Goal: Task Accomplishment & Management: Complete application form

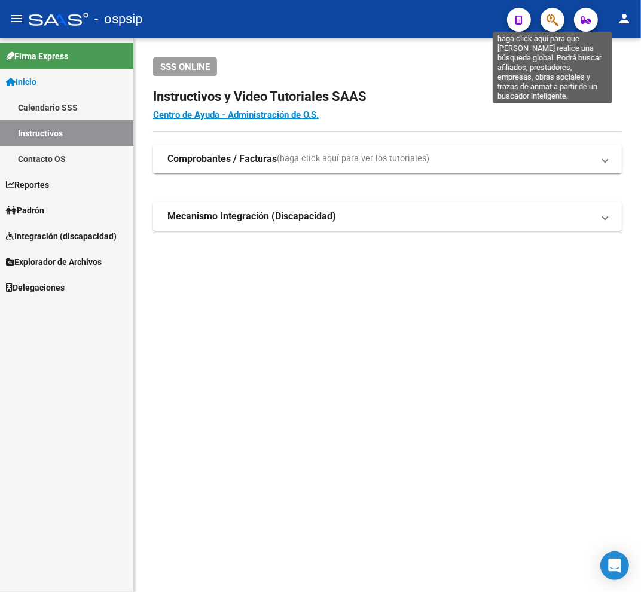
click at [547, 21] on icon "button" at bounding box center [553, 20] width 12 height 14
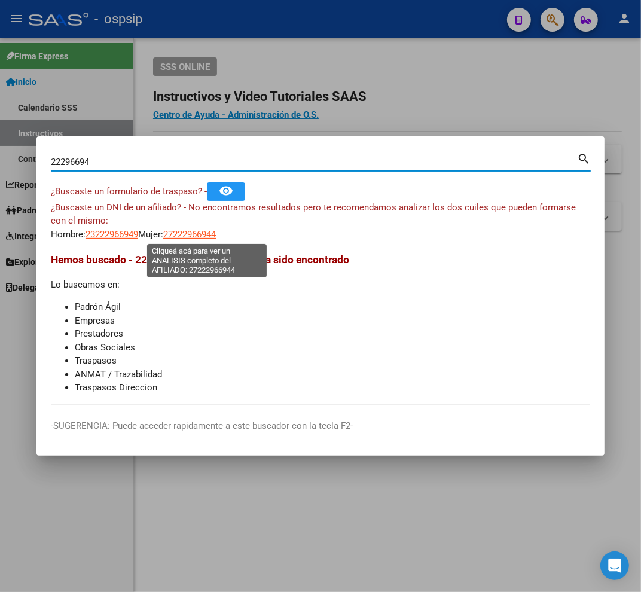
click at [193, 237] on span "27222966944" at bounding box center [189, 234] width 53 height 11
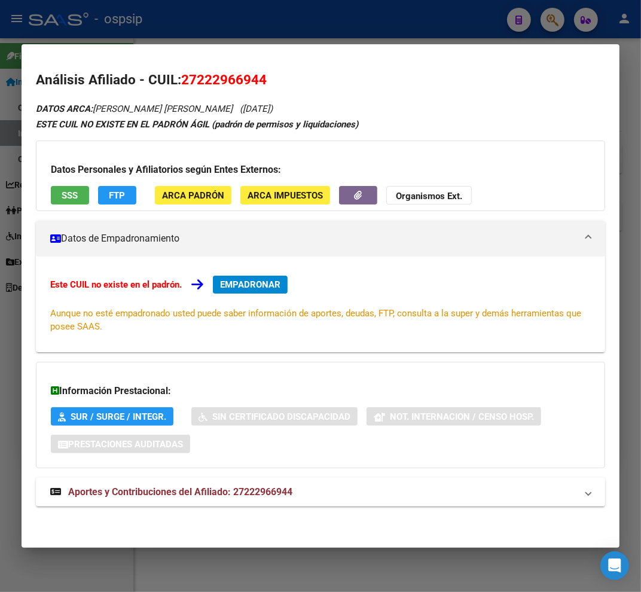
click at [348, 24] on div at bounding box center [320, 296] width 641 height 592
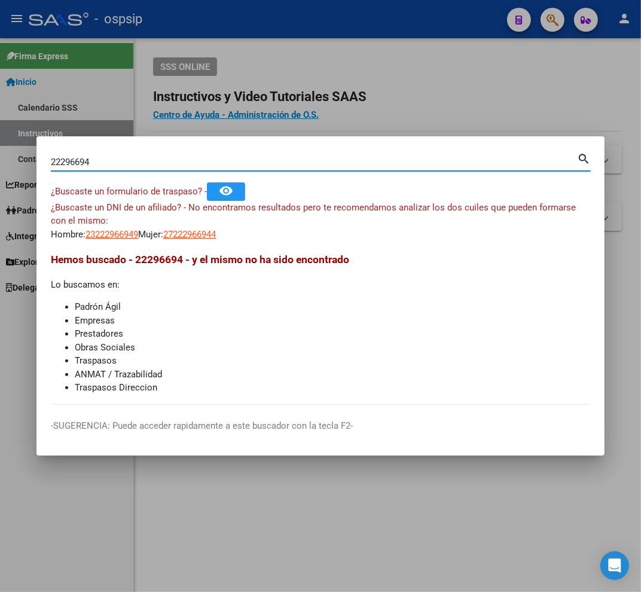
click at [77, 160] on input "22296694" at bounding box center [314, 162] width 527 height 11
type input "22296894"
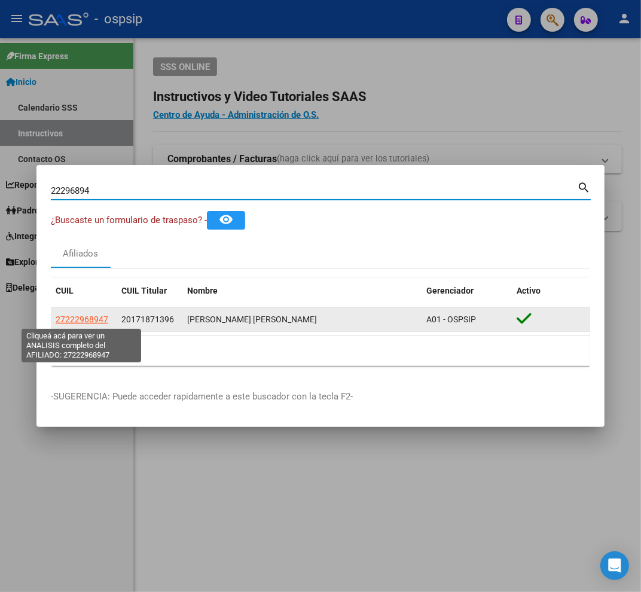
click at [94, 321] on span "27222968947" at bounding box center [82, 320] width 53 height 10
type textarea "27222968947"
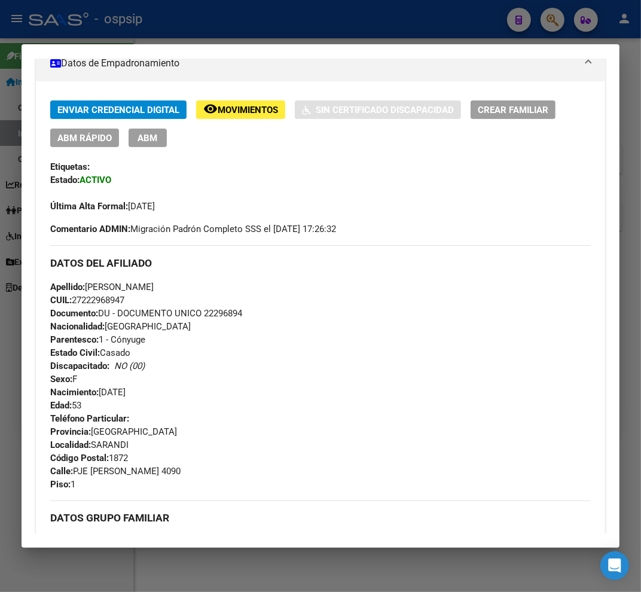
scroll to position [351, 0]
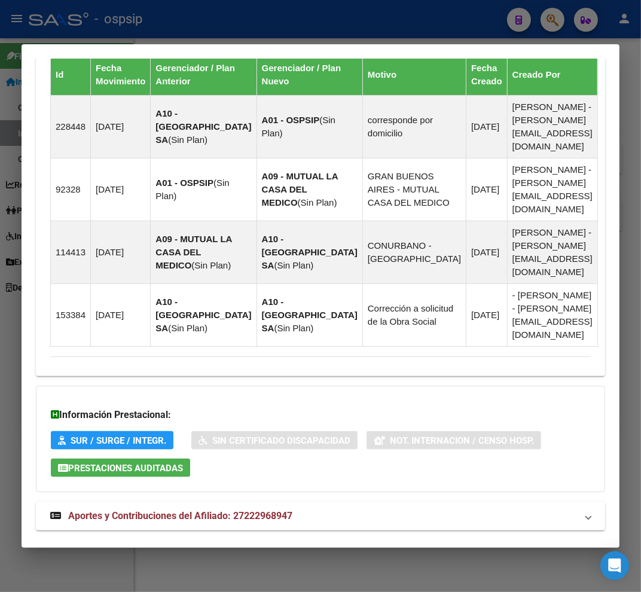
click at [378, 544] on mat-expansion-panel-header "Aportes y Contribuciones del Titular: 20171871396" at bounding box center [321, 558] width 570 height 29
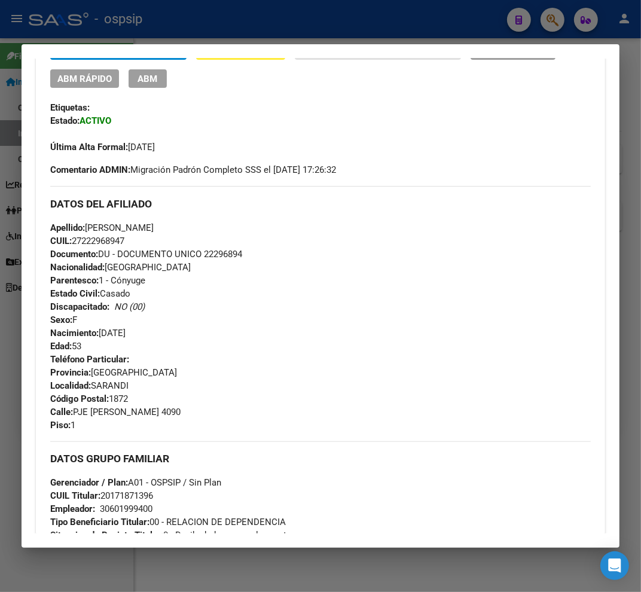
scroll to position [0, 0]
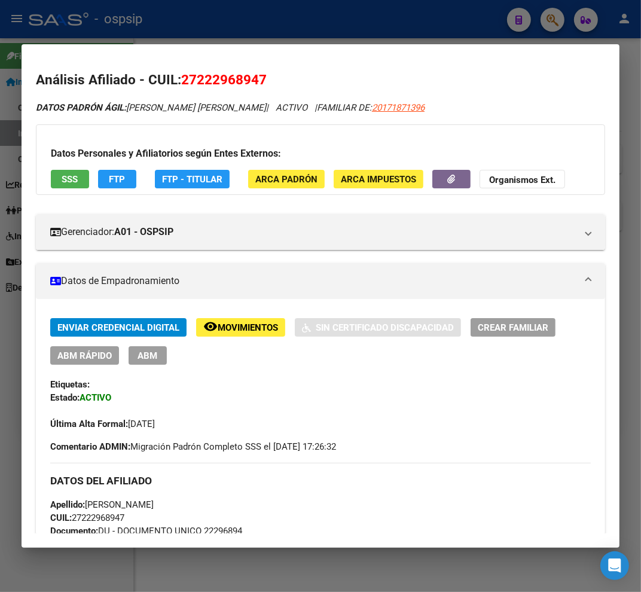
click at [294, 20] on div at bounding box center [320, 296] width 641 height 592
click at [296, 22] on div at bounding box center [320, 296] width 641 height 592
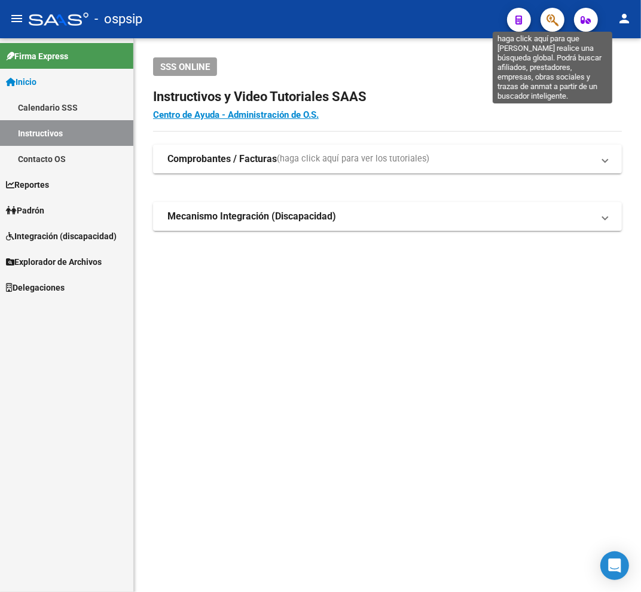
click at [554, 16] on icon "button" at bounding box center [553, 20] width 12 height 14
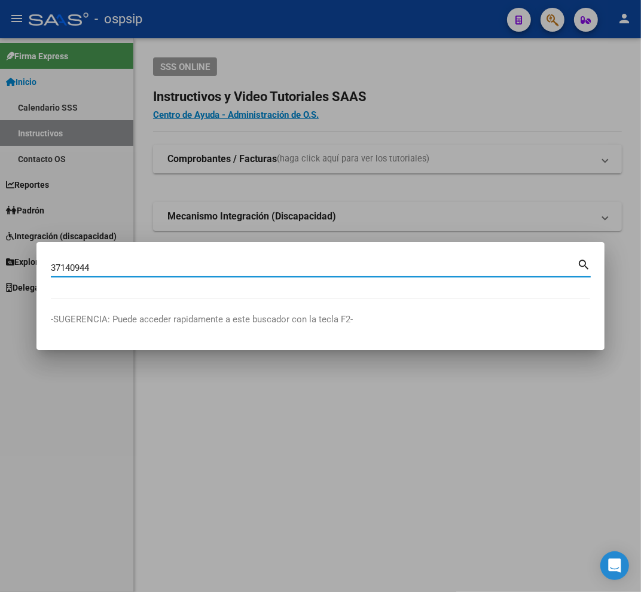
type input "37140944"
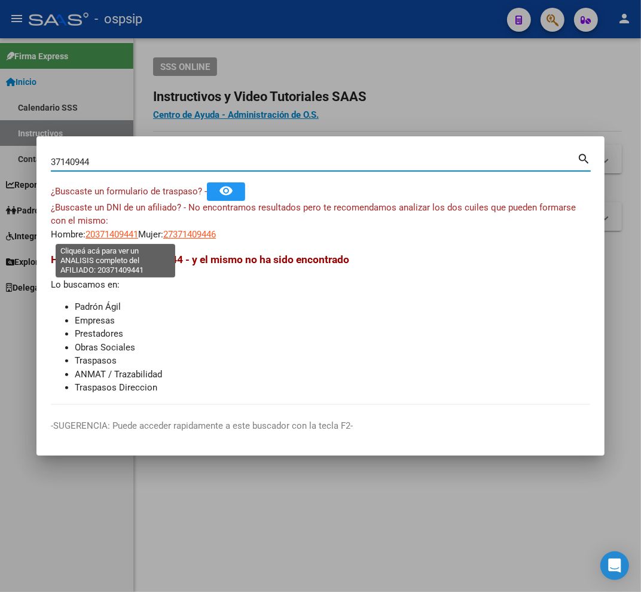
click at [126, 239] on span "20371409441" at bounding box center [112, 234] width 53 height 11
type textarea "20371409441"
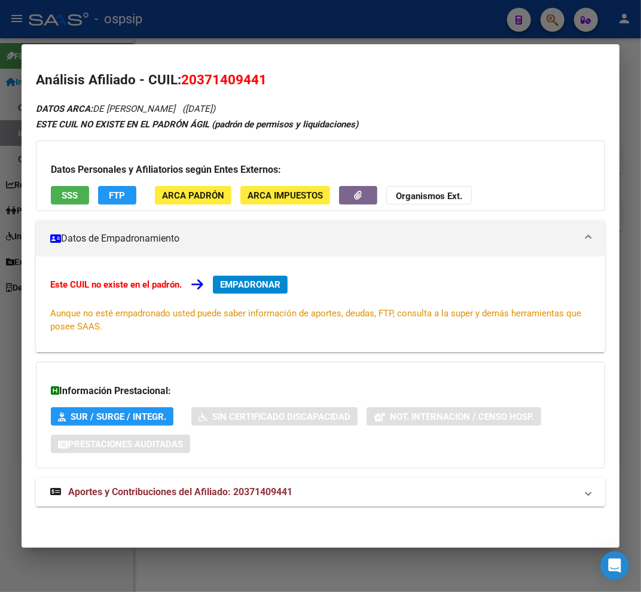
click at [326, 495] on mat-panel-title "Aportes y Contribuciones del Afiliado: 20371409441" at bounding box center [313, 492] width 527 height 14
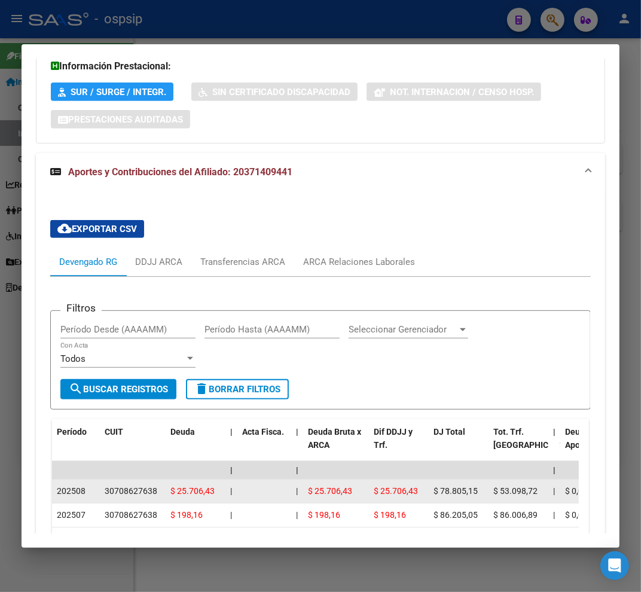
scroll to position [458, 0]
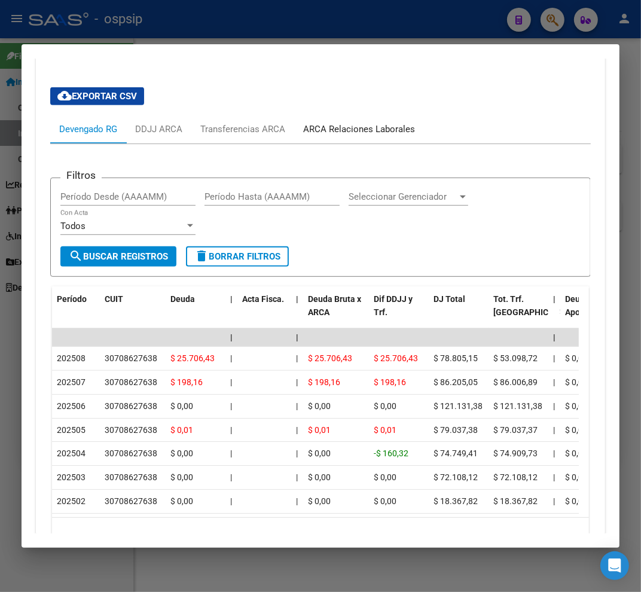
click at [367, 129] on div "ARCA Relaciones Laborales" at bounding box center [359, 129] width 112 height 13
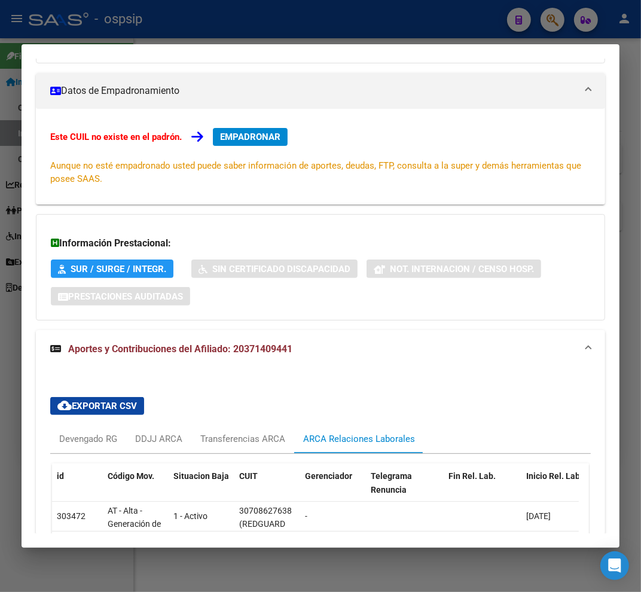
scroll to position [246, 0]
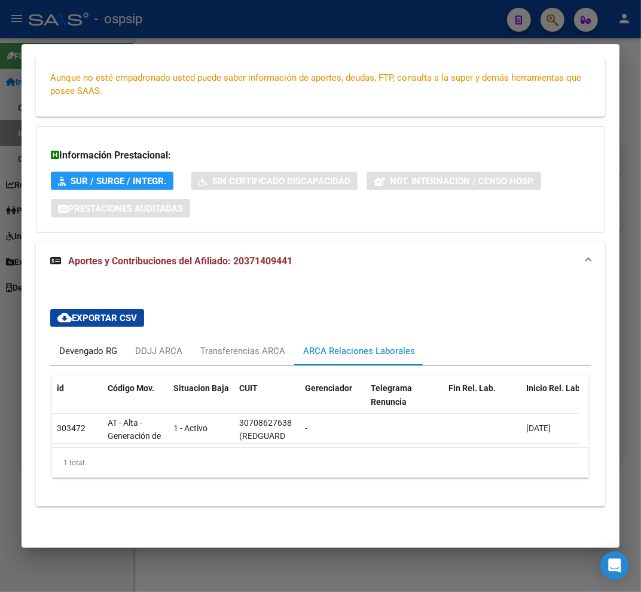
click at [53, 340] on div "Devengado RG" at bounding box center [88, 351] width 76 height 29
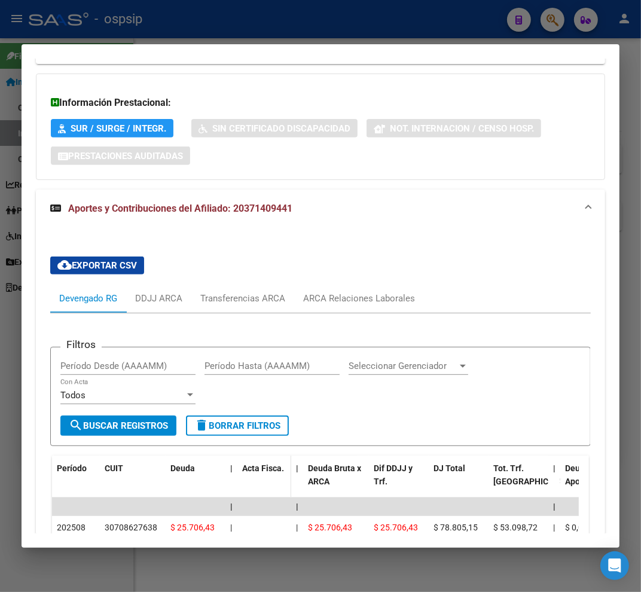
scroll to position [312, 0]
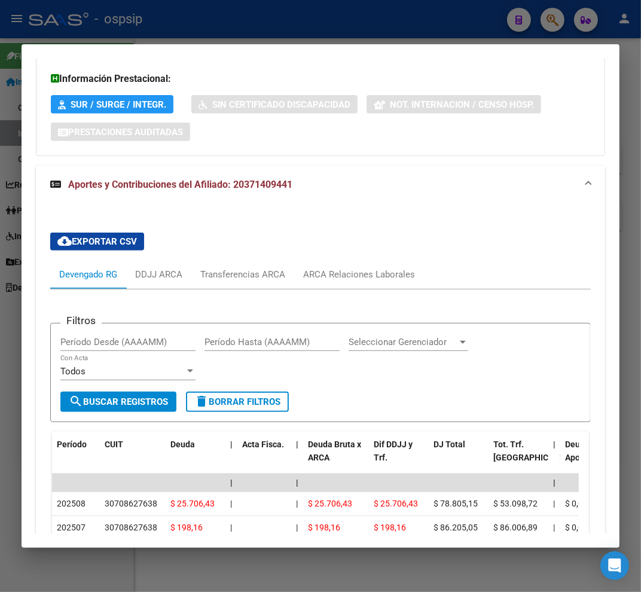
click at [242, 19] on div at bounding box center [320, 296] width 641 height 592
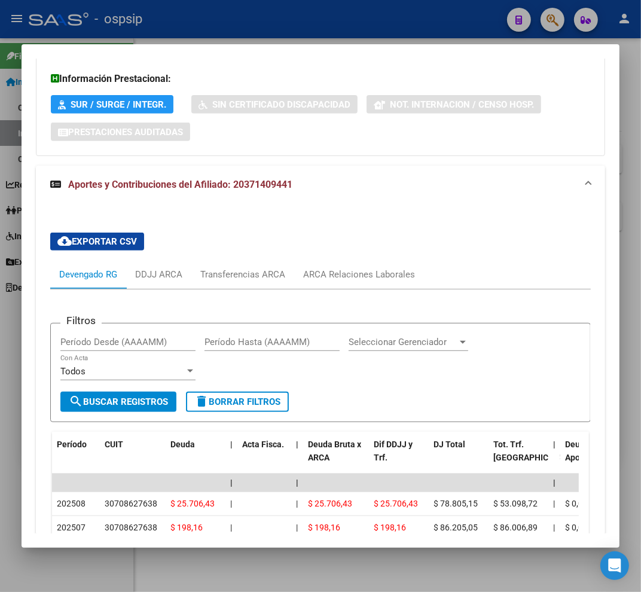
click at [242, 19] on div at bounding box center [320, 296] width 641 height 592
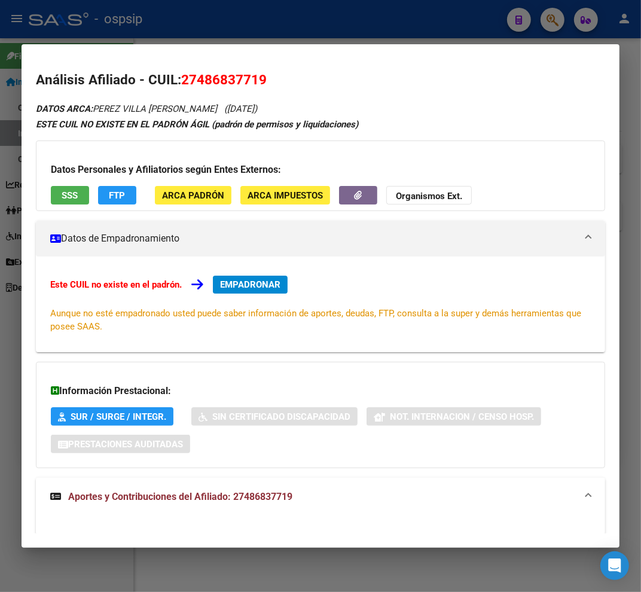
drag, startPoint x: 224, startPoint y: 35, endPoint x: 144, endPoint y: 121, distance: 117.3
click at [224, 35] on div at bounding box center [320, 296] width 641 height 592
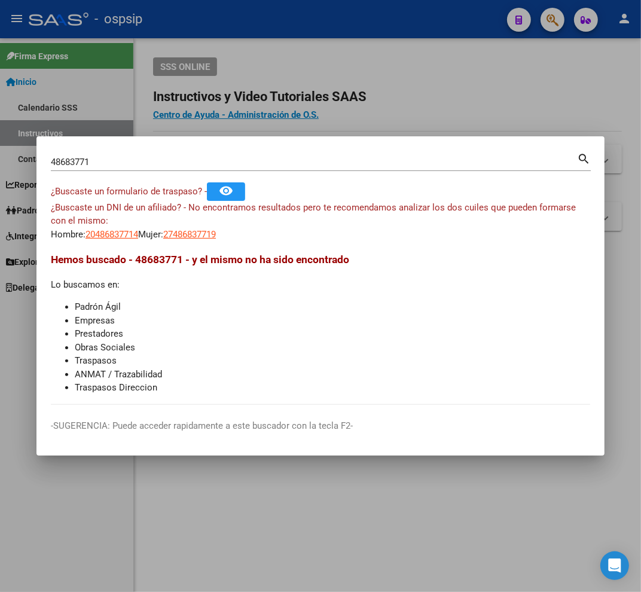
click at [301, 116] on div at bounding box center [320, 296] width 641 height 592
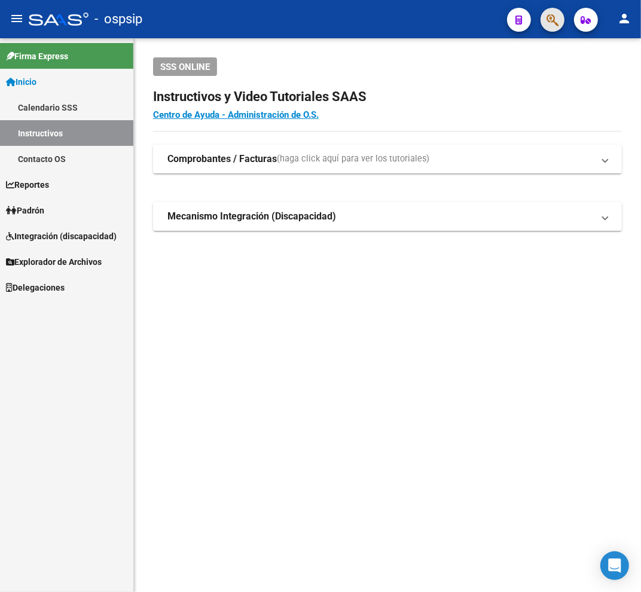
click at [545, 19] on button "button" at bounding box center [553, 20] width 24 height 24
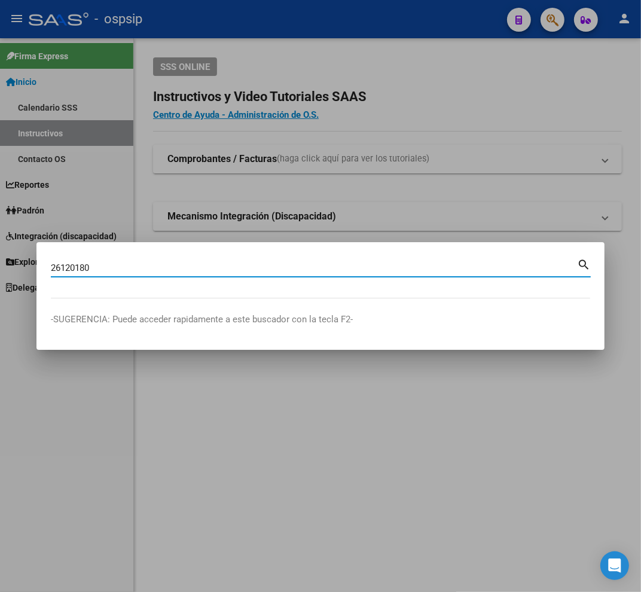
type input "26120180"
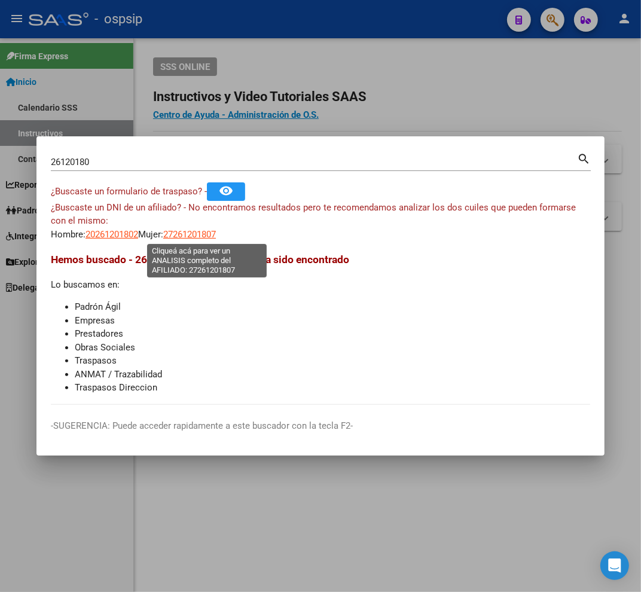
click at [199, 237] on span "27261201807" at bounding box center [189, 234] width 53 height 11
type textarea "27261201807"
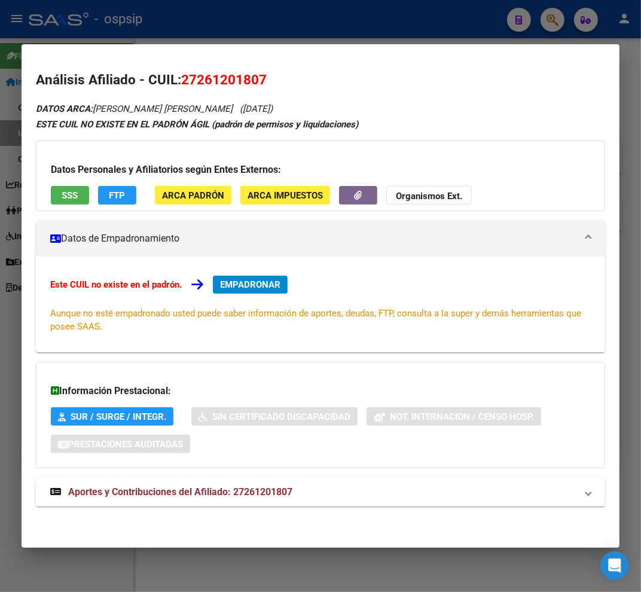
click at [254, 288] on span "EMPADRONAR" at bounding box center [250, 284] width 60 height 11
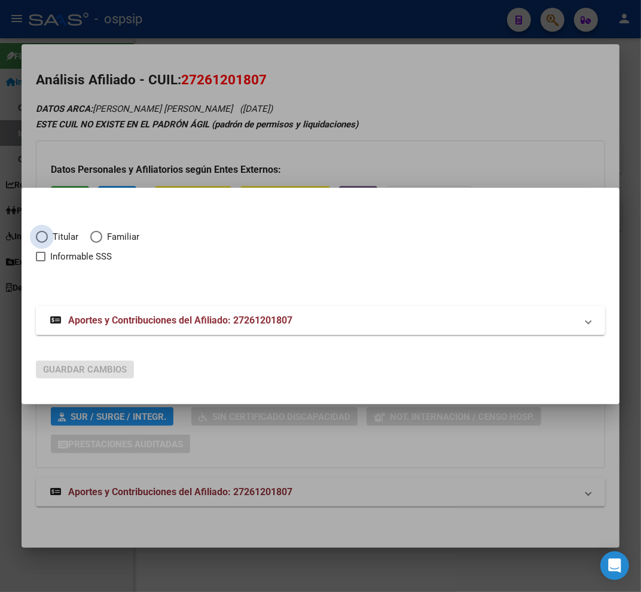
click at [45, 236] on span "Elija una opción" at bounding box center [42, 237] width 12 height 12
click at [45, 236] on input "Titular" at bounding box center [42, 237] width 12 height 12
radio input "true"
checkbox input "true"
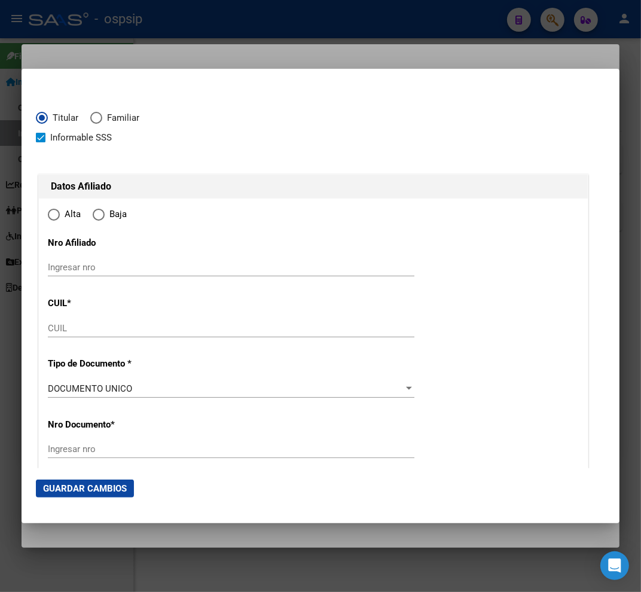
type input "27-26120180-7"
type input "26120180"
type input "[GEOGRAPHIC_DATA]"
type input "[PERSON_NAME] [PERSON_NAME]"
type input "[DATE]"
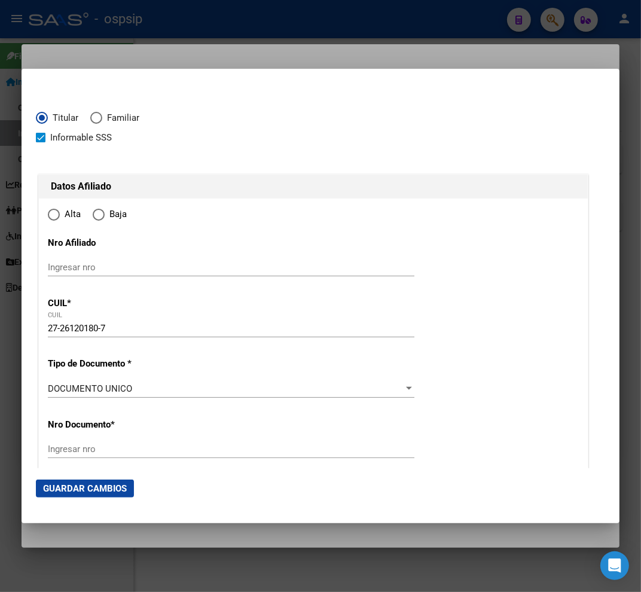
type input "BANFIELD"
type input "1821"
type input "[PERSON_NAME]"
type input "1826"
type input "BANFIELD"
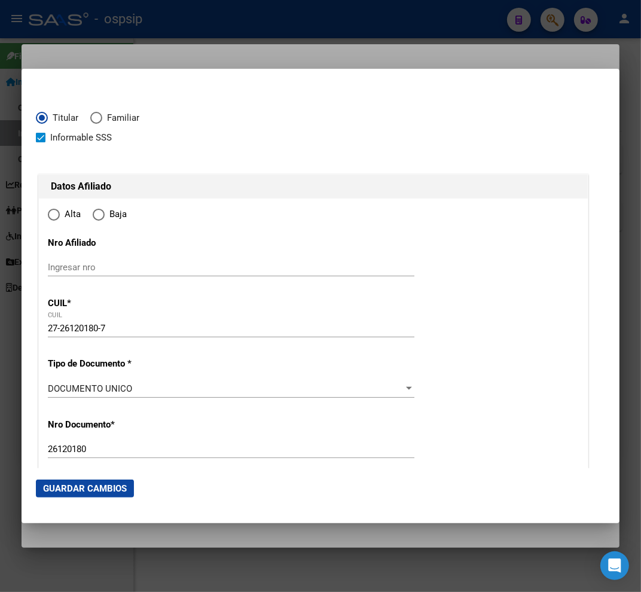
radio input "true"
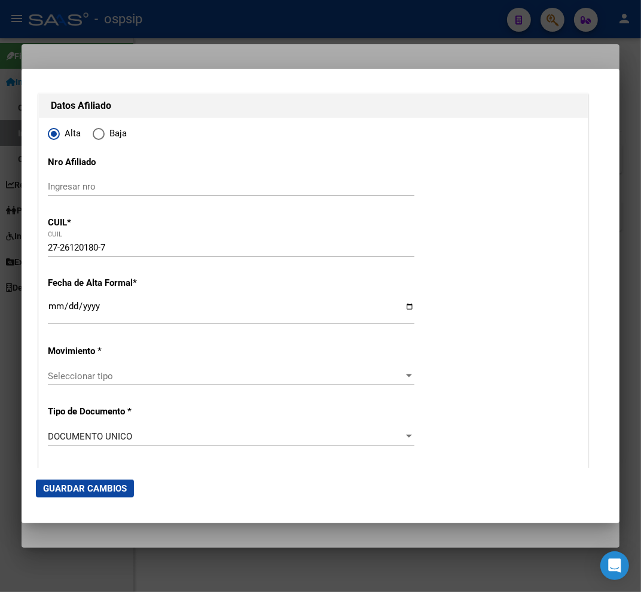
scroll to position [199, 0]
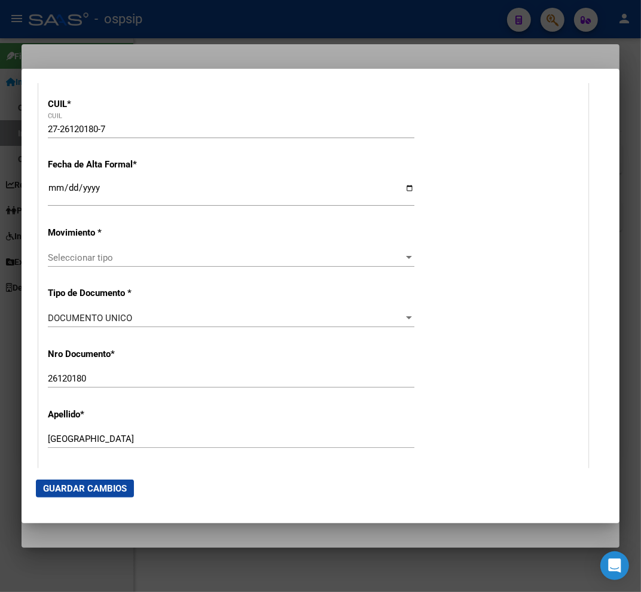
click at [56, 189] on input "Ingresar fecha" at bounding box center [231, 192] width 367 height 19
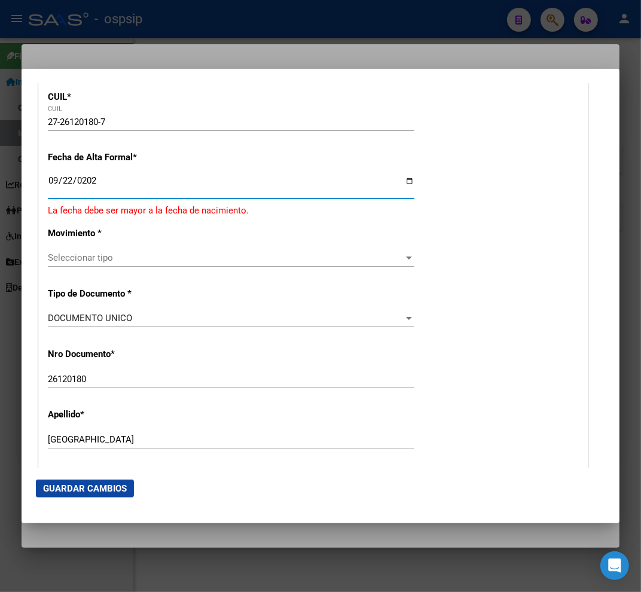
type input "[DATE]"
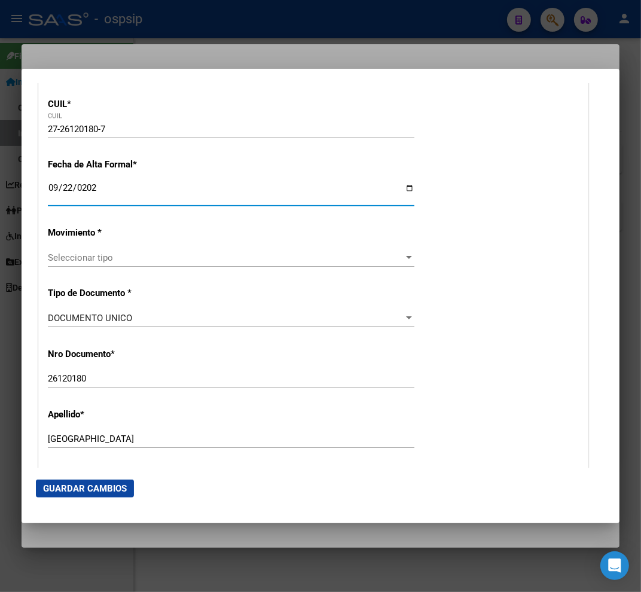
click at [150, 259] on span "Seleccionar tipo" at bounding box center [226, 258] width 356 height 11
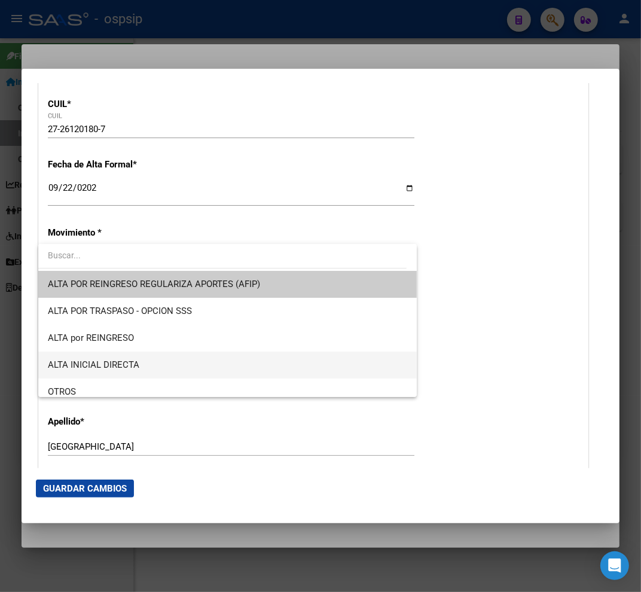
click at [177, 355] on span "ALTA INICIAL DIRECTA" at bounding box center [228, 365] width 360 height 27
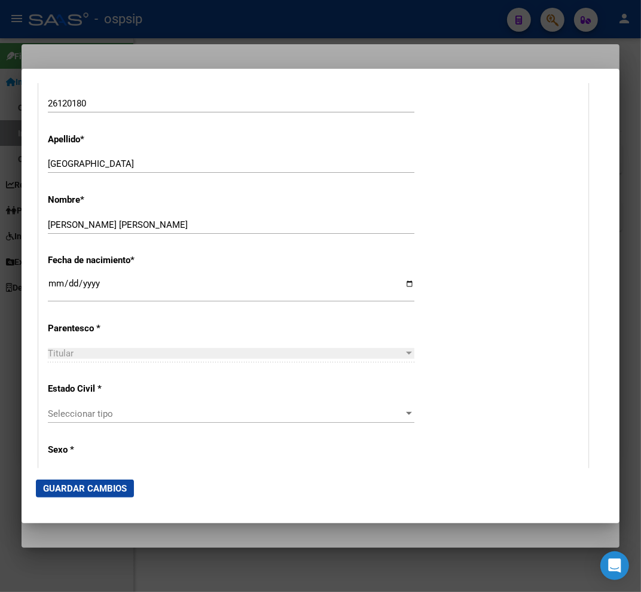
scroll to position [598, 0]
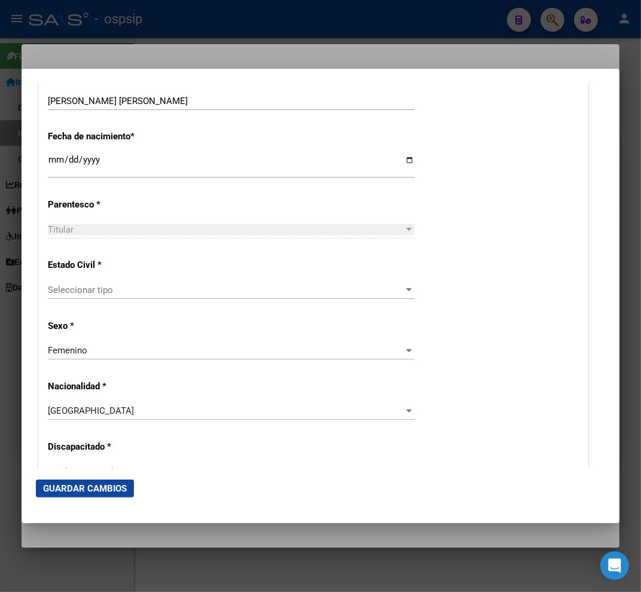
drag, startPoint x: 117, startPoint y: 302, endPoint x: 124, endPoint y: 294, distance: 10.6
click at [123, 297] on div "Seleccionar tipo Seleccionar tipo" at bounding box center [231, 295] width 367 height 29
click at [127, 294] on span "Seleccionar tipo" at bounding box center [226, 290] width 356 height 11
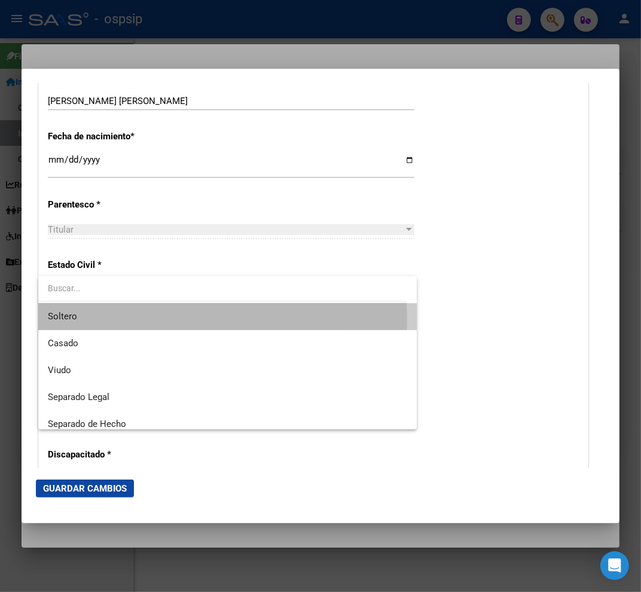
click at [145, 320] on span "Soltero" at bounding box center [228, 316] width 360 height 27
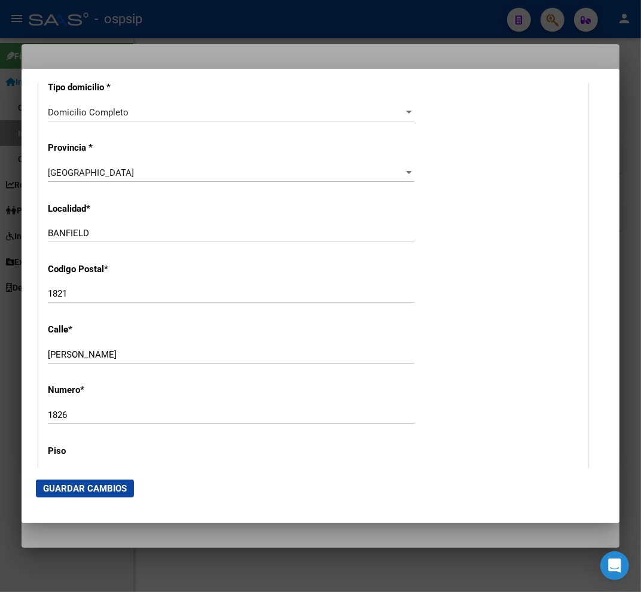
scroll to position [1063, 0]
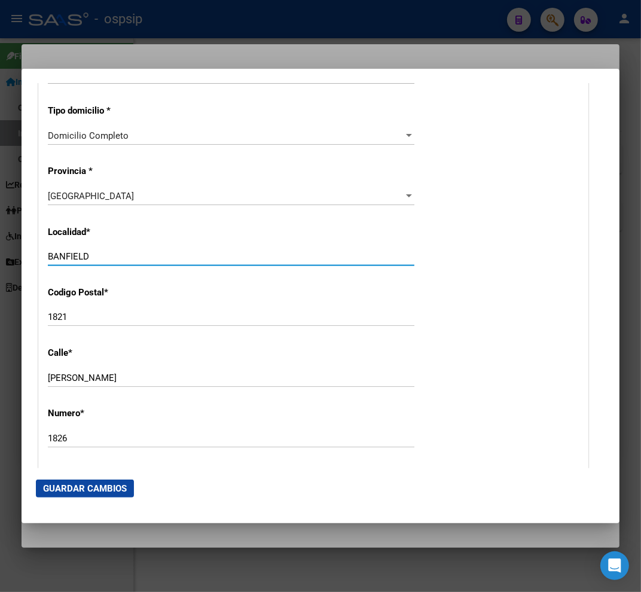
drag, startPoint x: 112, startPoint y: 260, endPoint x: 8, endPoint y: 264, distance: 104.2
click at [8, 262] on div "26120180 Buscar (apellido, dni, cuil, nro traspaso, cuit, obra social) search ¿…" at bounding box center [320, 296] width 641 height 592
type input "g"
type input "[PERSON_NAME]"
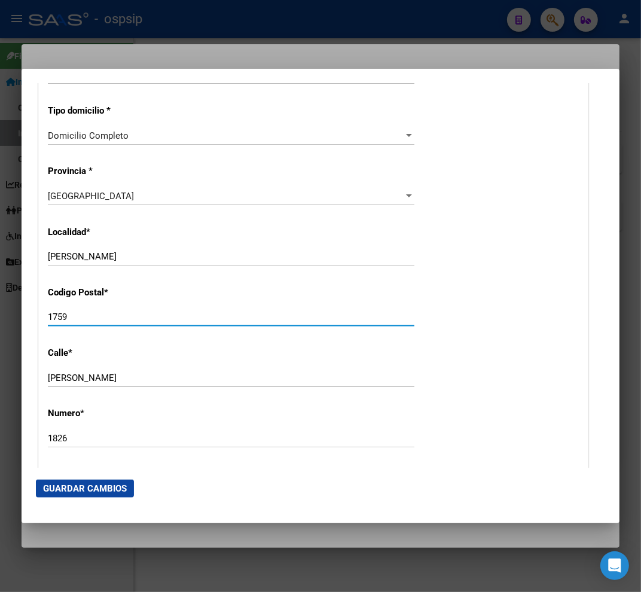
type input "1759"
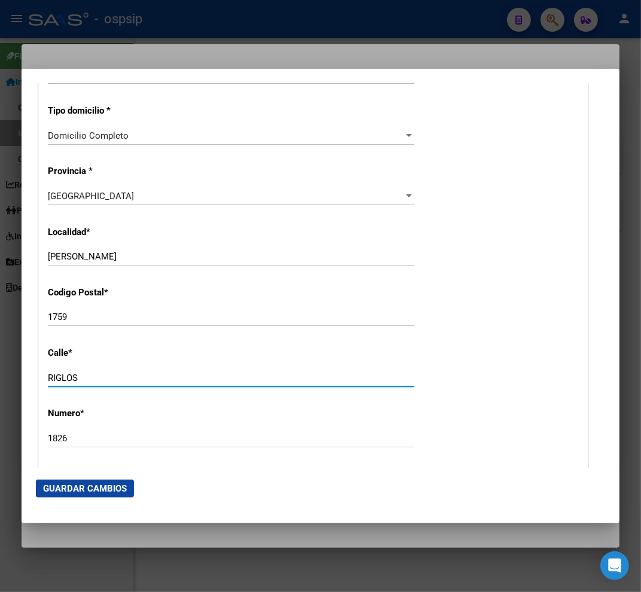
type input "RIGLOS"
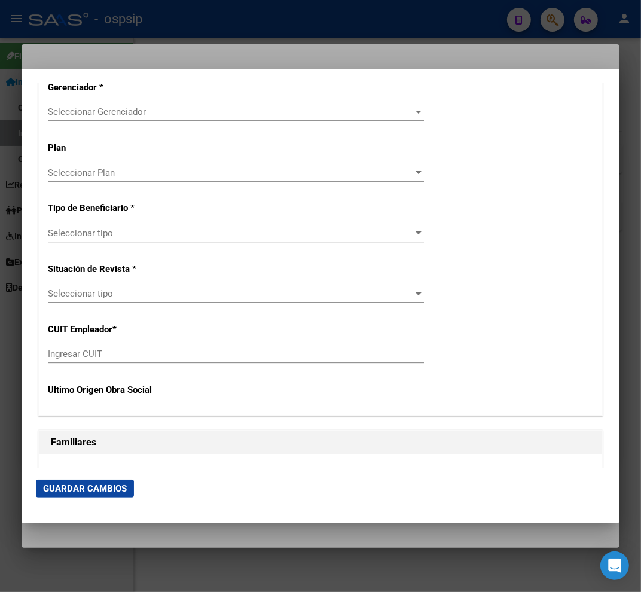
scroll to position [1928, 0]
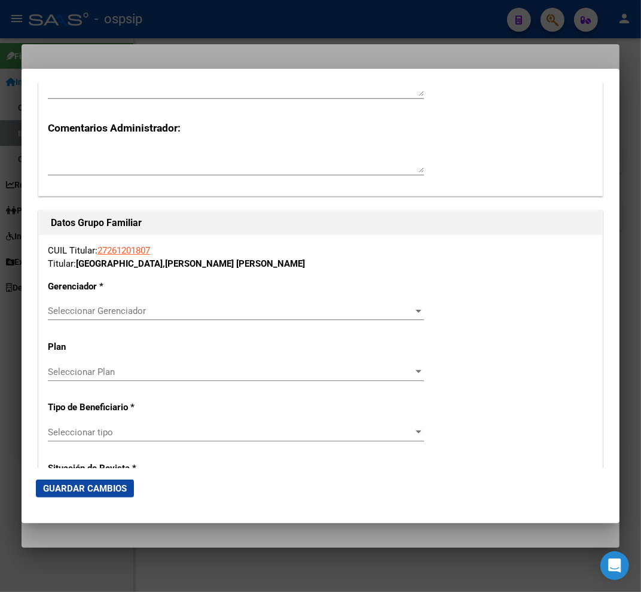
type input "3122"
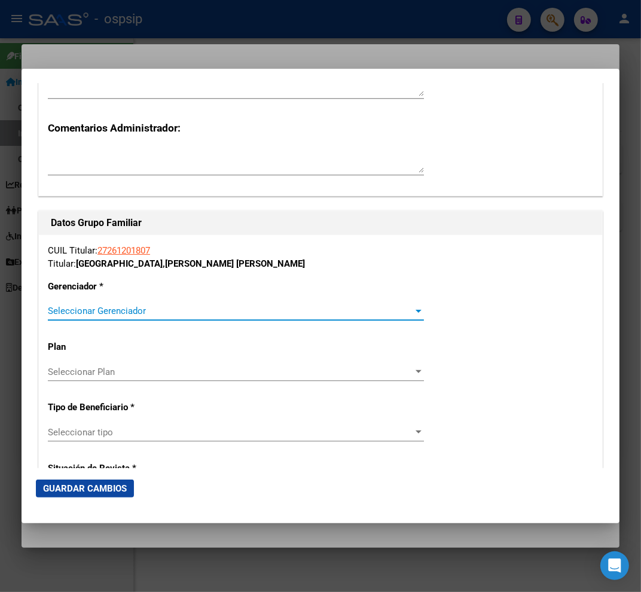
click at [241, 309] on span "Seleccionar Gerenciador" at bounding box center [231, 311] width 366 height 11
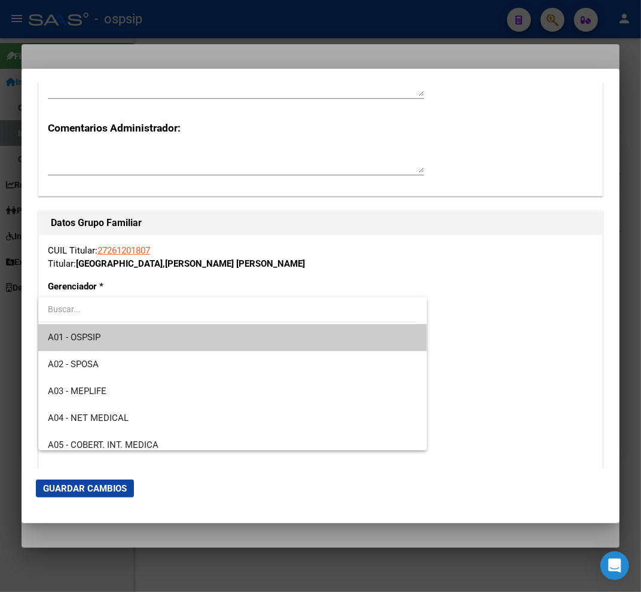
click at [232, 332] on span "A01 - OSPSIP" at bounding box center [233, 337] width 370 height 27
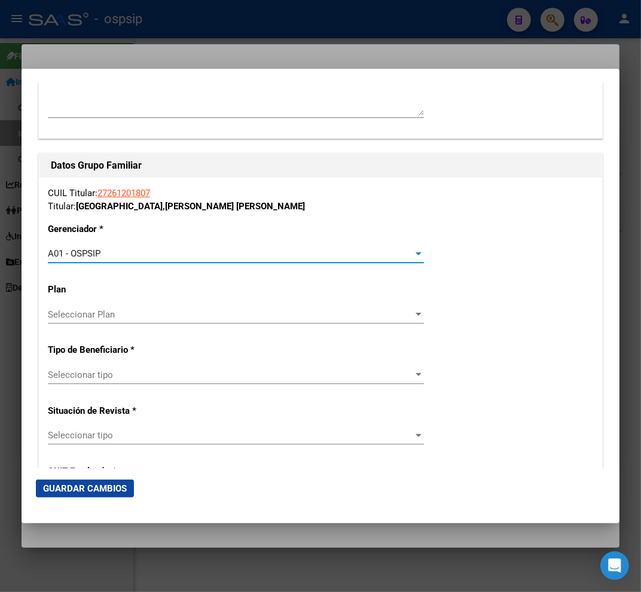
scroll to position [2061, 0]
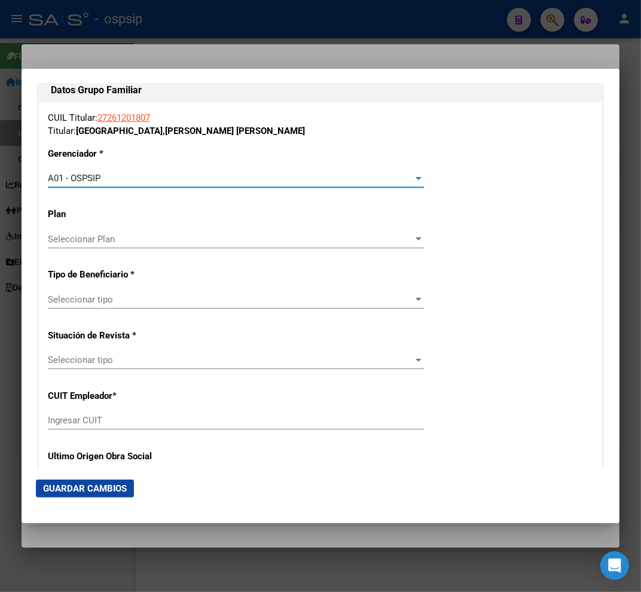
click at [242, 307] on div "Seleccionar tipo Seleccionar tipo" at bounding box center [236, 305] width 376 height 29
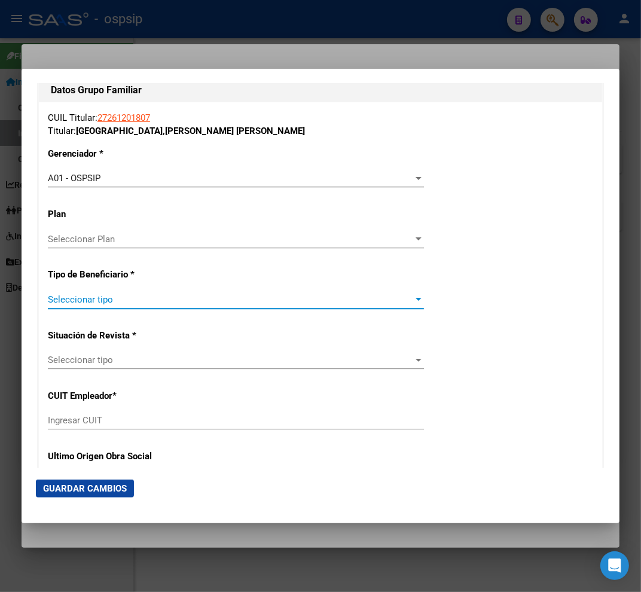
click at [242, 301] on span "Seleccionar tipo" at bounding box center [231, 299] width 366 height 11
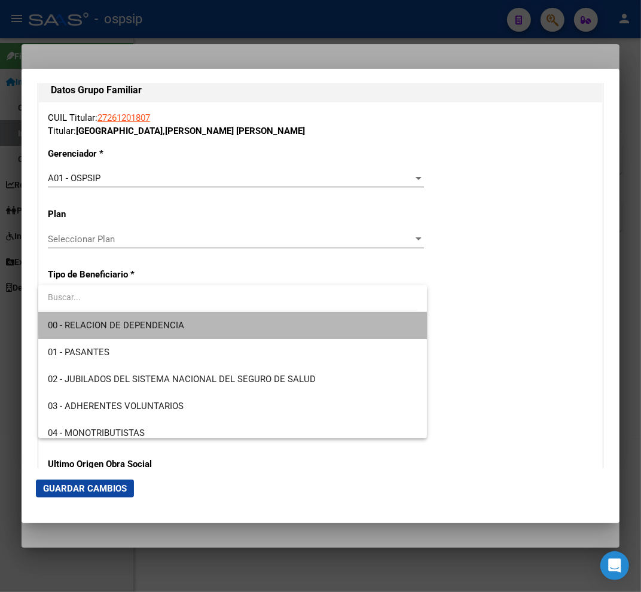
click at [247, 320] on span "00 - RELACION DE DEPENDENCIA" at bounding box center [233, 325] width 370 height 27
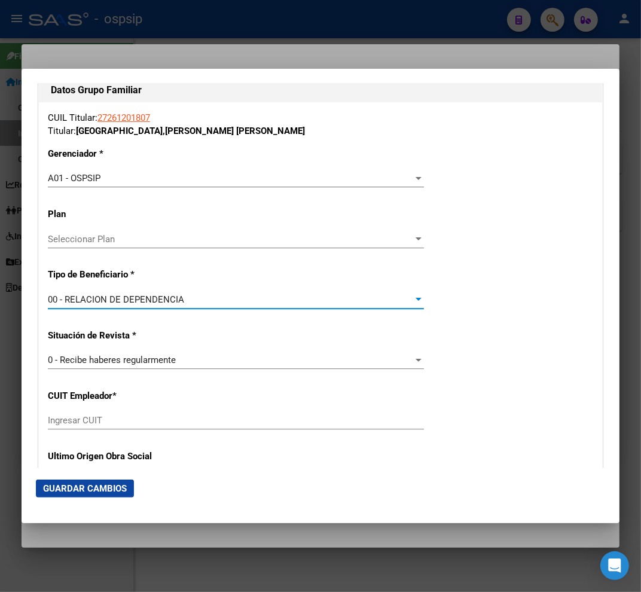
type input "30-71788500-3"
click at [106, 484] on span "Guardar Cambios" at bounding box center [85, 489] width 84 height 11
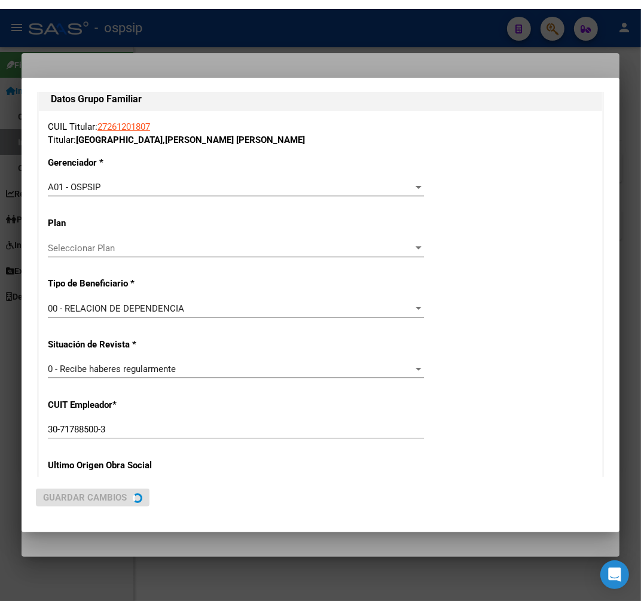
scroll to position [0, 0]
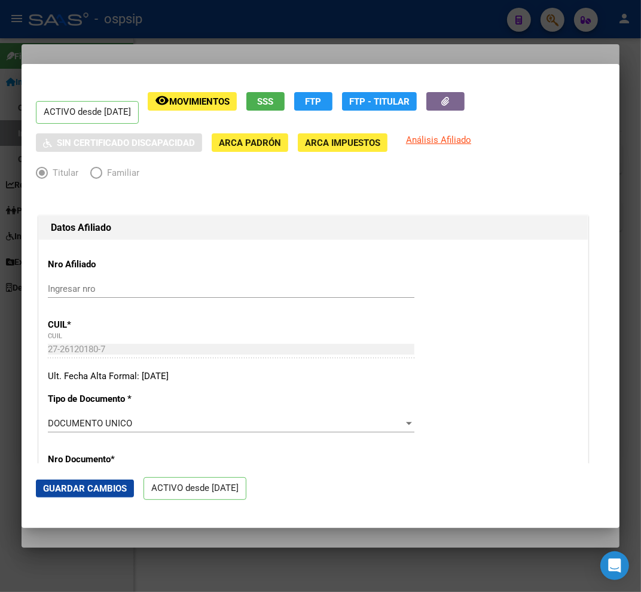
click at [145, 36] on div at bounding box center [320, 296] width 641 height 592
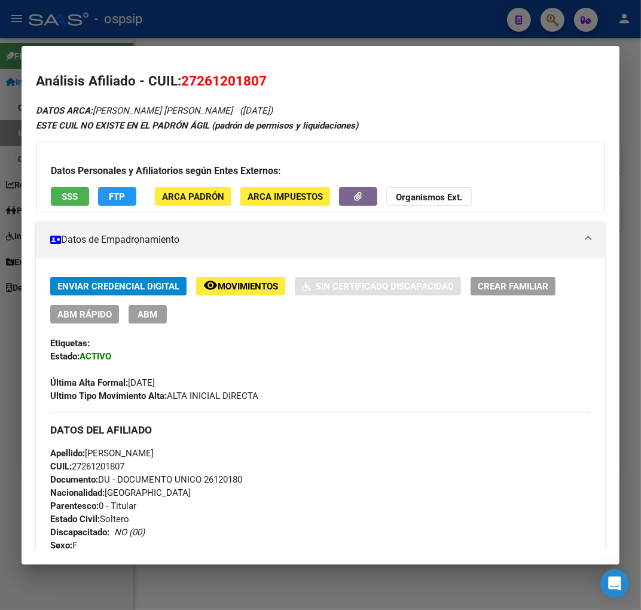
click at [316, 24] on div at bounding box center [320, 305] width 641 height 610
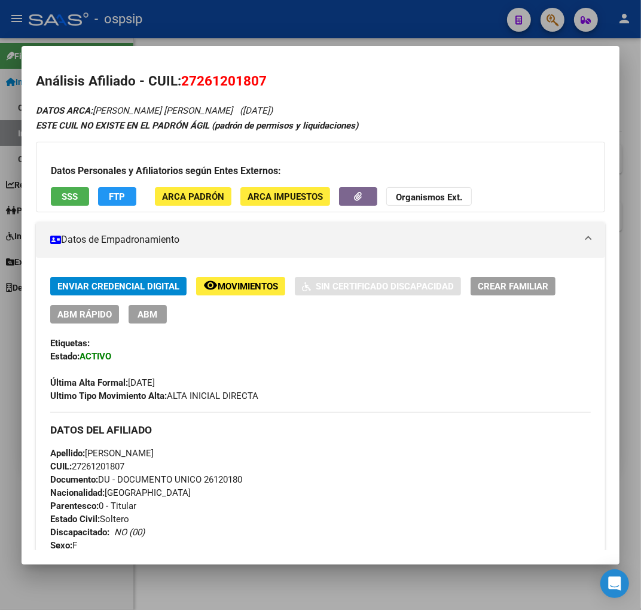
click at [319, 26] on div at bounding box center [320, 305] width 641 height 610
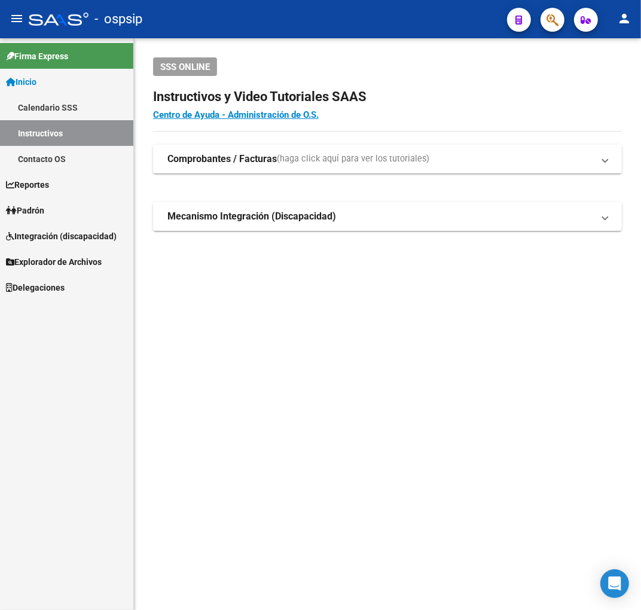
click at [545, 14] on button "button" at bounding box center [553, 20] width 24 height 24
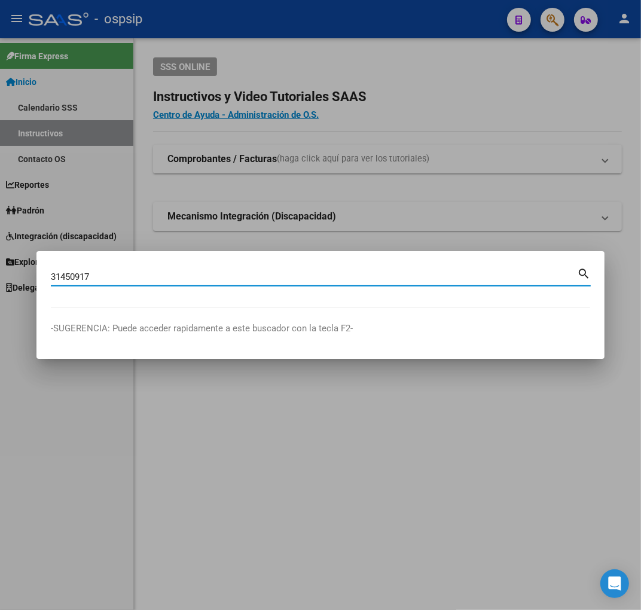
type input "31450917"
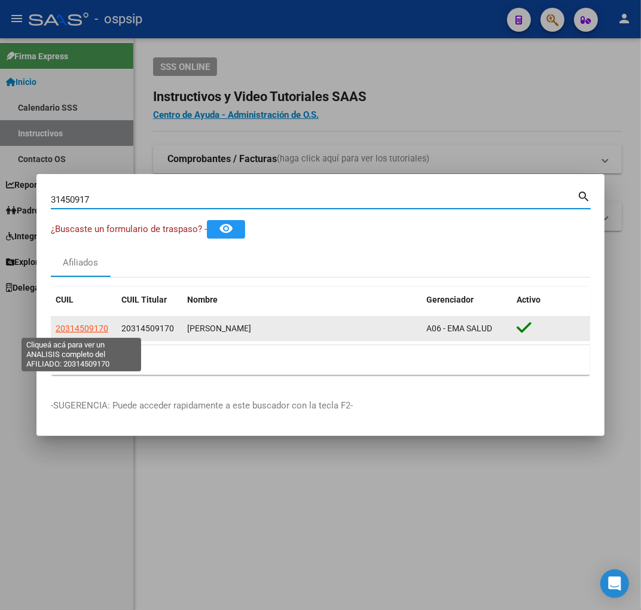
click at [92, 329] on span "20314509170" at bounding box center [82, 329] width 53 height 10
type textarea "20314509170"
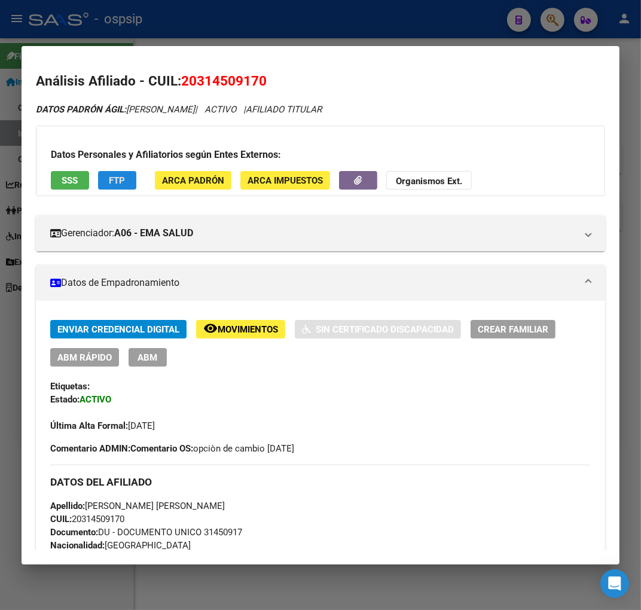
click at [106, 175] on button "FTP" at bounding box center [117, 180] width 38 height 19
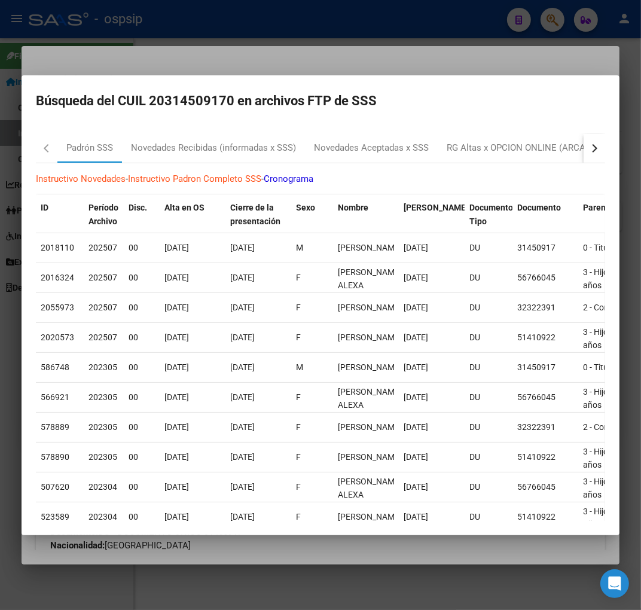
click at [591, 151] on button "button" at bounding box center [595, 148] width 22 height 29
click at [563, 147] on mat-tab-header "[PERSON_NAME] SSS Novedades Recibidas (informadas x SSS) Novedades Aceptadas x …" at bounding box center [321, 148] width 570 height 29
click at [439, 150] on div "RG Altas x OPCION ONLINE (ARCA)" at bounding box center [413, 148] width 142 height 14
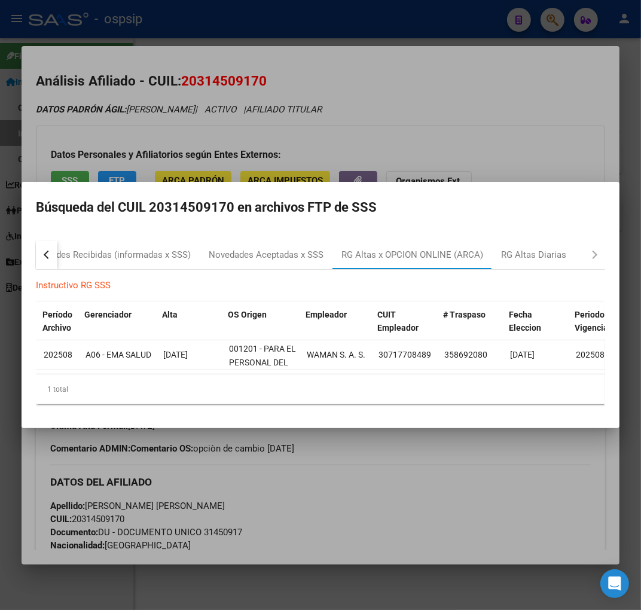
scroll to position [0, 22]
click at [411, 494] on div at bounding box center [320, 305] width 641 height 610
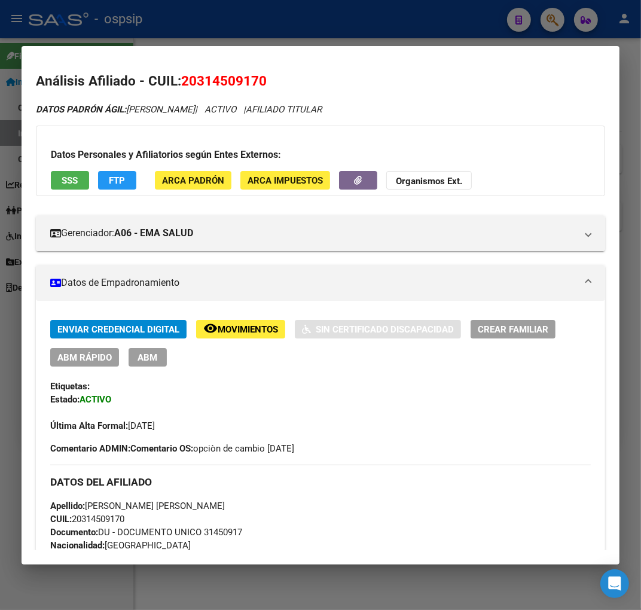
drag, startPoint x: 228, startPoint y: 344, endPoint x: 239, endPoint y: 327, distance: 20.7
click at [229, 343] on div "Enviar Credencial Digital remove_red_eye Movimientos Sin Certificado Discapacid…" at bounding box center [320, 343] width 541 height 47
click at [240, 326] on span "Movimientos" at bounding box center [248, 329] width 60 height 11
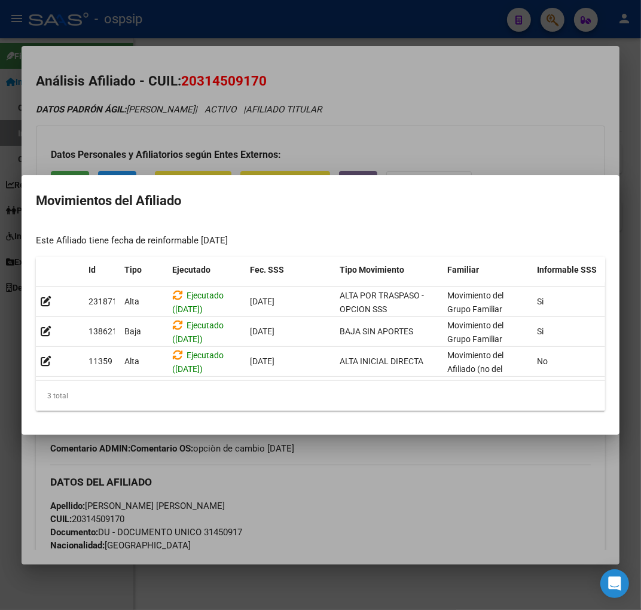
click at [400, 515] on div at bounding box center [320, 305] width 641 height 610
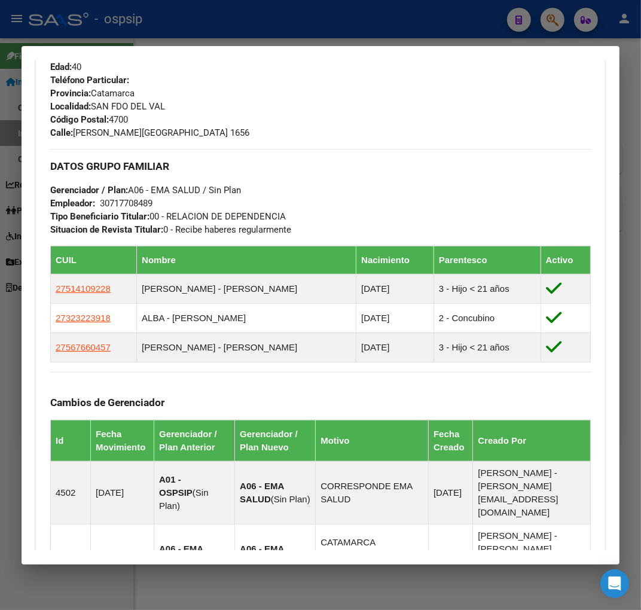
scroll to position [955, 0]
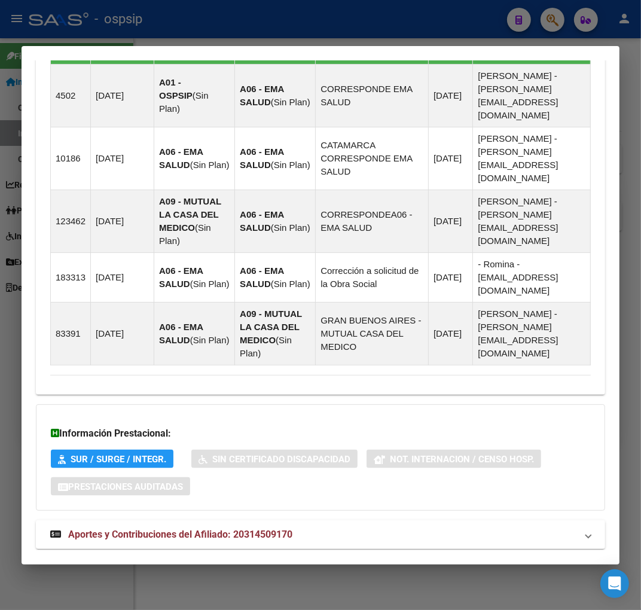
drag, startPoint x: 372, startPoint y: 510, endPoint x: 378, endPoint y: 452, distance: 58.4
click at [372, 528] on mat-panel-title "Aportes y Contribuciones del Afiliado: 20314509170" at bounding box center [313, 535] width 527 height 14
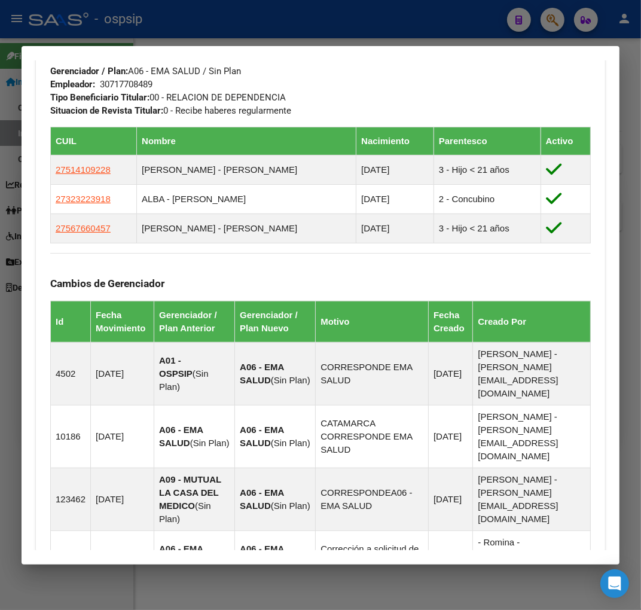
scroll to position [372, 0]
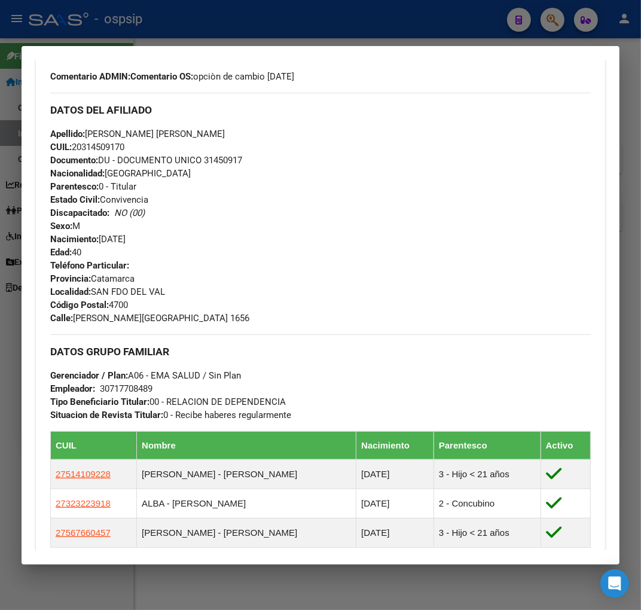
click at [360, 19] on div at bounding box center [320, 305] width 641 height 610
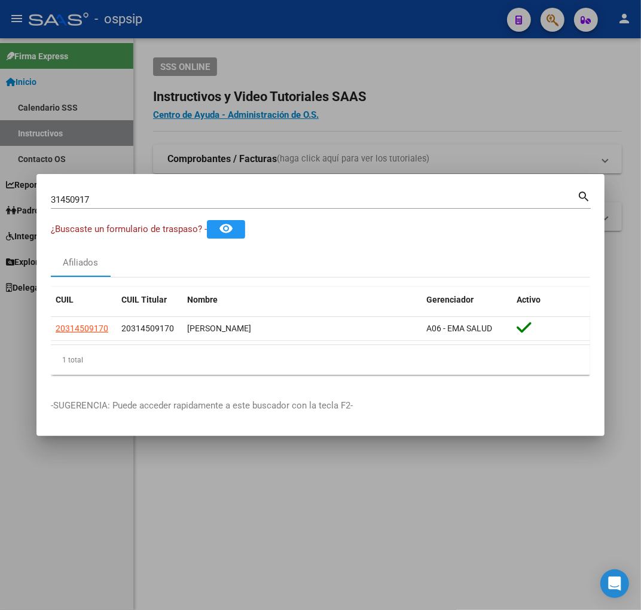
click at [361, 18] on div at bounding box center [320, 305] width 641 height 610
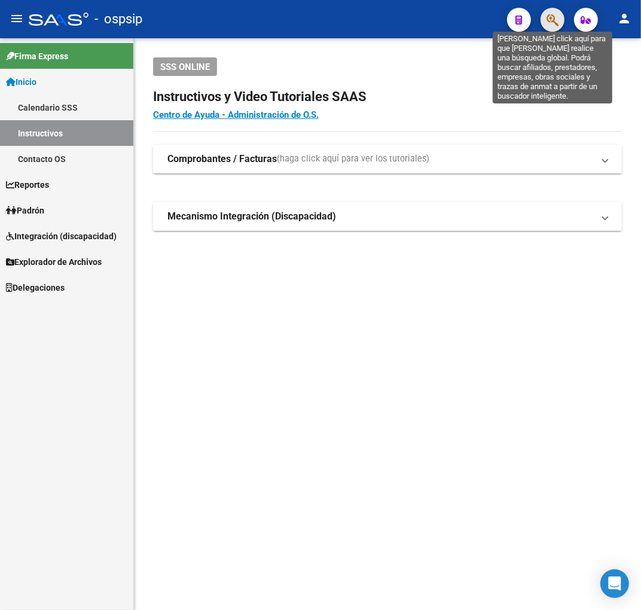
click at [547, 20] on icon "button" at bounding box center [553, 20] width 12 height 14
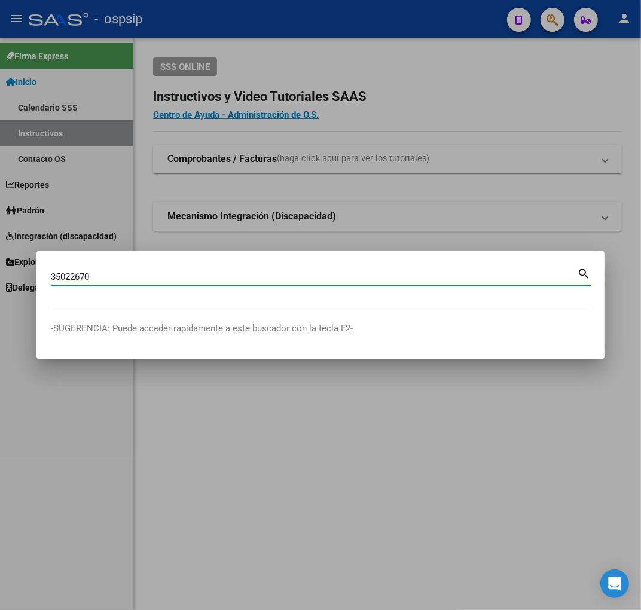
type input "35022670"
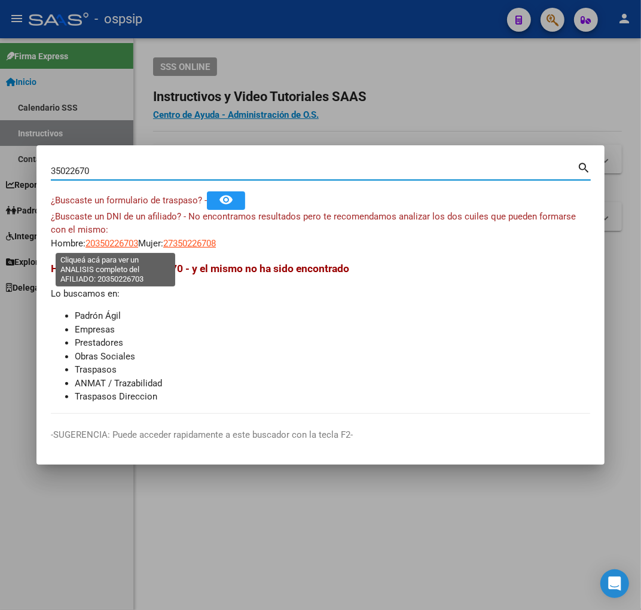
click at [126, 244] on span "20350226703" at bounding box center [112, 243] width 53 height 11
copy span "6"
type textarea "20350226703"
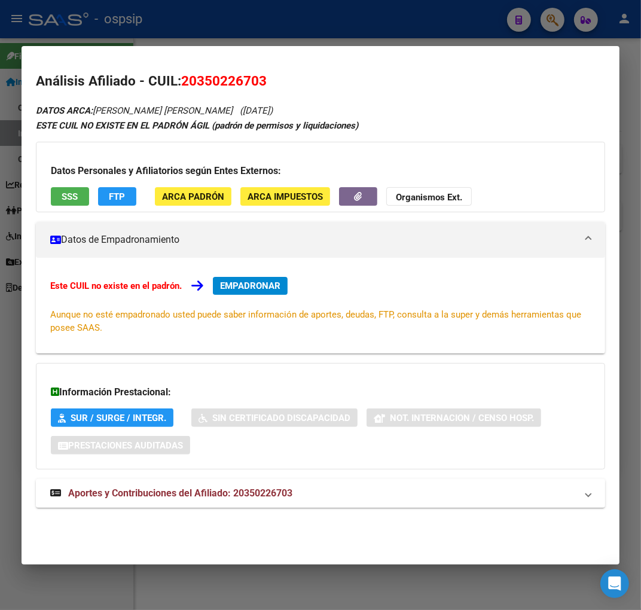
drag, startPoint x: 312, startPoint y: 500, endPoint x: 314, endPoint y: 489, distance: 10.9
click at [312, 499] on mat-panel-title "Aportes y Contribuciones del Afiliado: 20350226703" at bounding box center [313, 494] width 527 height 14
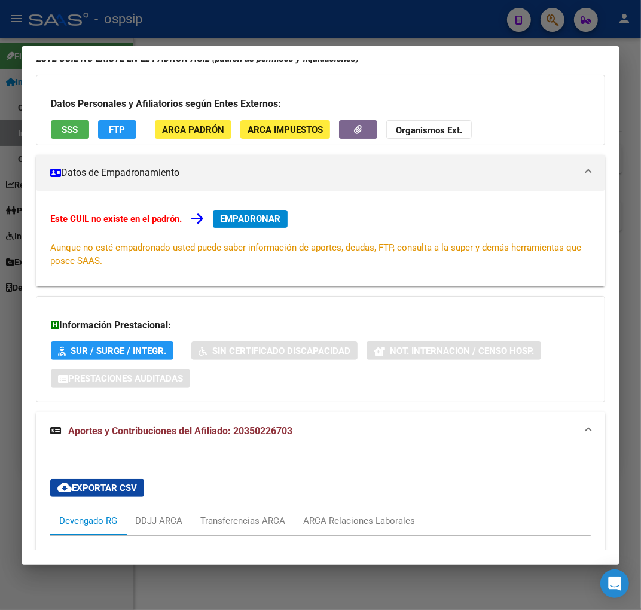
scroll to position [66, 0]
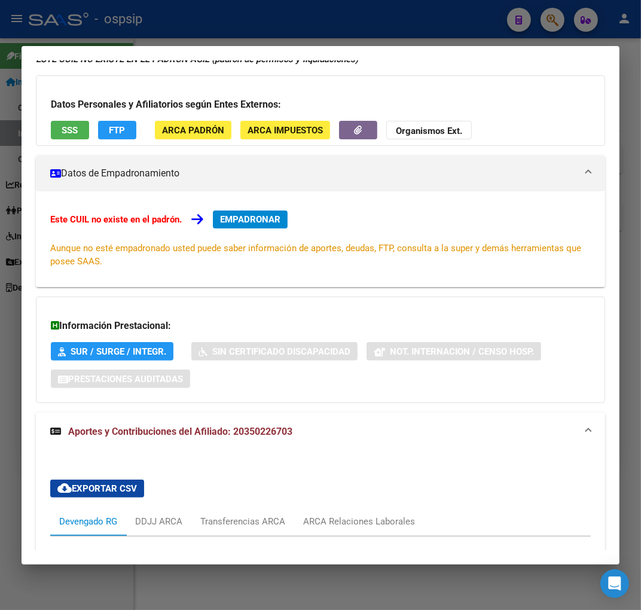
click at [252, 25] on div at bounding box center [320, 305] width 641 height 610
click at [253, 25] on div at bounding box center [320, 305] width 641 height 610
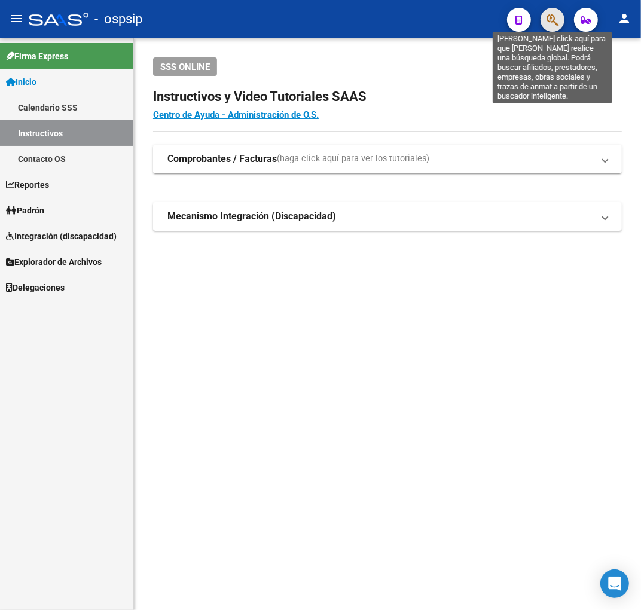
click at [555, 22] on icon "button" at bounding box center [553, 20] width 12 height 14
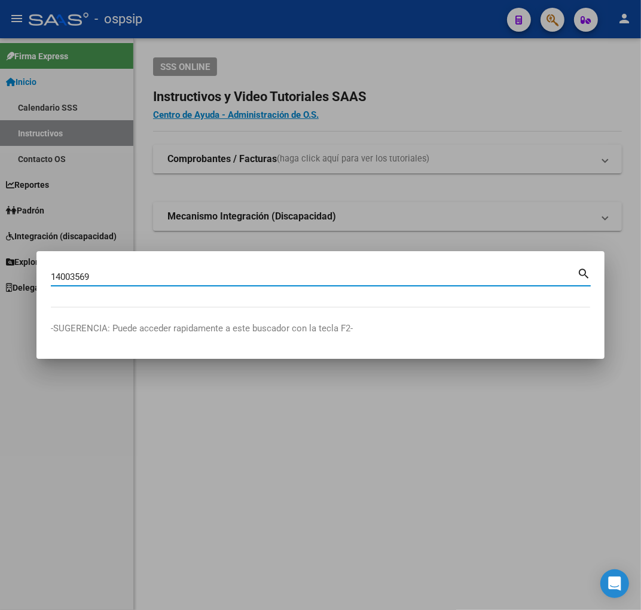
type input "14003569"
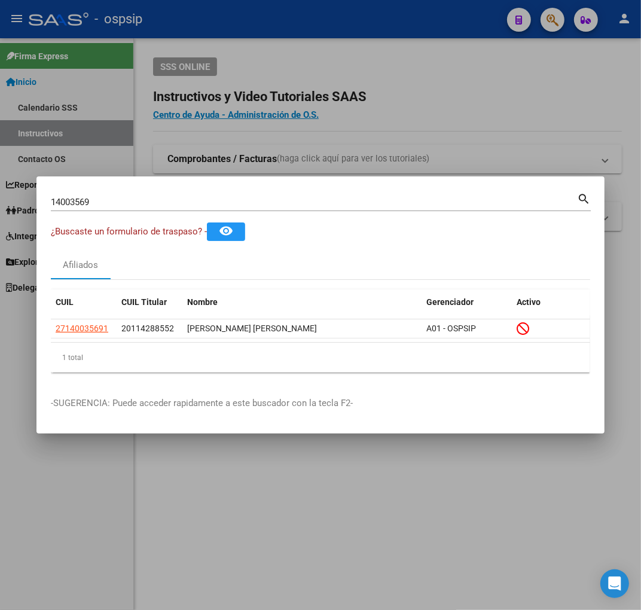
drag, startPoint x: 347, startPoint y: 439, endPoint x: 312, endPoint y: 437, distance: 35.4
click at [335, 439] on div at bounding box center [320, 305] width 641 height 610
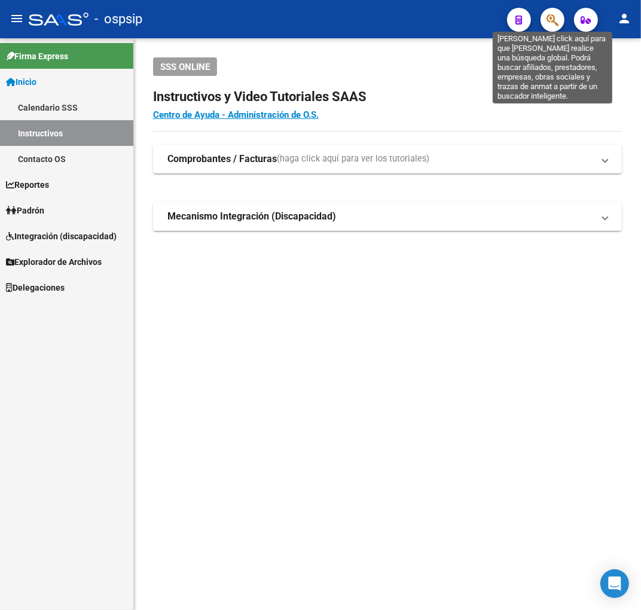
click at [558, 16] on icon "button" at bounding box center [553, 20] width 12 height 14
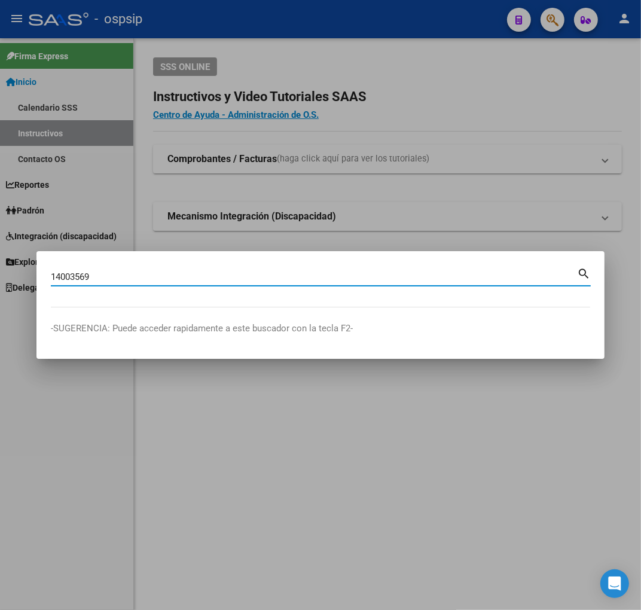
type input "14003569"
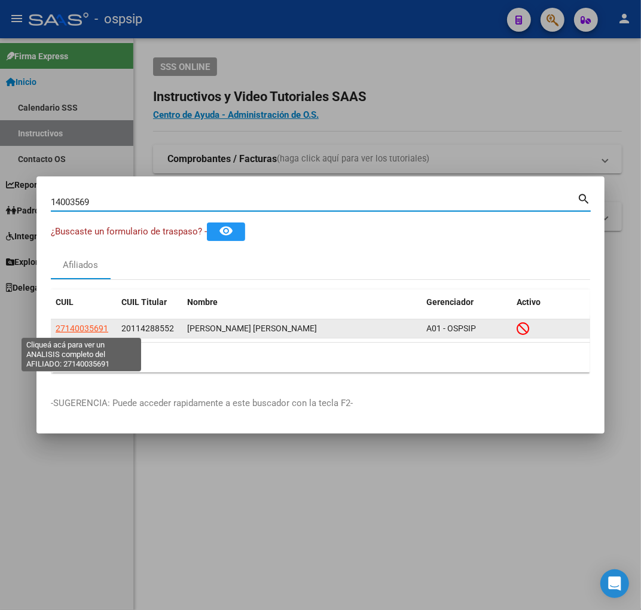
click at [106, 330] on span "27140035691" at bounding box center [82, 329] width 53 height 10
type textarea "27140035691"
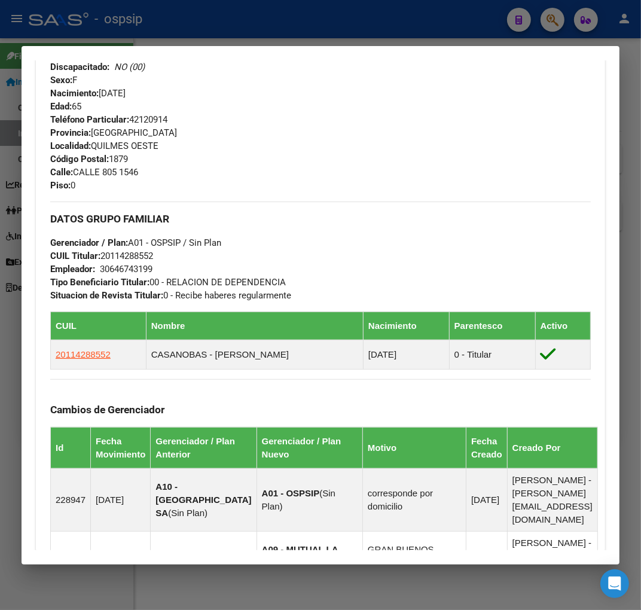
scroll to position [399, 0]
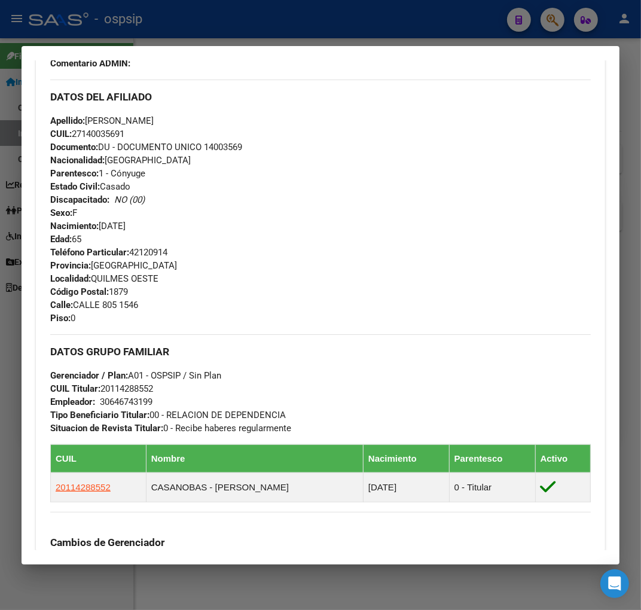
click at [242, 12] on div at bounding box center [320, 305] width 641 height 610
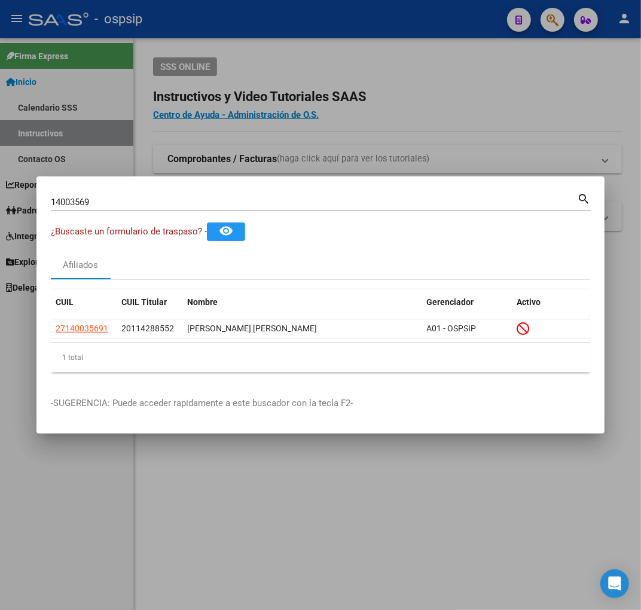
click at [245, 13] on div at bounding box center [320, 305] width 641 height 610
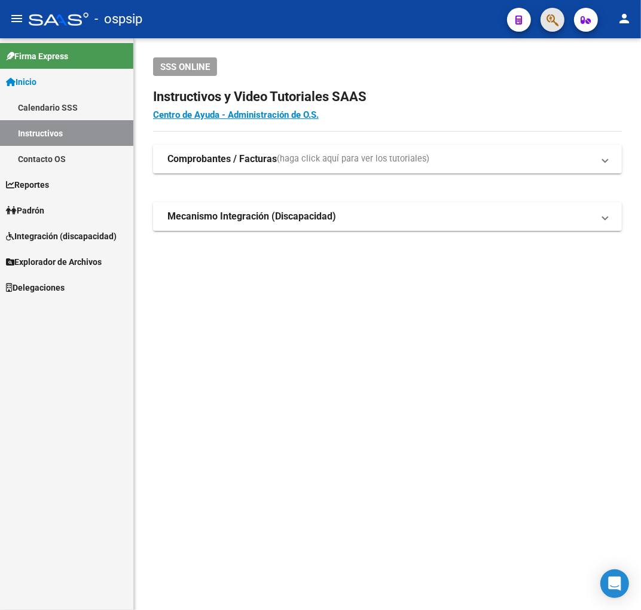
click at [560, 16] on button "button" at bounding box center [553, 20] width 24 height 24
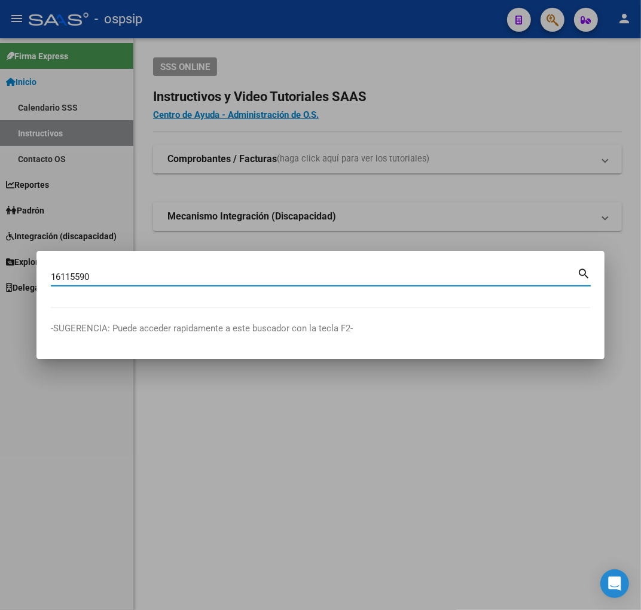
type input "16115590"
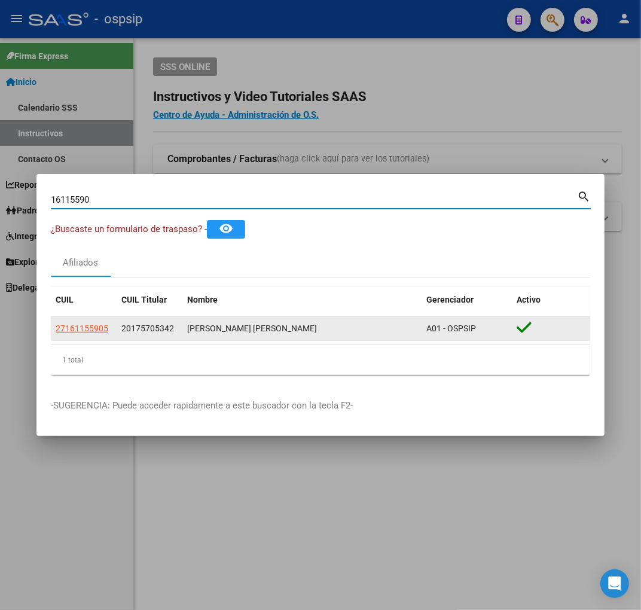
click at [85, 326] on span "27161155905" at bounding box center [82, 329] width 53 height 10
type textarea "27161155905"
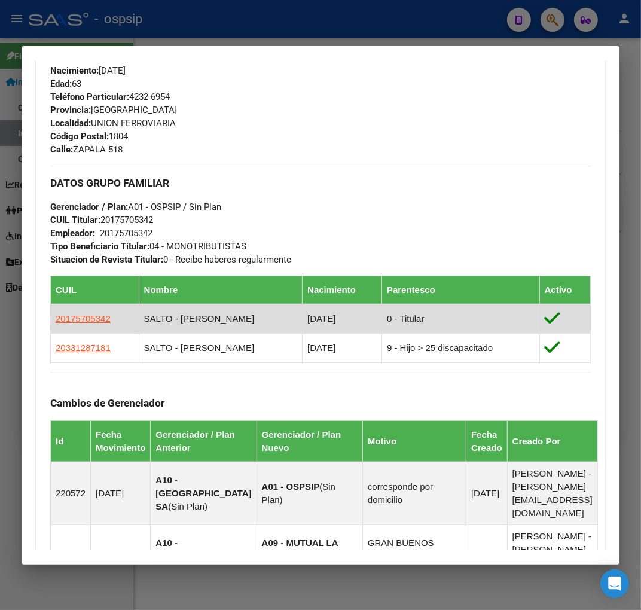
scroll to position [199, 0]
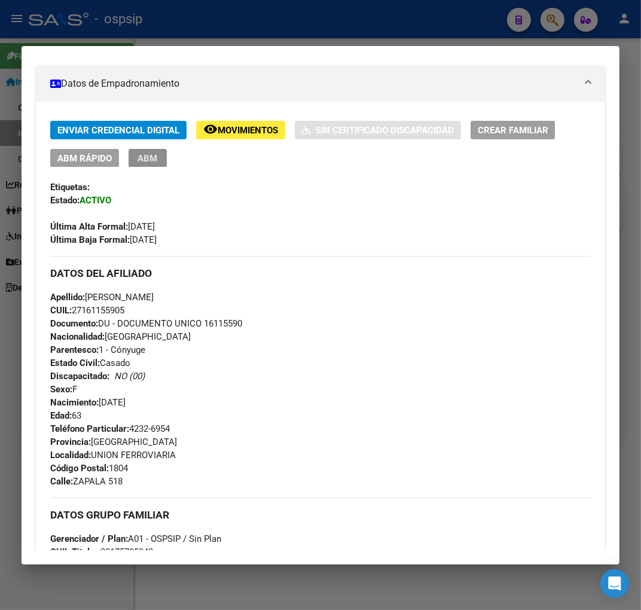
click at [150, 160] on span "ABM" at bounding box center [148, 158] width 20 height 11
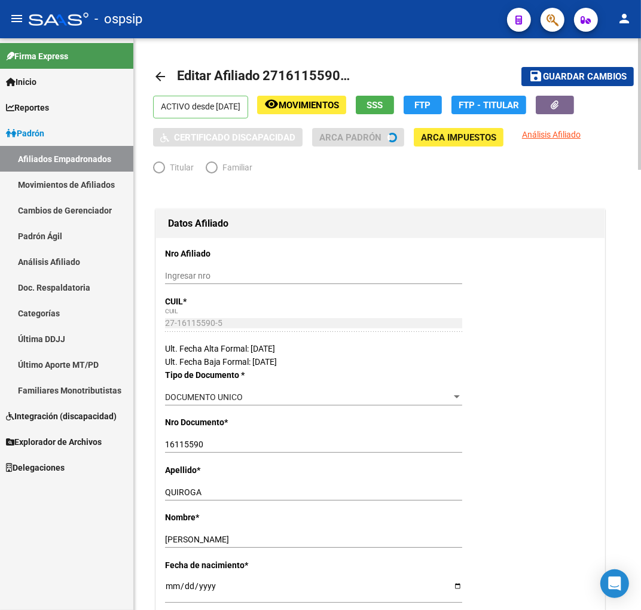
radio input "true"
type input "20-17570534-2"
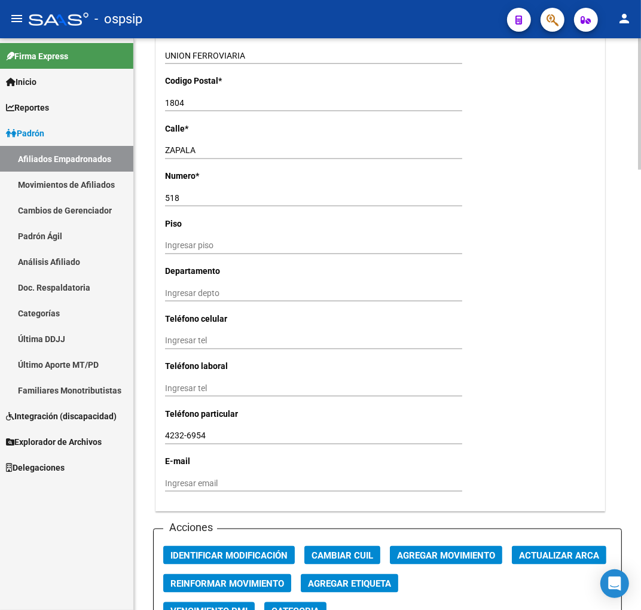
scroll to position [1263, 0]
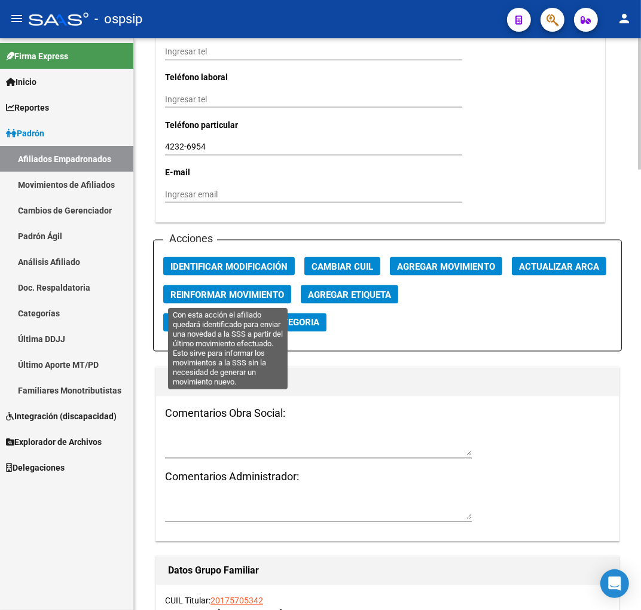
click at [267, 297] on span "Reinformar Movimiento" at bounding box center [228, 295] width 114 height 11
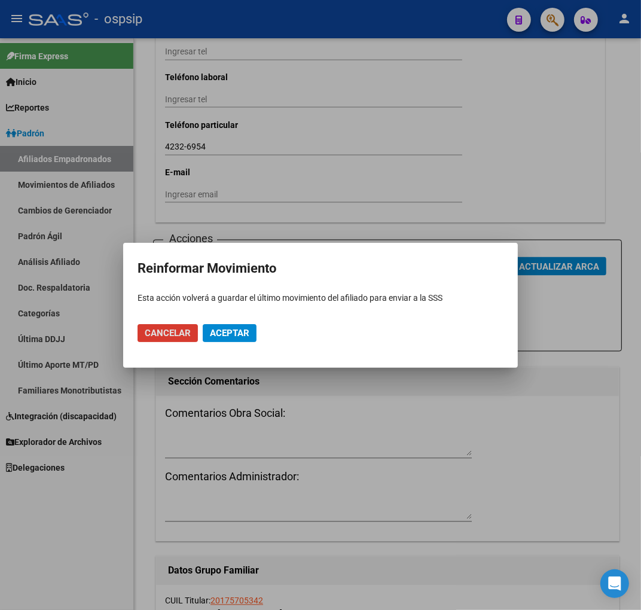
click at [303, 196] on div at bounding box center [320, 305] width 641 height 610
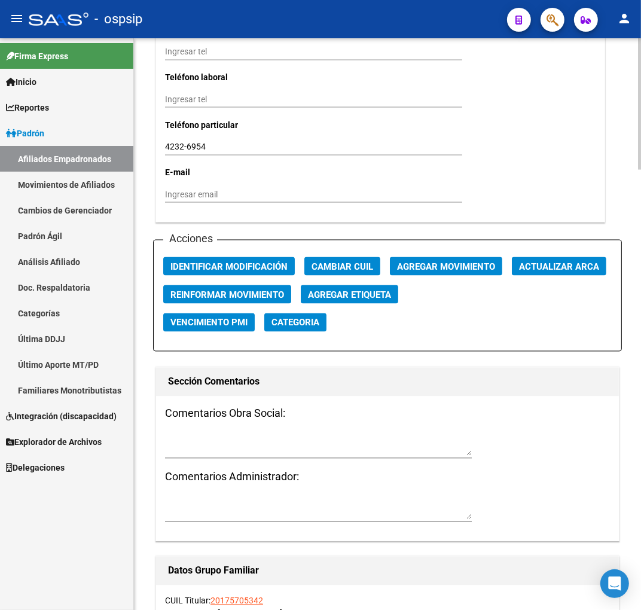
click at [434, 266] on span "Agregar Movimiento" at bounding box center [446, 267] width 98 height 11
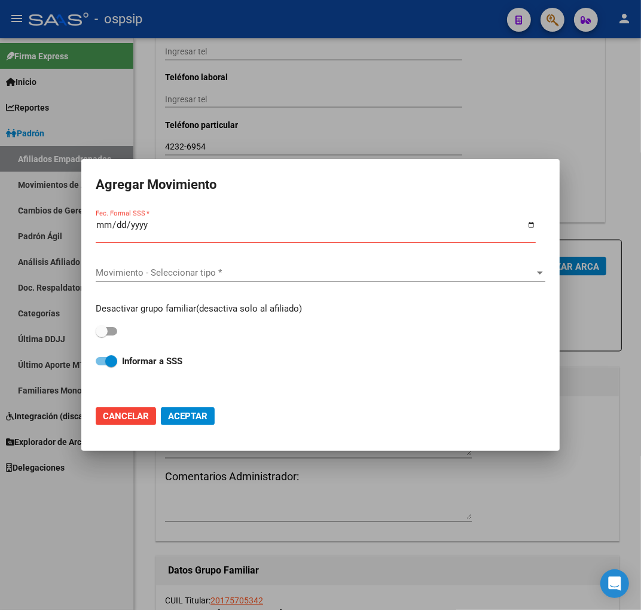
click at [294, 516] on div at bounding box center [320, 305] width 641 height 610
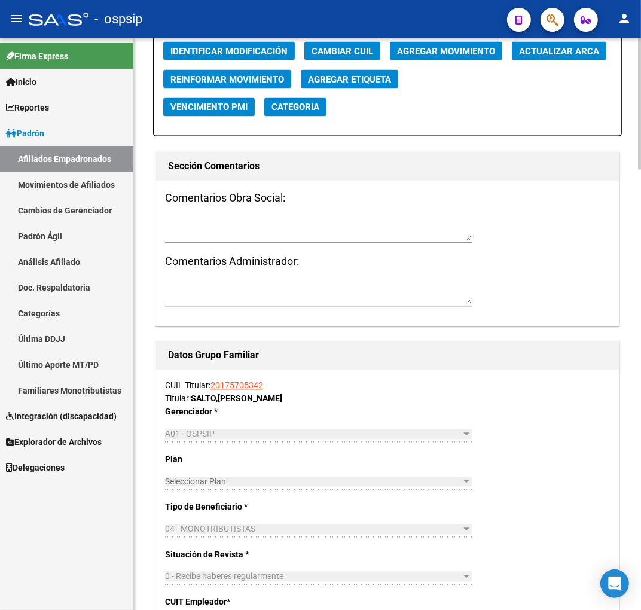
scroll to position [1795, 0]
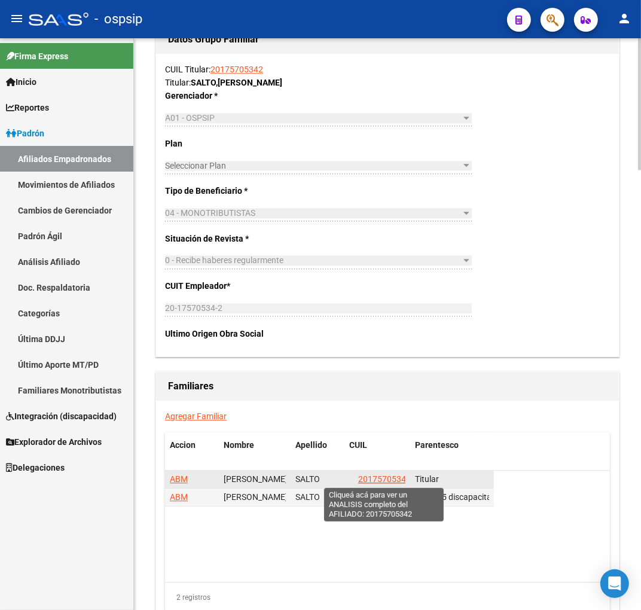
click at [385, 482] on span "20175705342" at bounding box center [384, 480] width 53 height 10
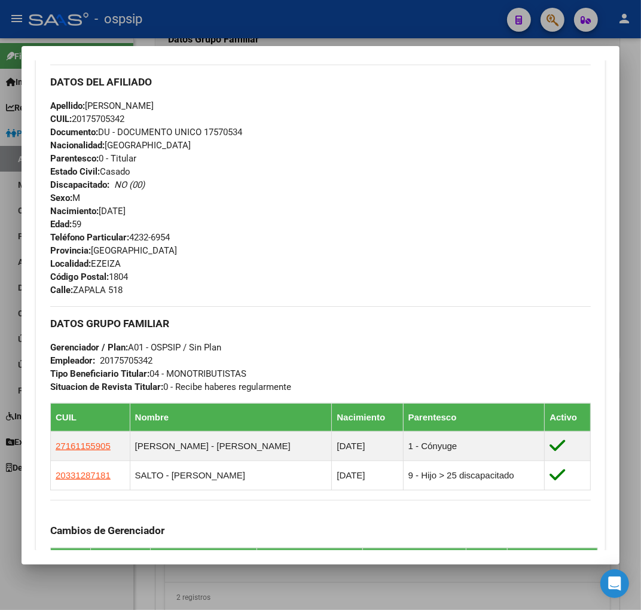
scroll to position [399, 0]
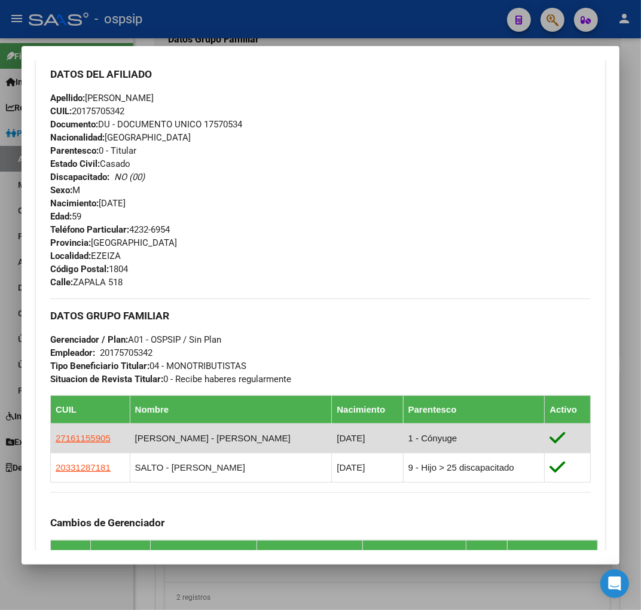
click at [65, 445] on app-link-go-to "27161155905" at bounding box center [83, 438] width 55 height 13
click at [91, 441] on span "27161155905" at bounding box center [83, 438] width 55 height 10
copy span "5"
type textarea "27161155905"
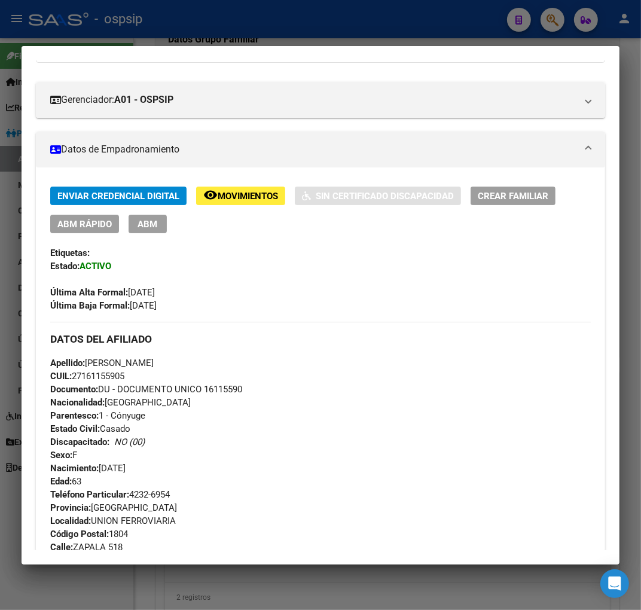
scroll to position [133, 0]
click at [160, 222] on button "ABM" at bounding box center [148, 224] width 38 height 19
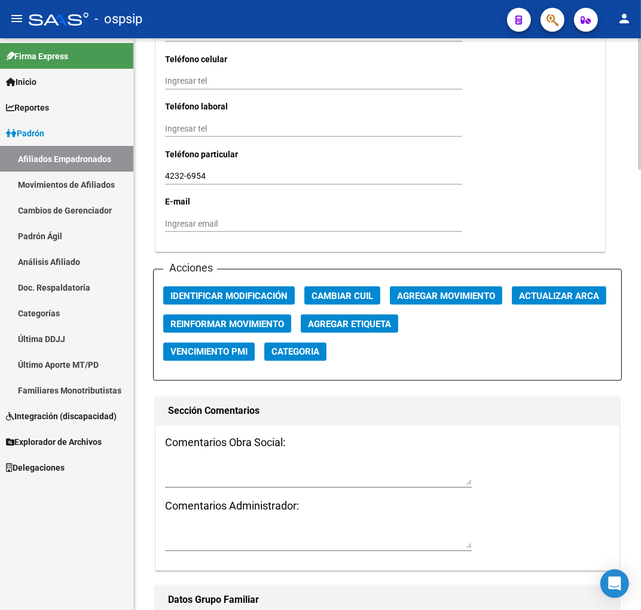
scroll to position [1130, 0]
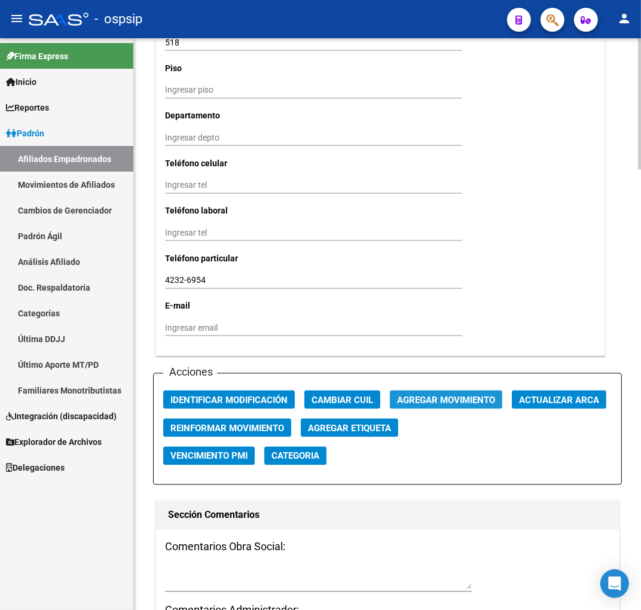
click at [469, 401] on span "Agregar Movimiento" at bounding box center [446, 400] width 98 height 11
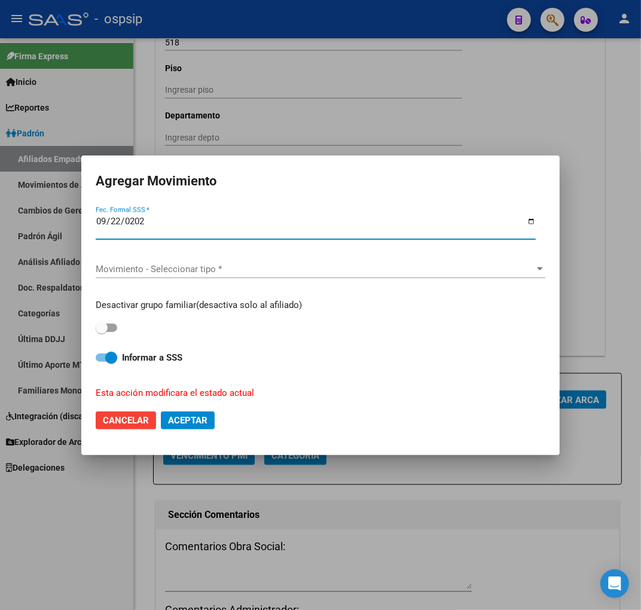
type input "[DATE]"
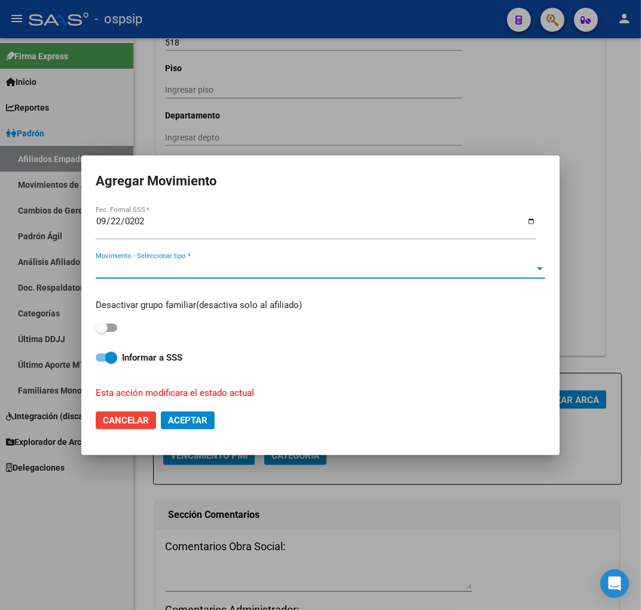
click at [164, 266] on span "Movimiento - Seleccionar tipo *" at bounding box center [315, 269] width 439 height 11
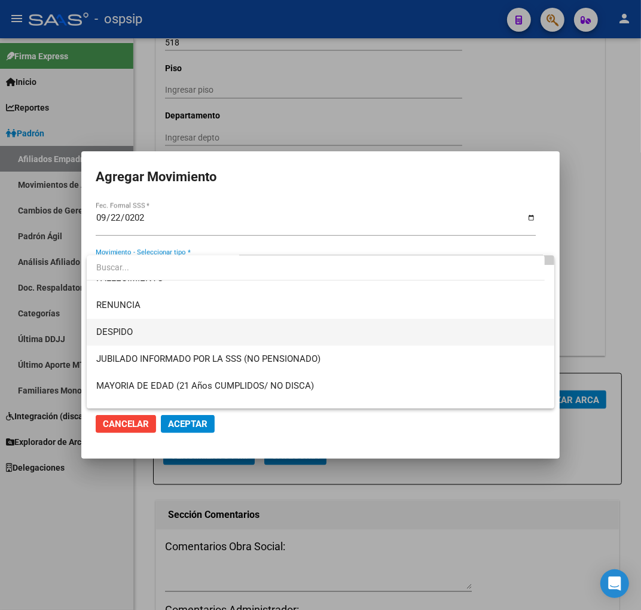
scroll to position [66, 0]
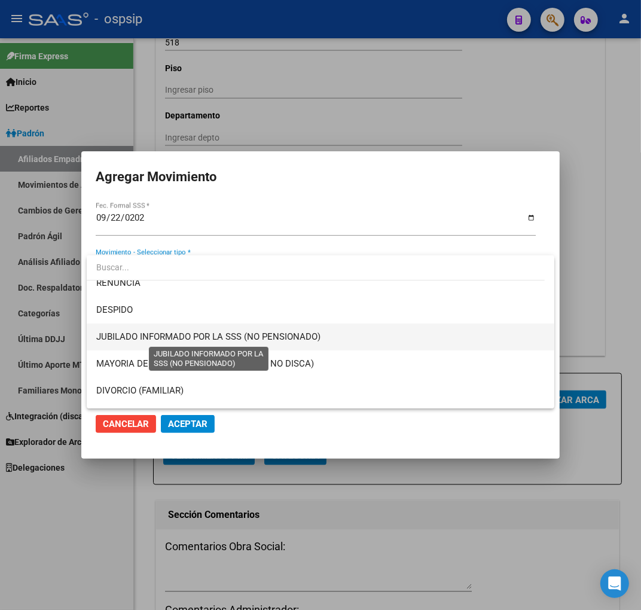
click at [202, 341] on span "JUBILADO INFORMADO POR LA SSS (NO PENSIONADO)" at bounding box center [208, 337] width 224 height 11
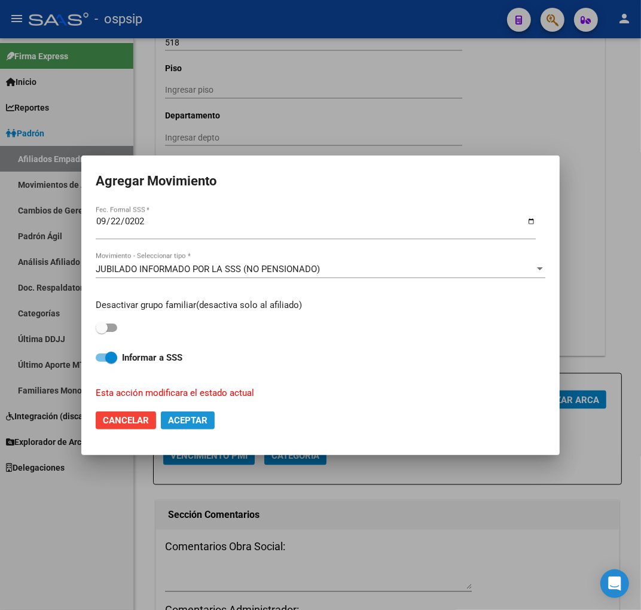
click at [183, 418] on span "Aceptar" at bounding box center [187, 420] width 39 height 11
checkbox input "false"
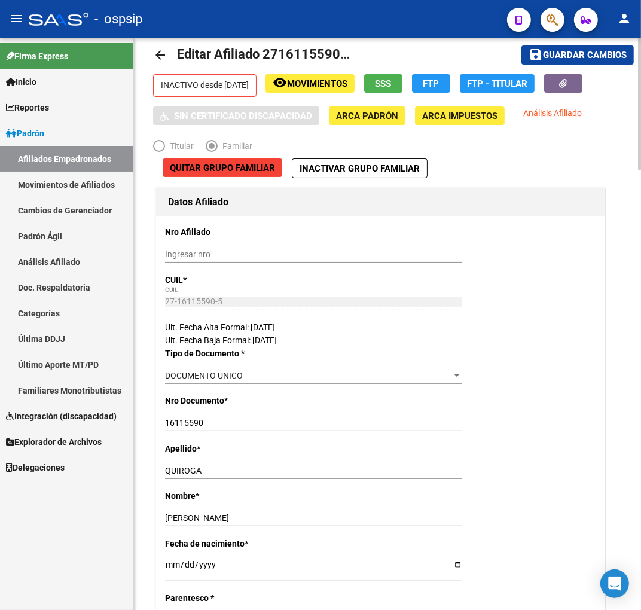
scroll to position [0, 0]
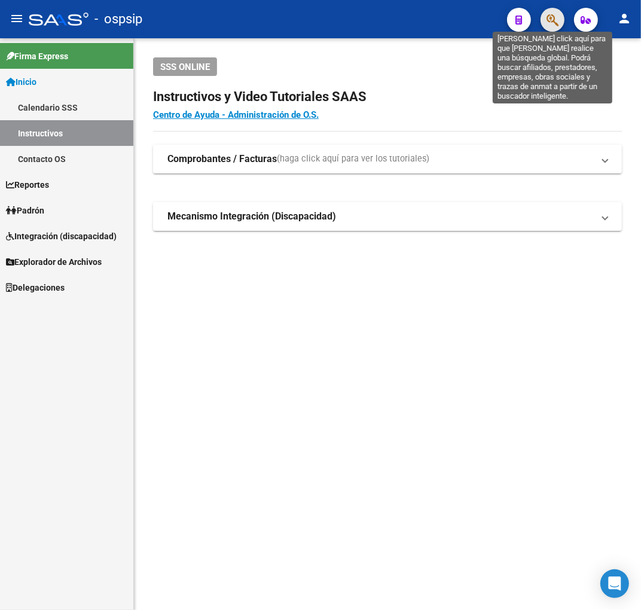
click at [547, 21] on icon "button" at bounding box center [553, 20] width 12 height 14
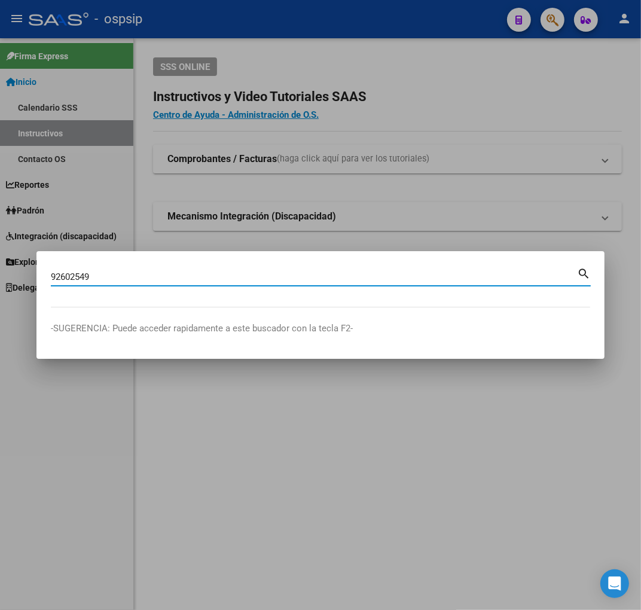
type input "92602549"
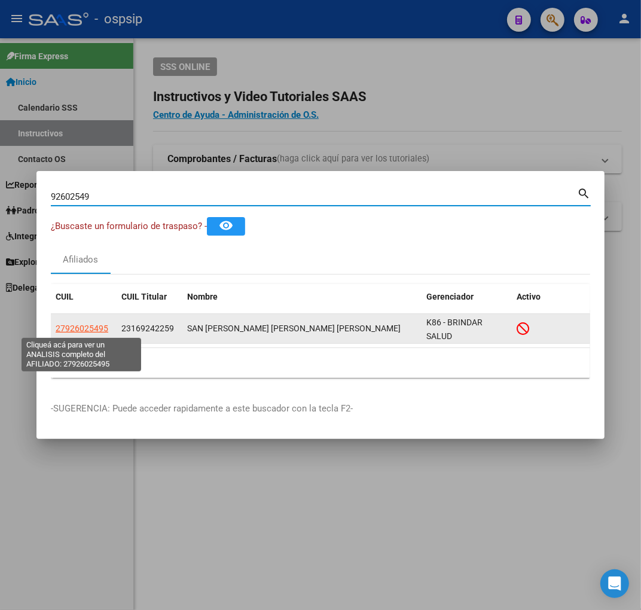
click at [76, 331] on span "27926025495" at bounding box center [82, 329] width 53 height 10
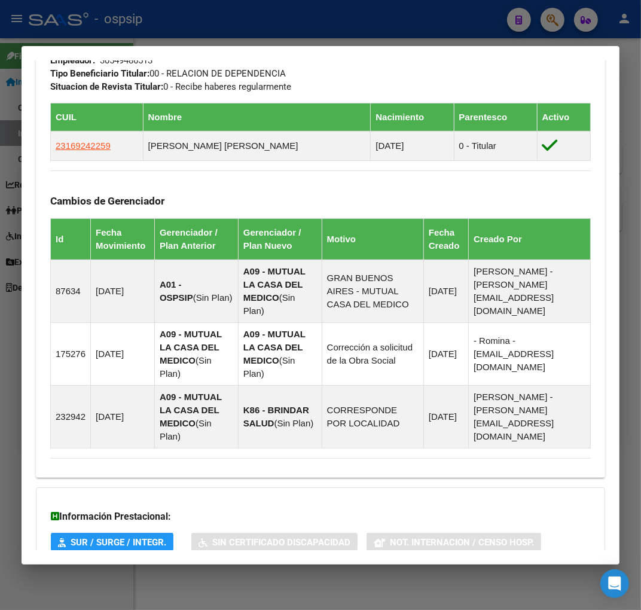
scroll to position [878, 0]
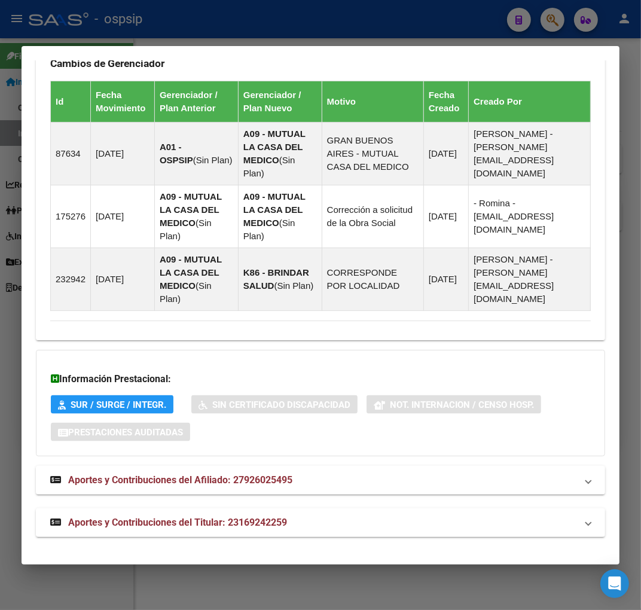
drag, startPoint x: 373, startPoint y: 519, endPoint x: 358, endPoint y: 421, distance: 99.3
click at [372, 518] on mat-panel-title "Aportes y Contribuciones del Titular: 23169242259" at bounding box center [313, 523] width 527 height 14
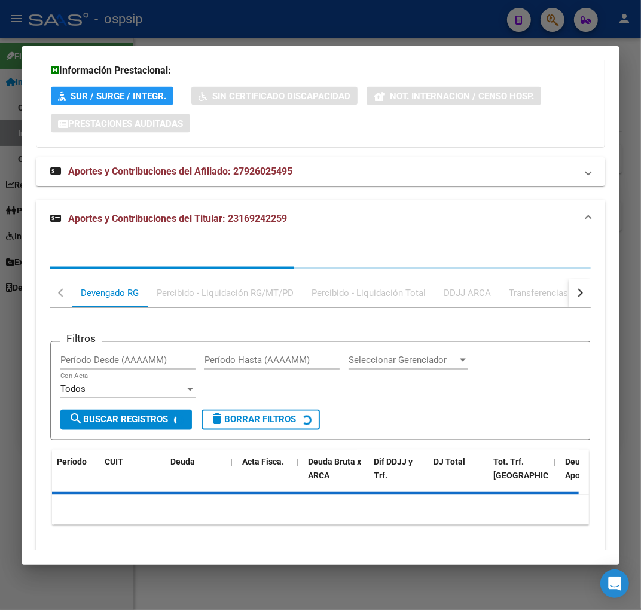
scroll to position [1203, 0]
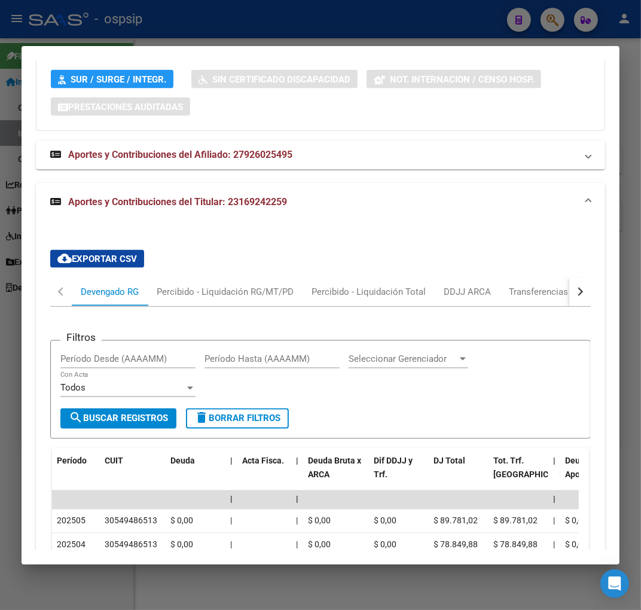
click at [570, 297] on button "button" at bounding box center [581, 292] width 22 height 29
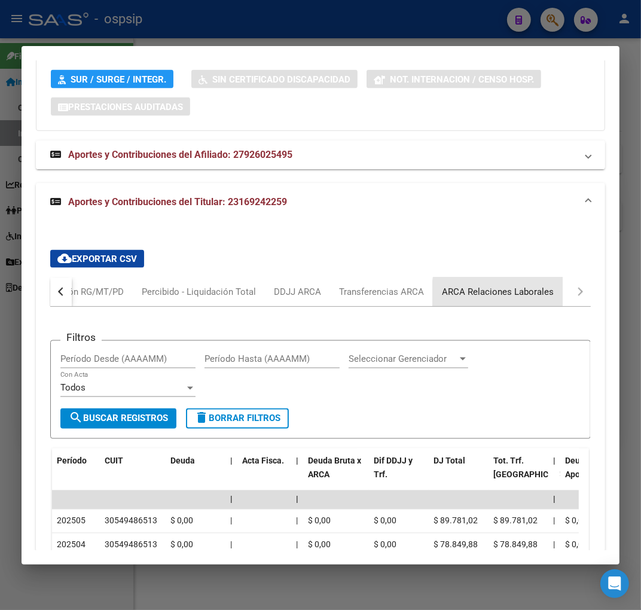
click at [542, 297] on div "ARCA Relaciones Laborales" at bounding box center [498, 291] width 112 height 13
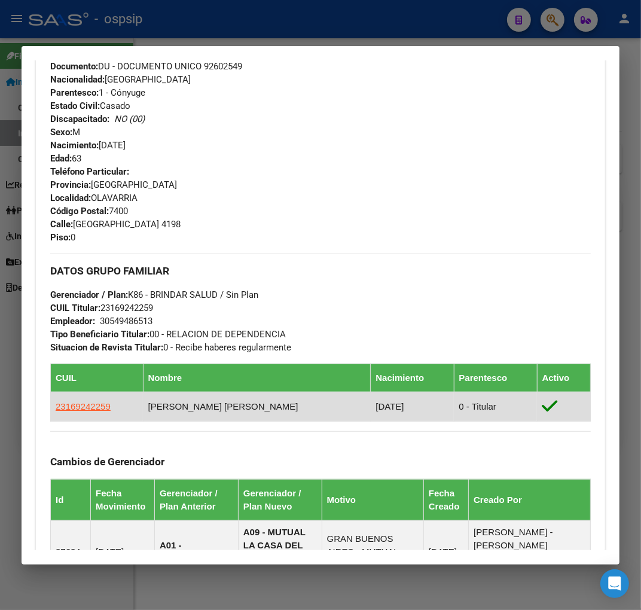
scroll to position [623, 0]
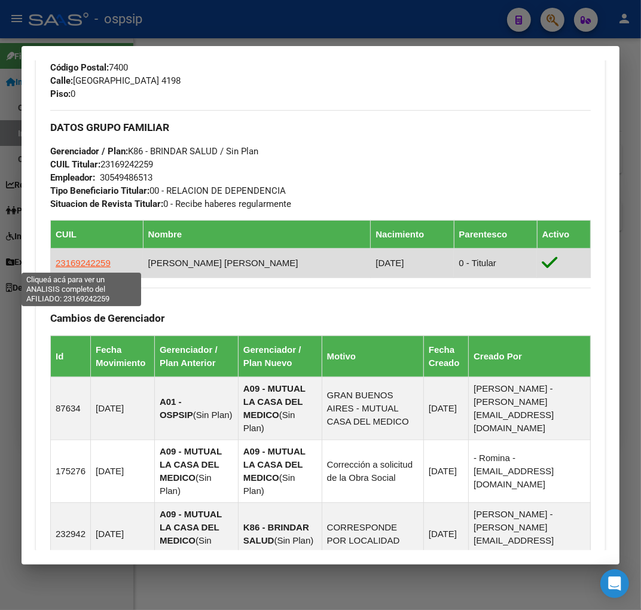
click at [82, 265] on span "23169242259" at bounding box center [83, 263] width 55 height 10
type textarea "23169242259"
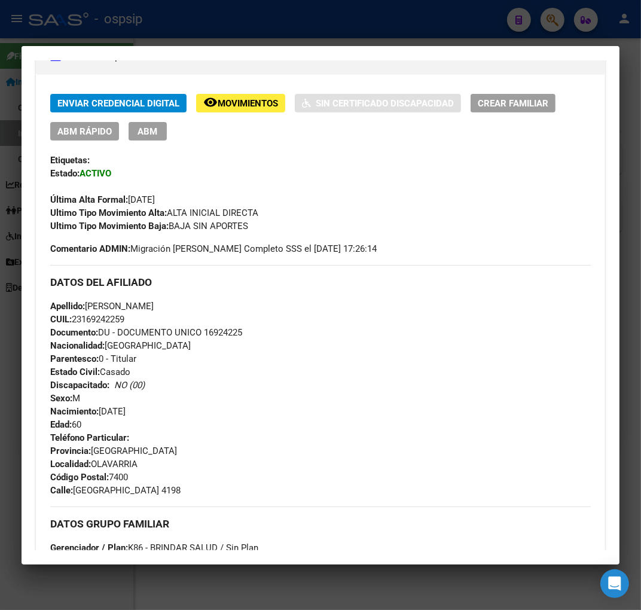
scroll to position [199, 0]
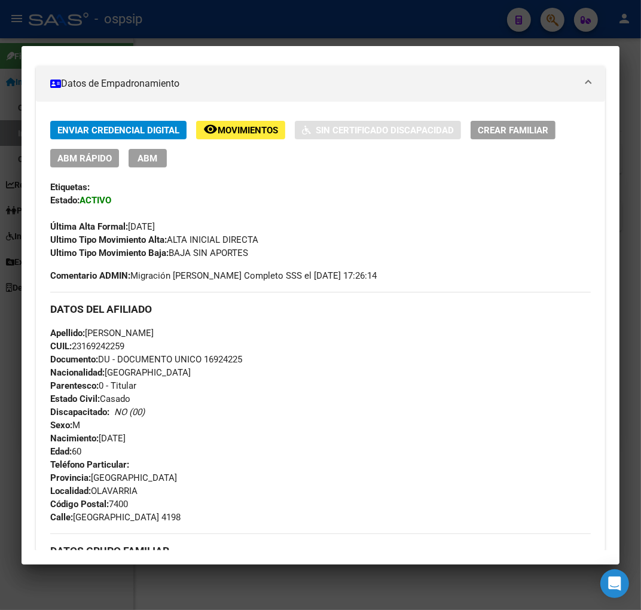
click at [150, 151] on button "ABM" at bounding box center [148, 158] width 38 height 19
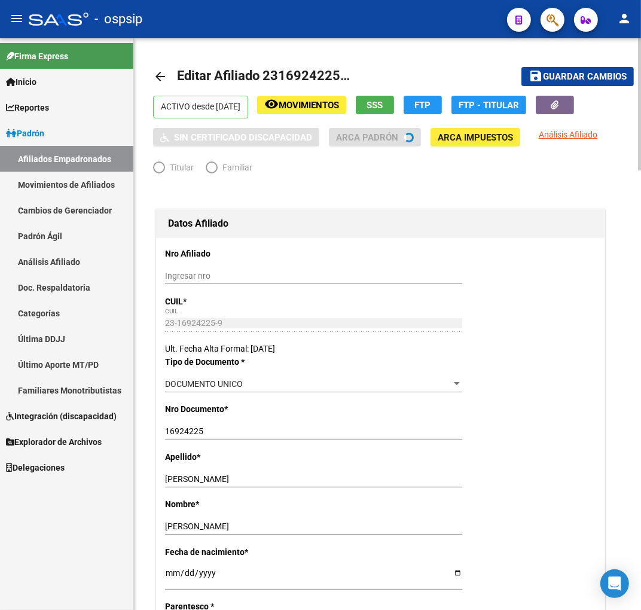
radio input "true"
type input "30-54948651-3"
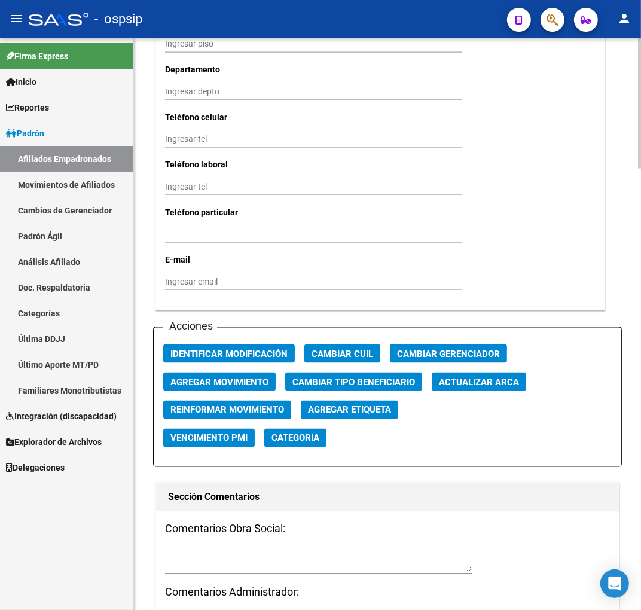
scroll to position [1463, 0]
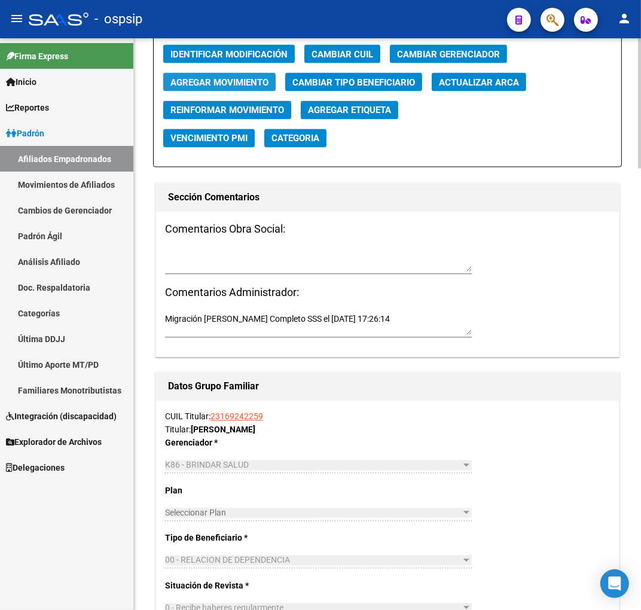
click at [260, 77] on span "Agregar Movimiento" at bounding box center [220, 82] width 98 height 11
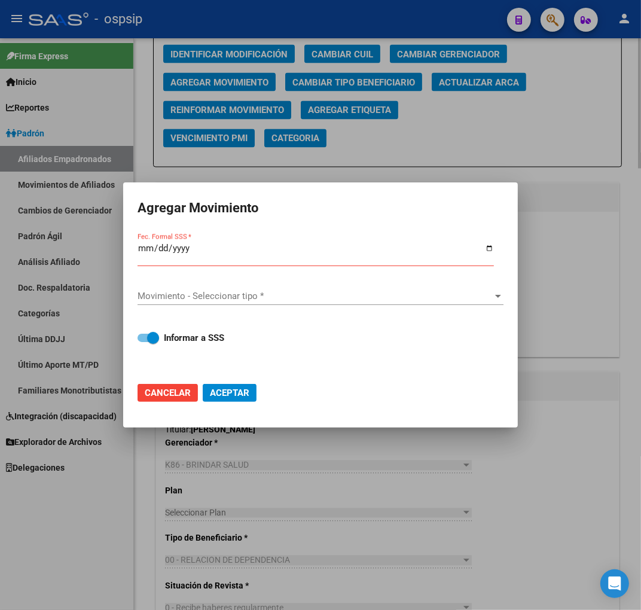
drag, startPoint x: 380, startPoint y: 166, endPoint x: 375, endPoint y: 153, distance: 14.2
click at [381, 165] on div at bounding box center [320, 305] width 641 height 610
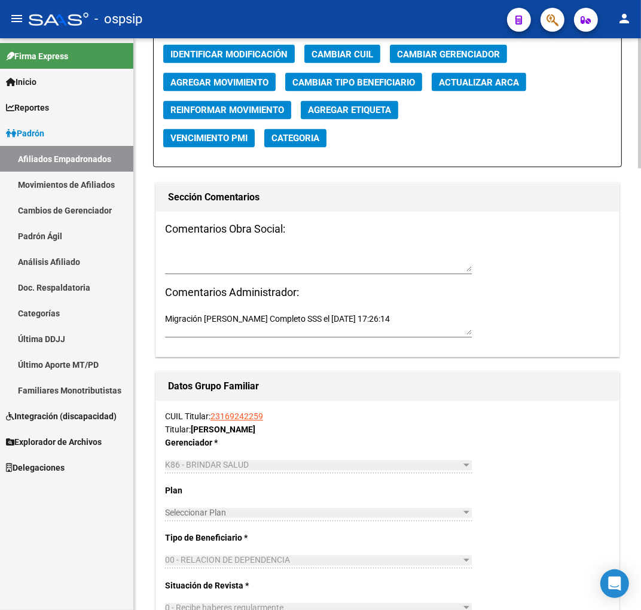
click at [355, 85] on span "Cambiar Tipo Beneficiario" at bounding box center [354, 82] width 123 height 11
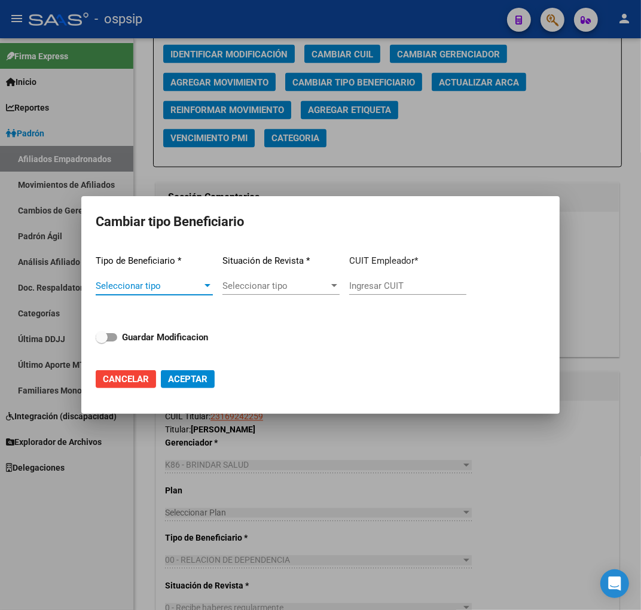
click at [180, 289] on span "Seleccionar tipo" at bounding box center [149, 286] width 107 height 11
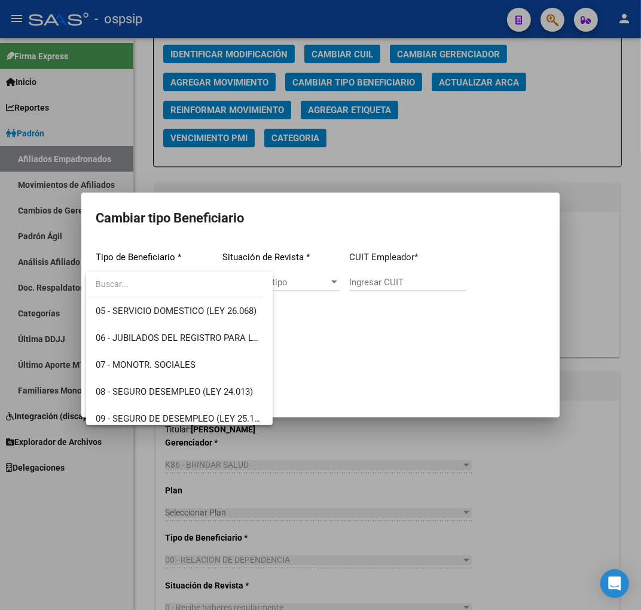
scroll to position [224, 0]
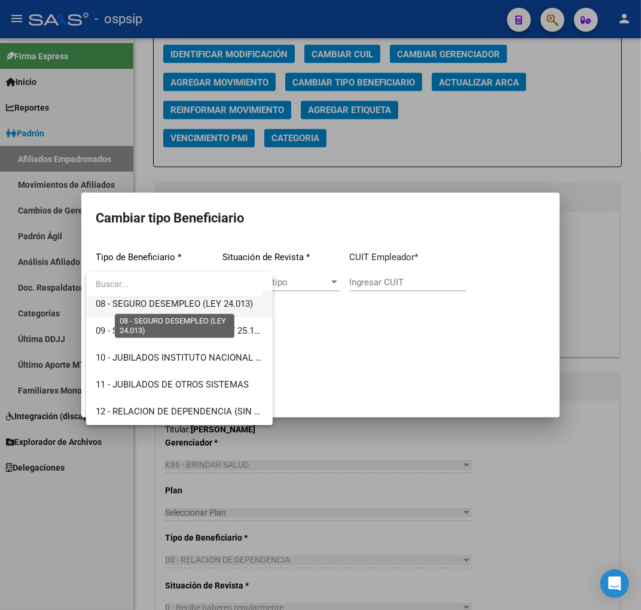
click at [175, 305] on span "08 - SEGURO DESEMPLEO (LEY 24.013)" at bounding box center [174, 304] width 157 height 11
type input "33-63761744-9"
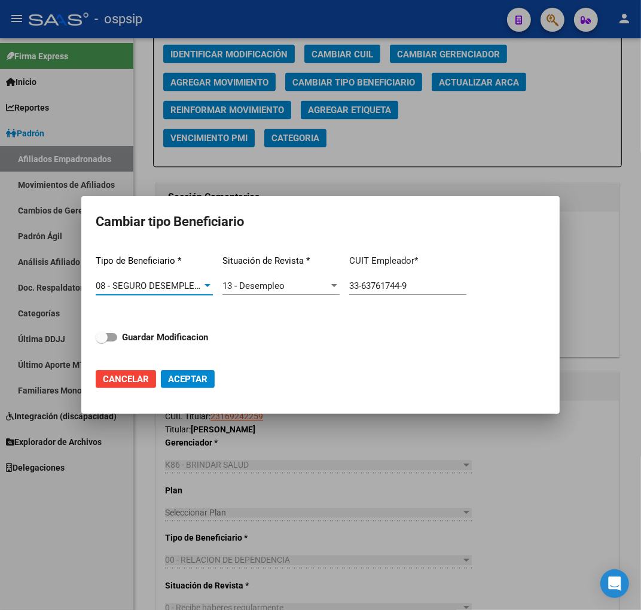
click at [188, 378] on span "Aceptar" at bounding box center [187, 379] width 39 height 11
type input "33-63761744-9"
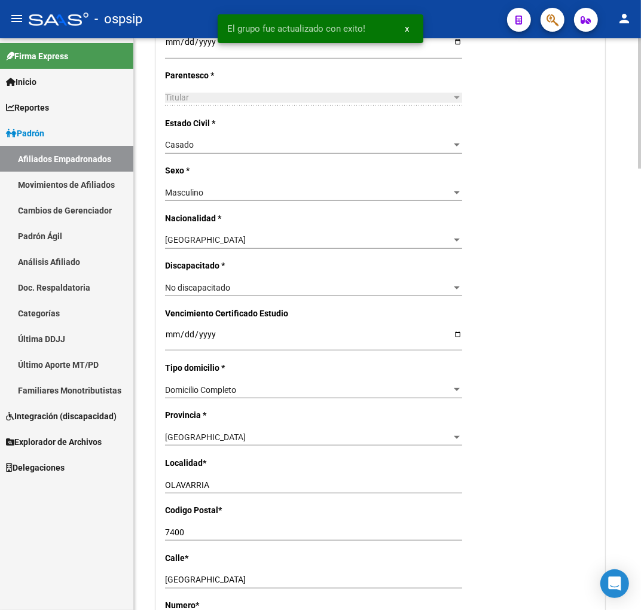
scroll to position [0, 0]
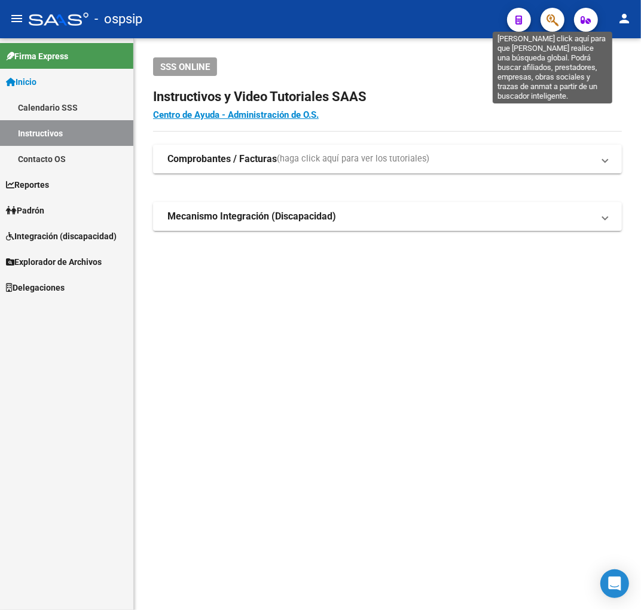
click at [558, 16] on icon "button" at bounding box center [553, 20] width 12 height 14
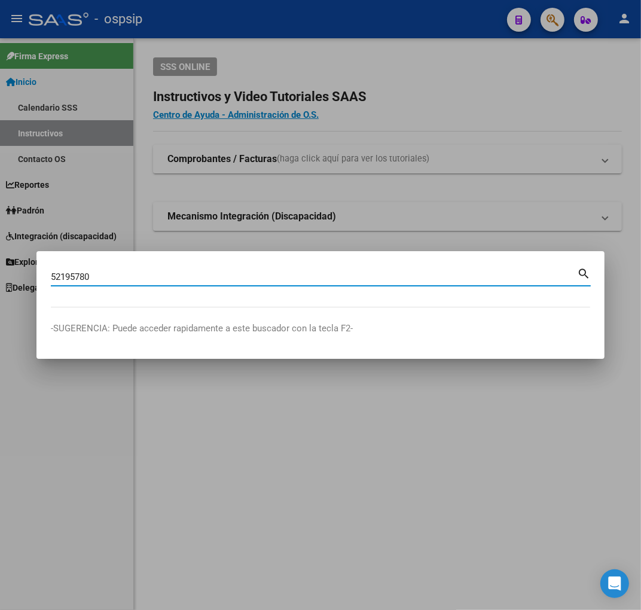
type input "52195780"
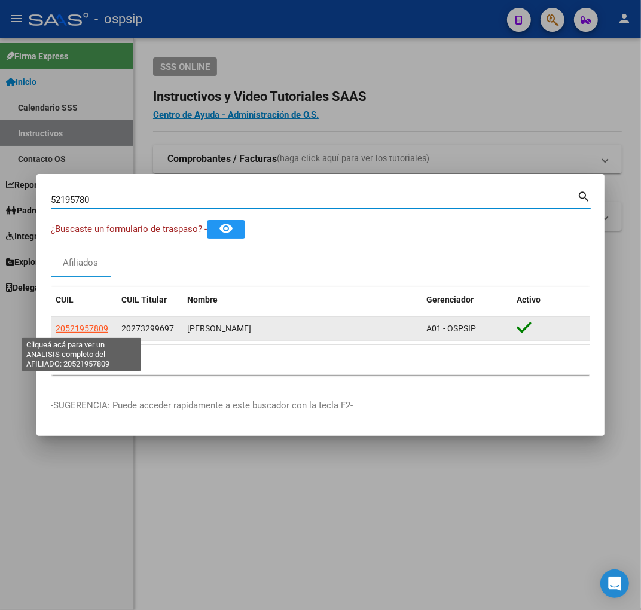
click at [93, 330] on span "20521957809" at bounding box center [82, 329] width 53 height 10
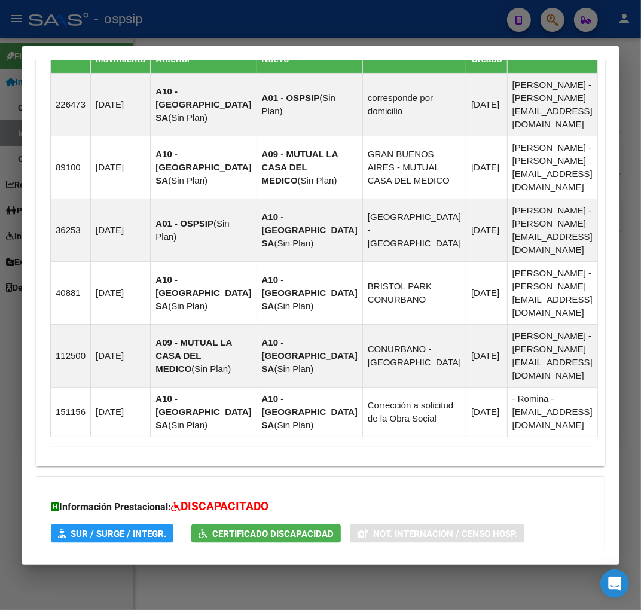
scroll to position [1001, 0]
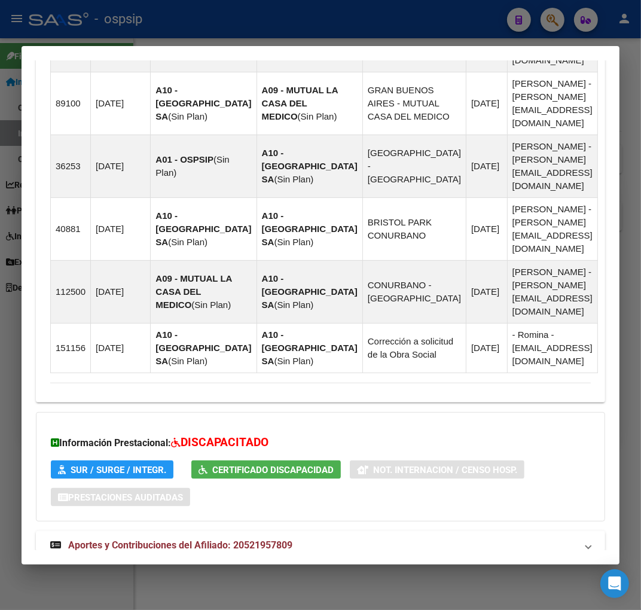
drag, startPoint x: 373, startPoint y: 525, endPoint x: 408, endPoint y: 449, distance: 83.8
click at [373, 580] on mat-panel-title "Aportes y Contribuciones del Titular: 20273299697" at bounding box center [313, 587] width 527 height 14
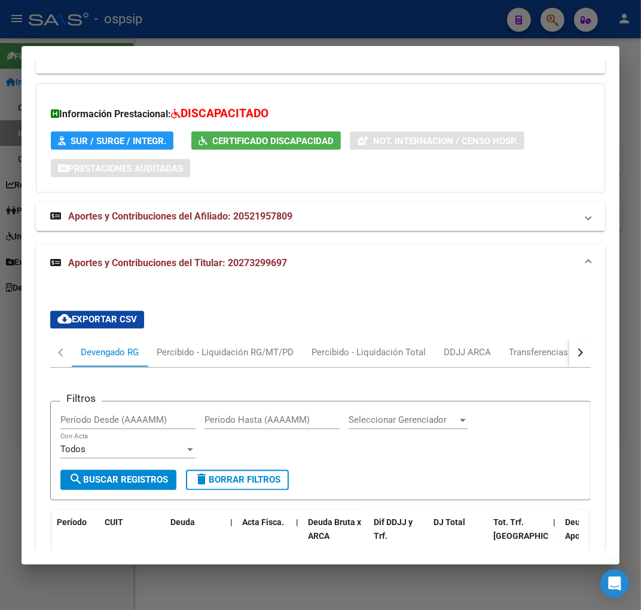
scroll to position [1325, 0]
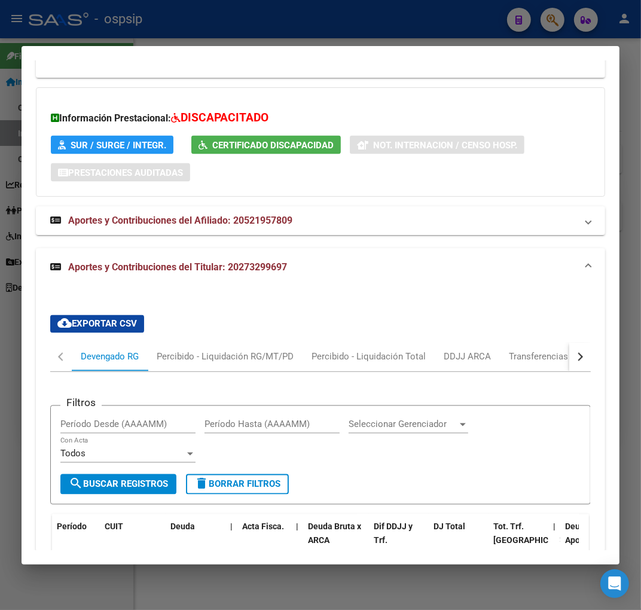
click at [576, 343] on button "button" at bounding box center [581, 357] width 22 height 29
click at [528, 343] on mat-tab-header "Devengado RG Percibido - Liquidación RG/MT/PD Percibido - Liquidación Total DDJ…" at bounding box center [320, 357] width 541 height 29
click at [548, 351] on div "Sano ARCA" at bounding box center [530, 357] width 46 height 13
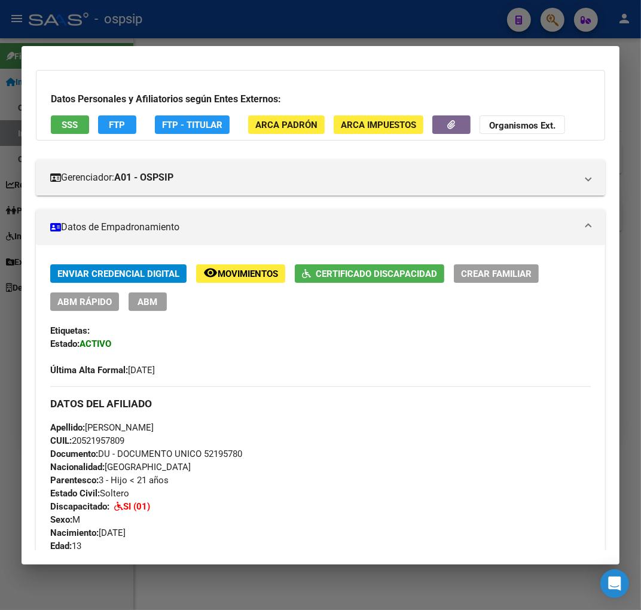
scroll to position [0, 0]
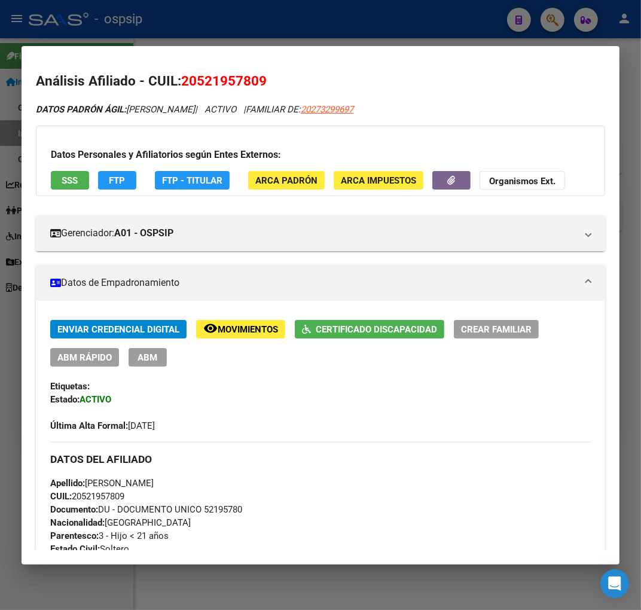
click at [116, 180] on span "FTP" at bounding box center [118, 180] width 16 height 11
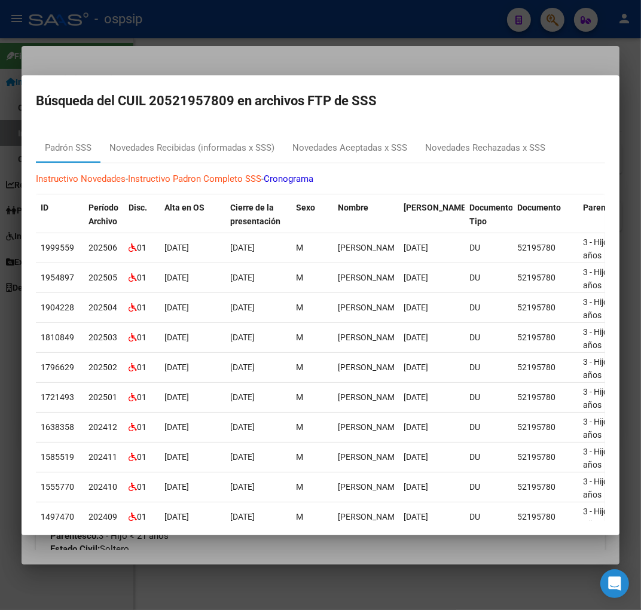
click at [458, 66] on div at bounding box center [320, 305] width 641 height 610
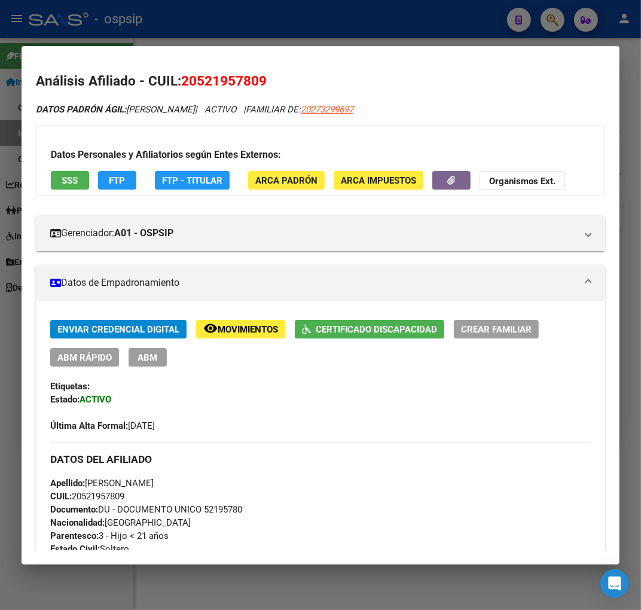
click at [208, 180] on span "FTP - Titular" at bounding box center [192, 180] width 60 height 11
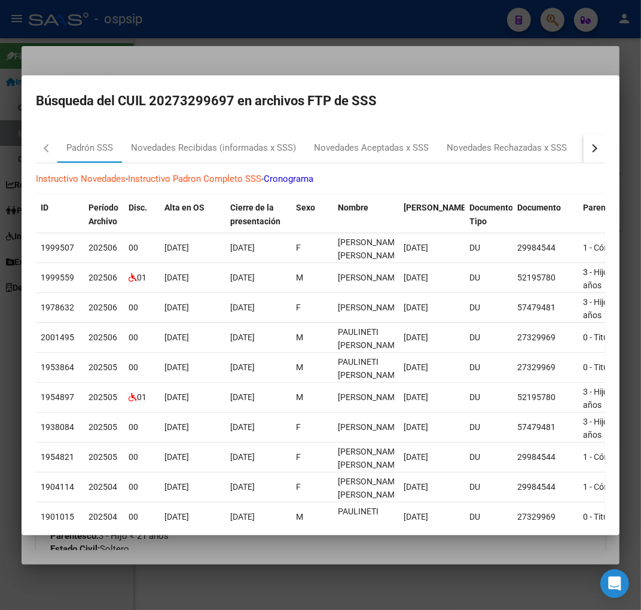
click at [595, 153] on button "button" at bounding box center [595, 148] width 22 height 29
drag, startPoint x: 549, startPoint y: 153, endPoint x: 563, endPoint y: 159, distance: 15.0
click at [551, 153] on div "RG Bajas Diarias" at bounding box center [531, 148] width 66 height 14
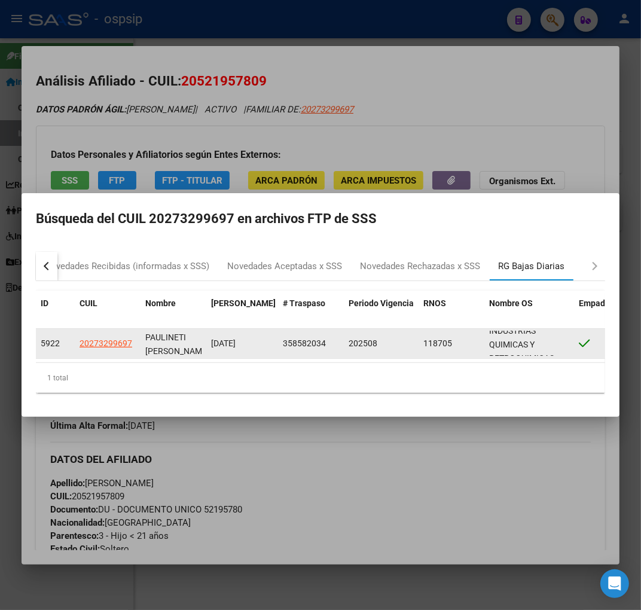
scroll to position [29, 0]
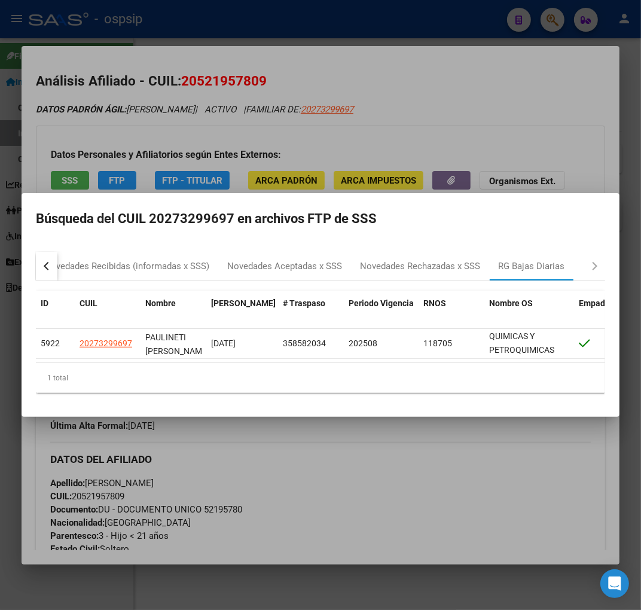
click at [481, 487] on div at bounding box center [320, 305] width 641 height 610
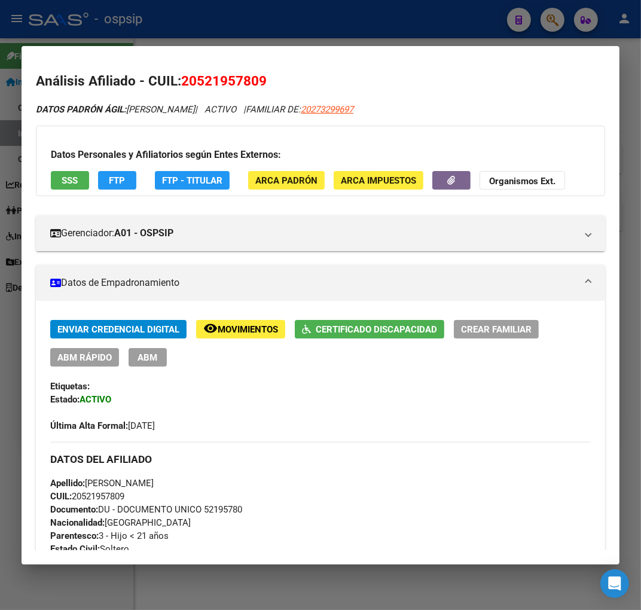
scroll to position [465, 0]
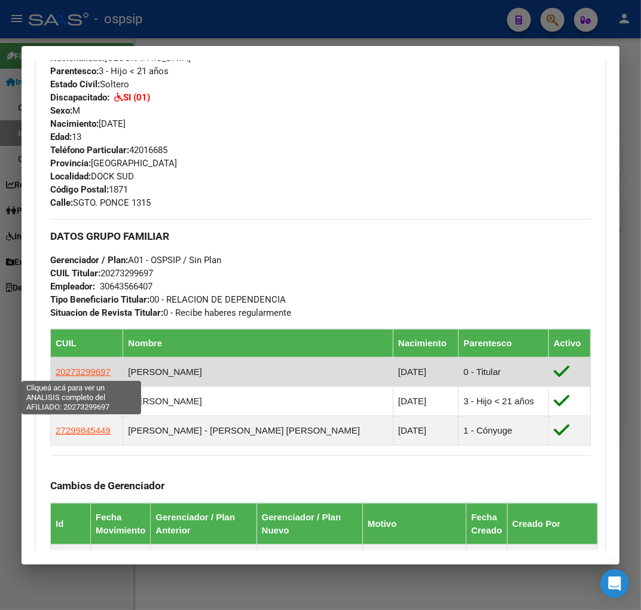
click at [84, 372] on span "20273299697" at bounding box center [83, 372] width 55 height 10
type textarea "20273299697"
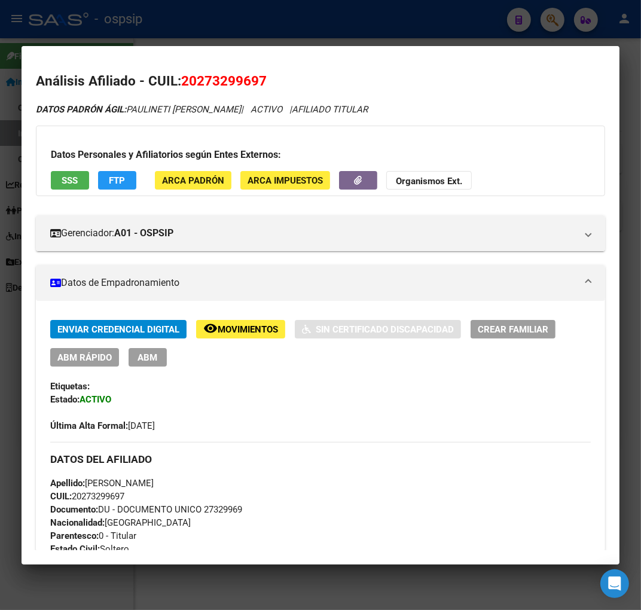
click at [121, 182] on span "FTP" at bounding box center [118, 180] width 16 height 11
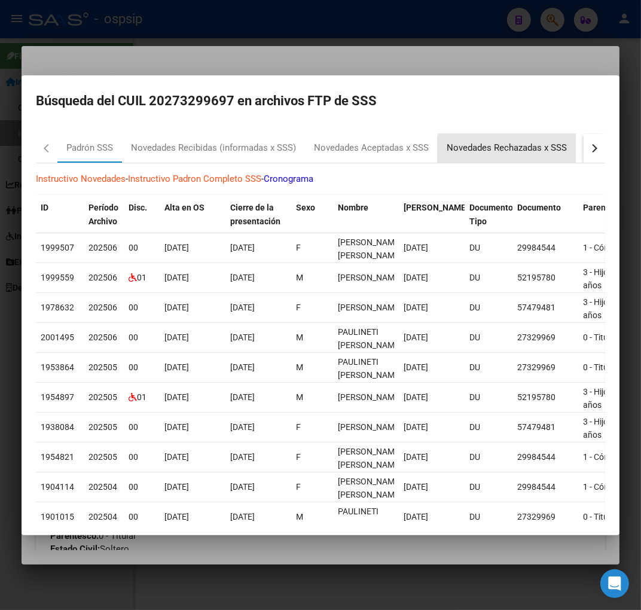
click at [527, 152] on div "Novedades Rechazadas x SSS" at bounding box center [507, 148] width 120 height 14
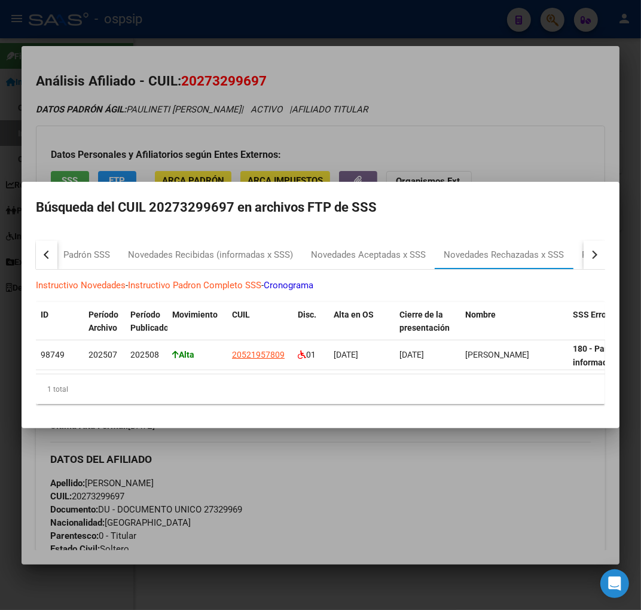
click at [603, 247] on button "button" at bounding box center [595, 255] width 22 height 29
click at [552, 248] on div "RG Bajas Diarias" at bounding box center [542, 255] width 66 height 14
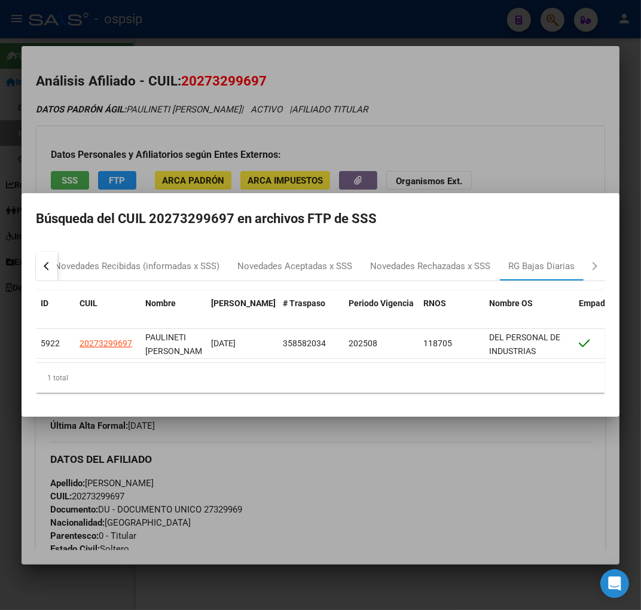
click at [425, 530] on div at bounding box center [320, 305] width 641 height 610
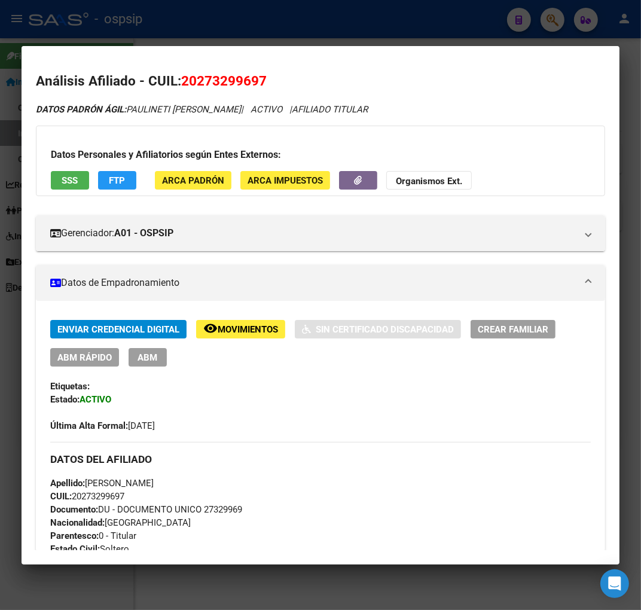
scroll to position [199, 0]
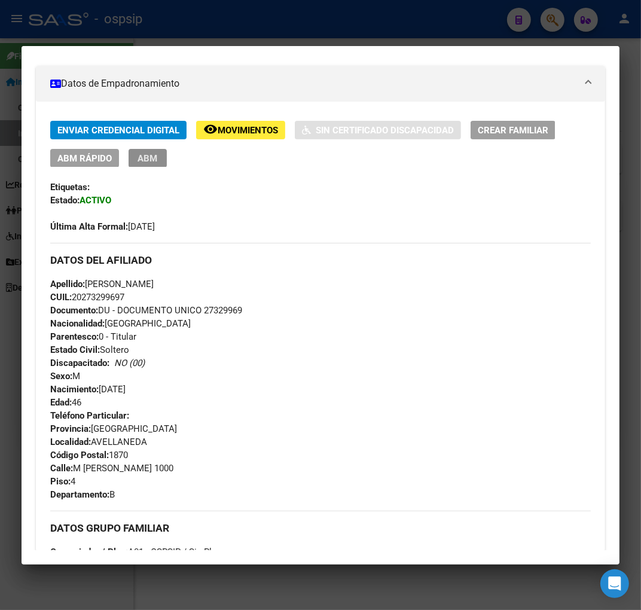
drag, startPoint x: 163, startPoint y: 152, endPoint x: 164, endPoint y: 160, distance: 8.4
click at [162, 152] on button "ABM" at bounding box center [148, 158] width 38 height 19
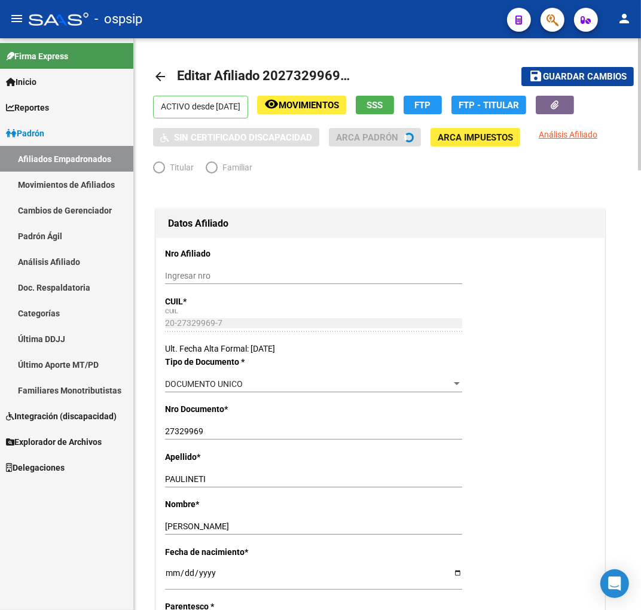
radio input "true"
type input "30-64356640-7"
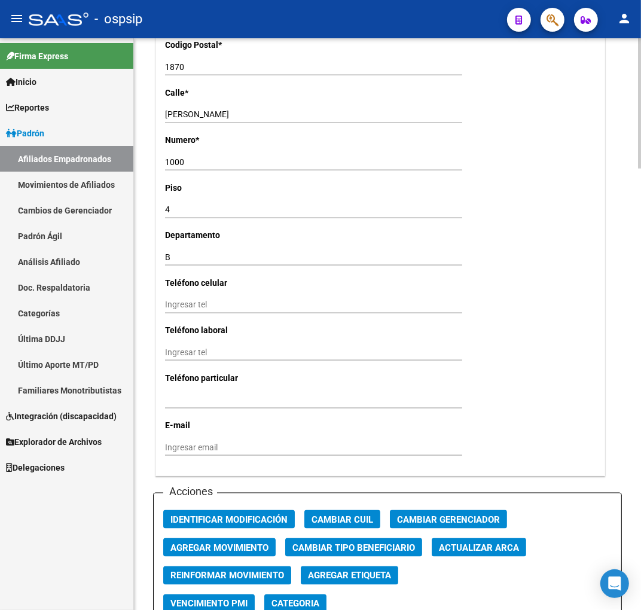
scroll to position [1197, 0]
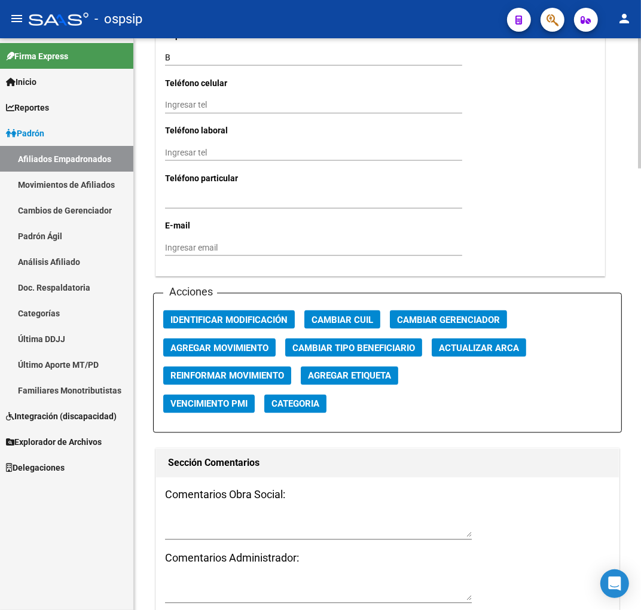
click at [244, 349] on span "Agregar Movimiento" at bounding box center [220, 348] width 98 height 11
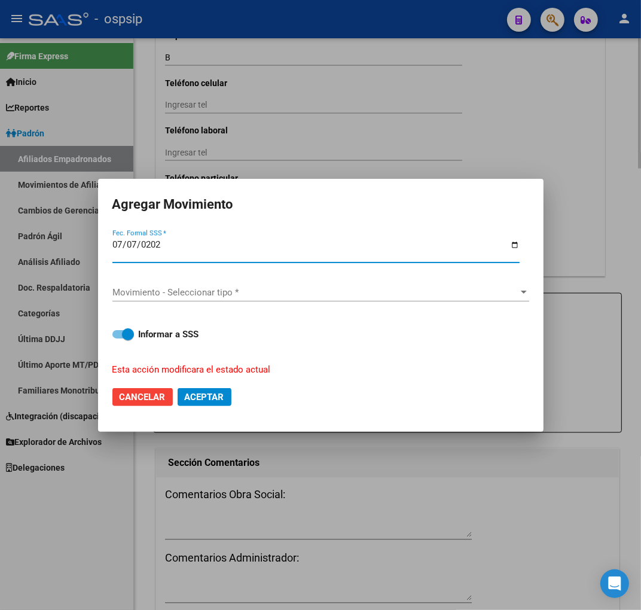
type input "[DATE]"
click at [268, 297] on div "Movimiento - Seleccionar tipo * Movimiento - Seleccionar tipo *" at bounding box center [321, 293] width 417 height 18
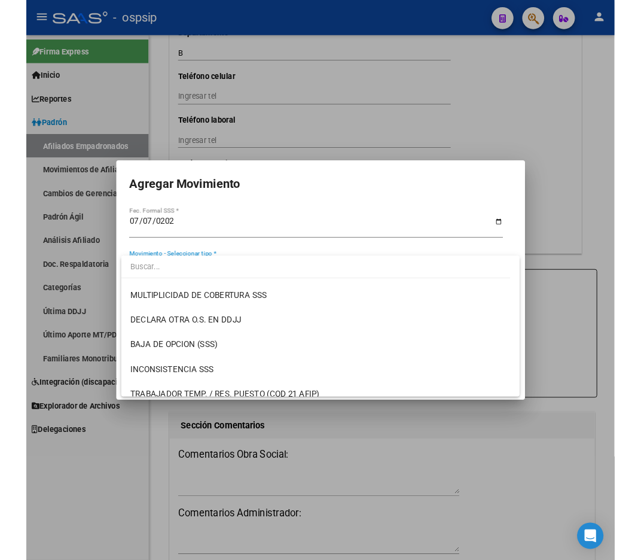
scroll to position [465, 0]
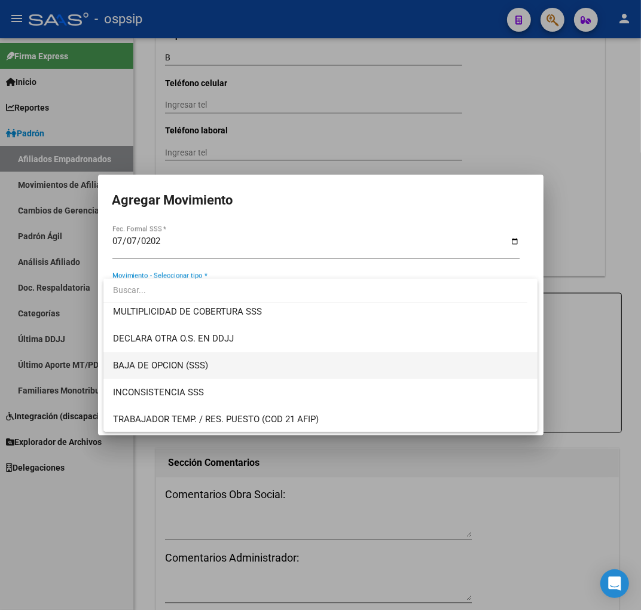
click at [247, 368] on span "BAJA DE OPCION (SSS)" at bounding box center [320, 365] width 415 height 27
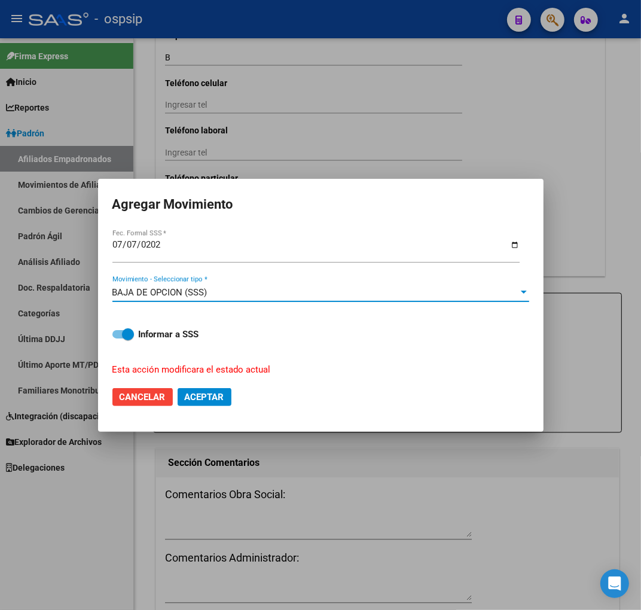
click at [211, 392] on span "Aceptar" at bounding box center [204, 397] width 39 height 11
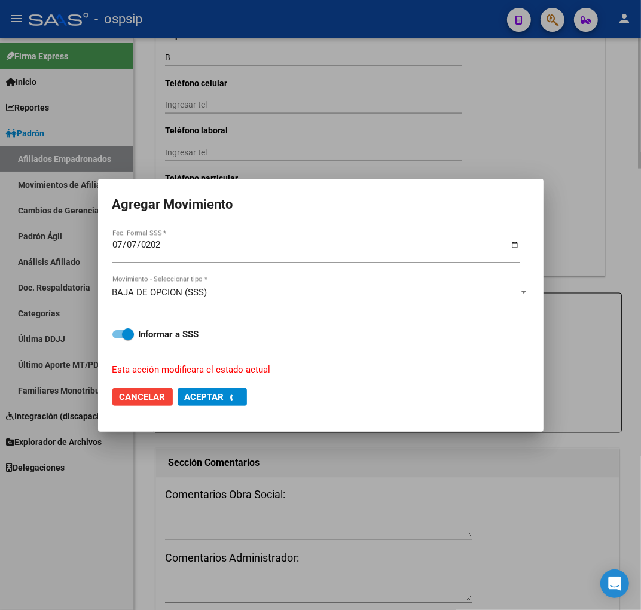
checkbox input "false"
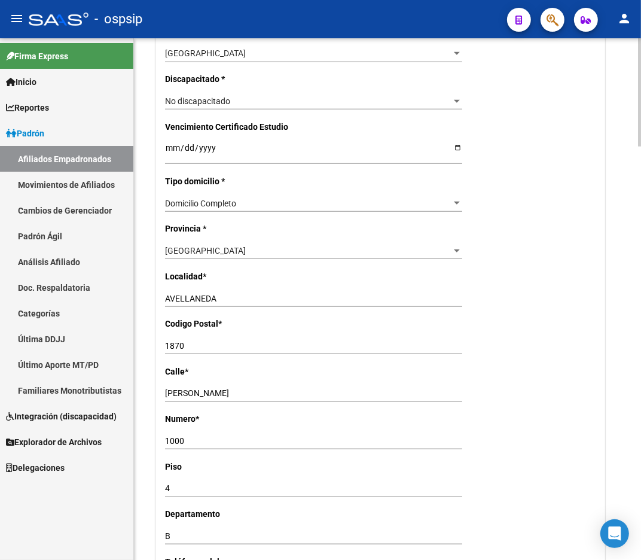
scroll to position [266, 0]
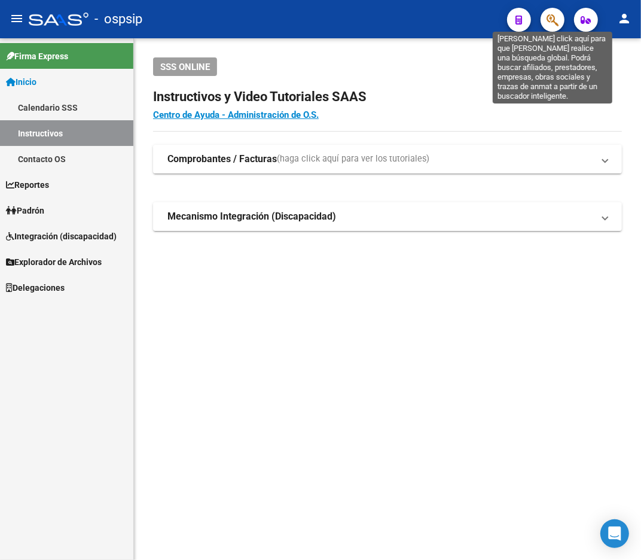
click at [559, 13] on icon "button" at bounding box center [553, 20] width 12 height 14
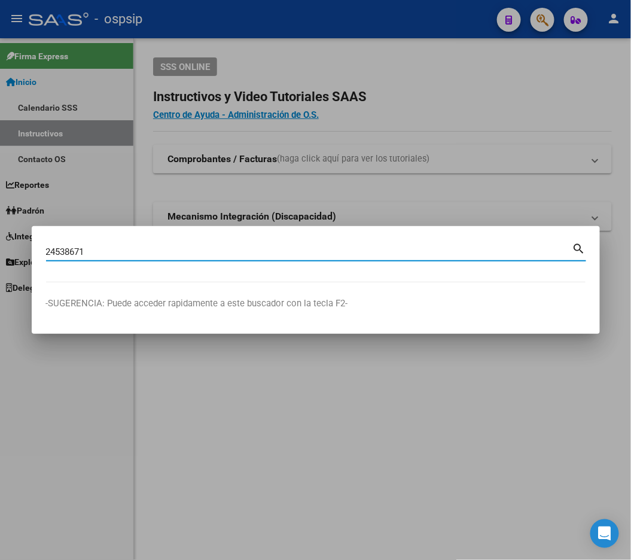
type input "24538671"
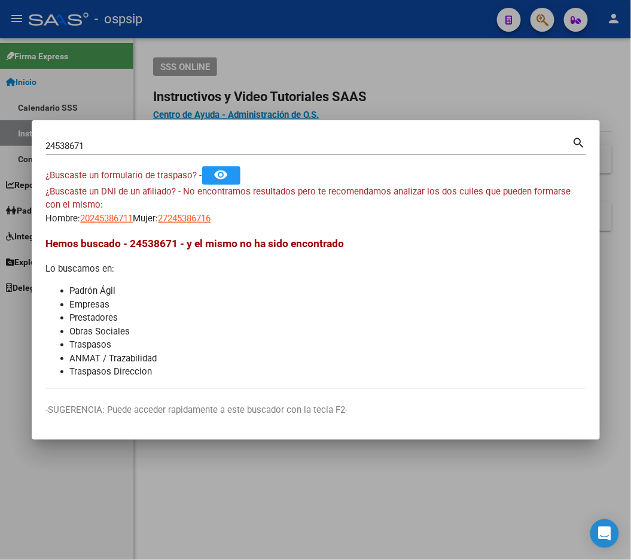
click at [96, 225] on mat-dialog-content "24538671 Buscar (apellido, dni, cuil, nro traspaso, cuit, obra social) search ¿…" at bounding box center [316, 262] width 568 height 254
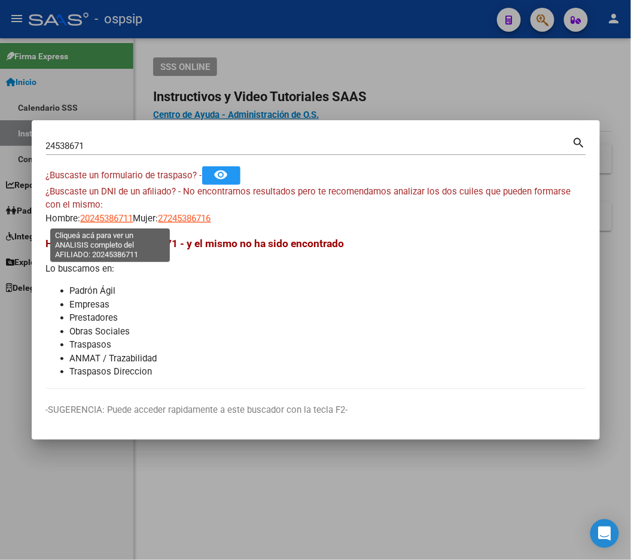
click at [96, 222] on span "20245386711" at bounding box center [107, 218] width 53 height 11
type textarea "20245386711"
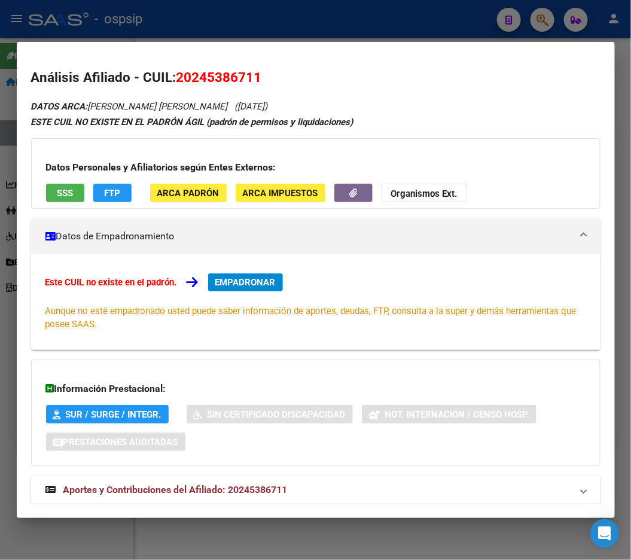
drag, startPoint x: 265, startPoint y: 75, endPoint x: 175, endPoint y: 78, distance: 89.8
click at [175, 78] on h2 "Análisis Afiliado - CUIL: 20245386711" at bounding box center [316, 78] width 570 height 20
copy h2 "20245386711"
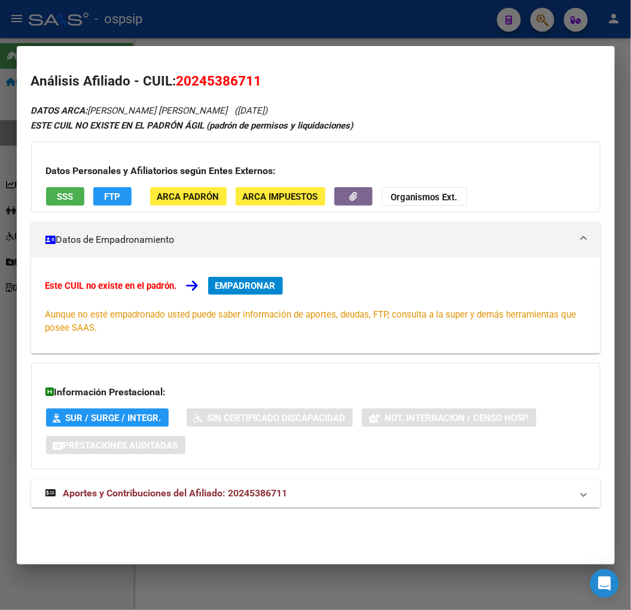
drag, startPoint x: 390, startPoint y: 7, endPoint x: 381, endPoint y: 12, distance: 9.6
click at [388, 8] on div at bounding box center [315, 305] width 631 height 610
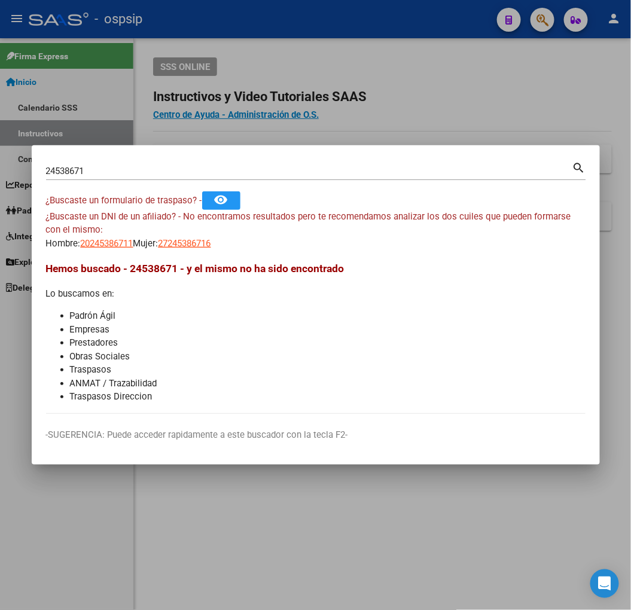
click at [398, 27] on div at bounding box center [315, 305] width 631 height 610
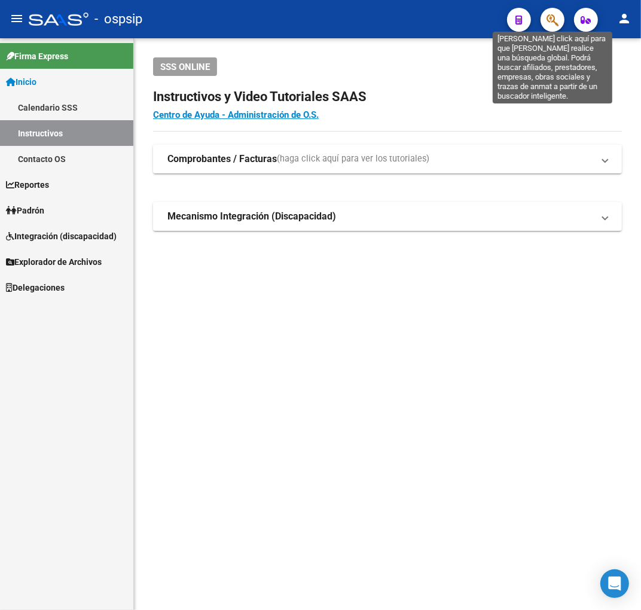
click at [554, 17] on icon "button" at bounding box center [553, 20] width 12 height 14
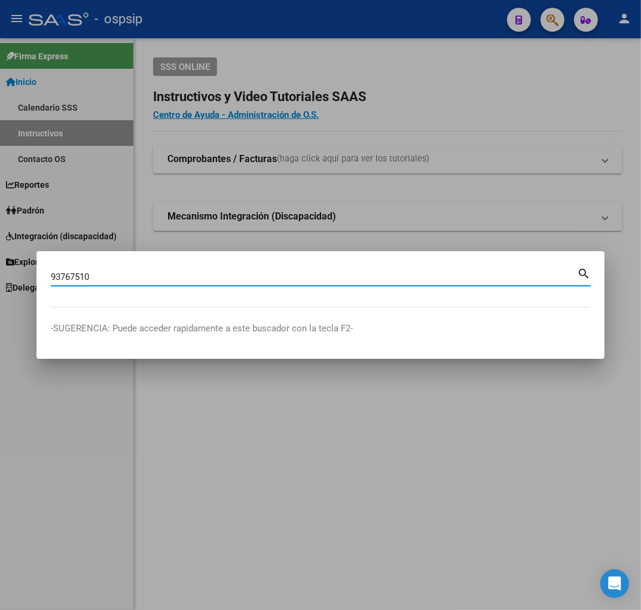
type input "93767510"
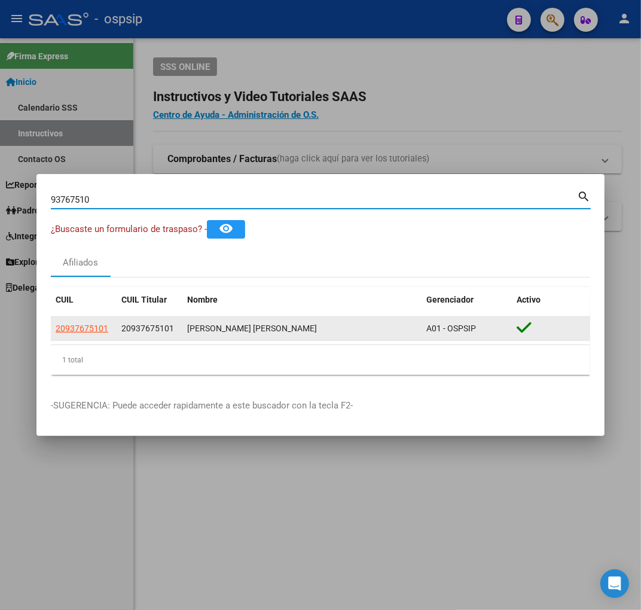
click at [99, 333] on app-link-go-to "20937675101" at bounding box center [82, 329] width 53 height 14
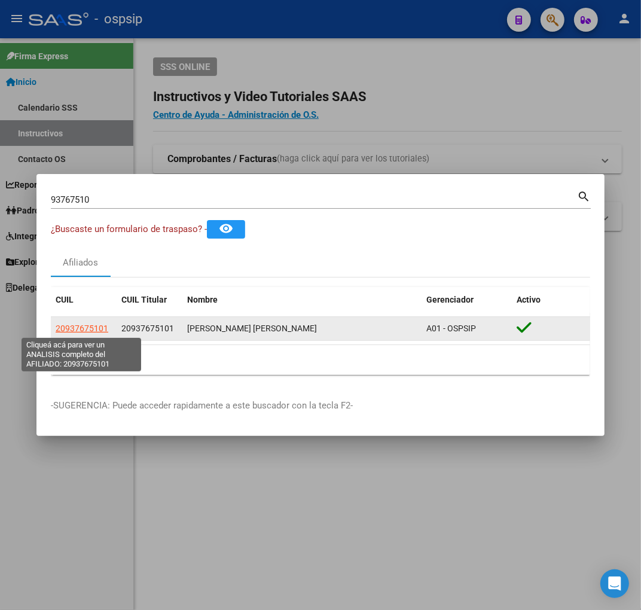
click at [99, 331] on span "20937675101" at bounding box center [82, 329] width 53 height 10
type textarea "20937675101"
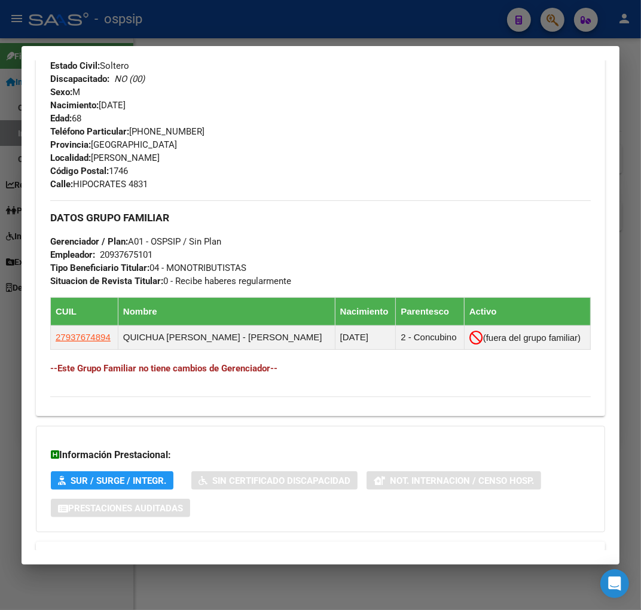
scroll to position [558, 0]
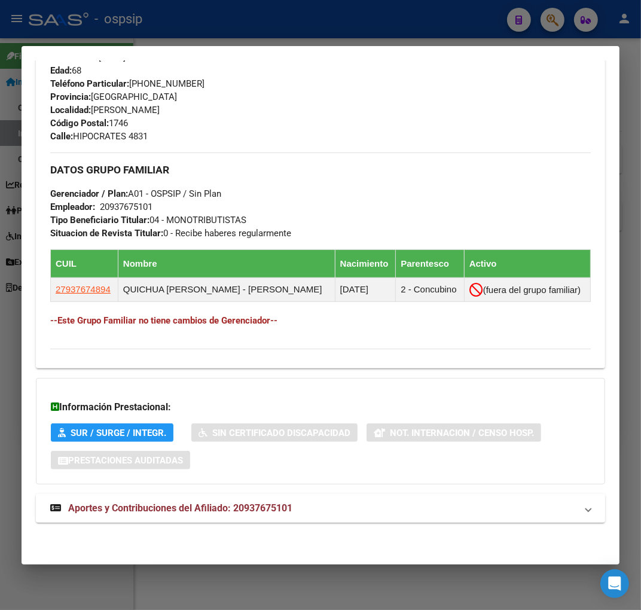
drag, startPoint x: 302, startPoint y: 519, endPoint x: 309, endPoint y: 495, distance: 24.4
click at [302, 518] on mat-expansion-panel-header "Aportes y Contribuciones del Afiliado: 20937675101" at bounding box center [321, 508] width 570 height 29
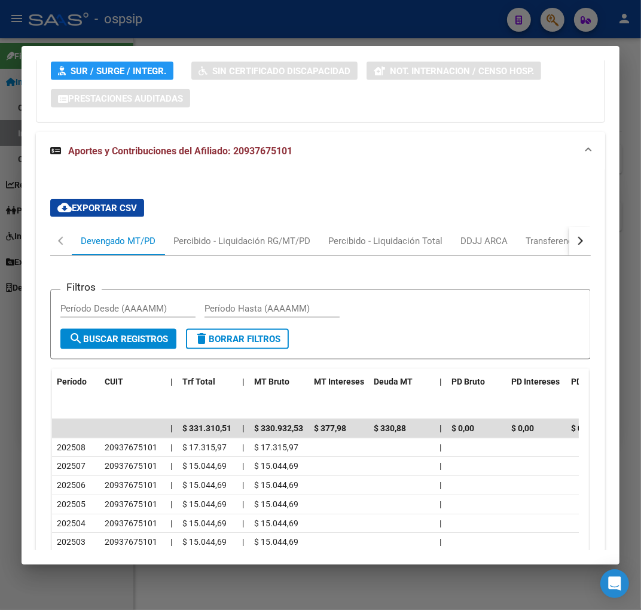
scroll to position [928, 0]
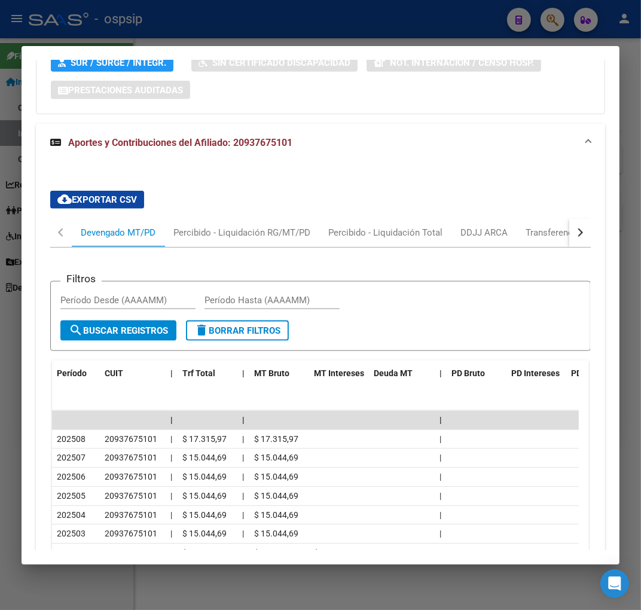
click at [318, 31] on div at bounding box center [320, 305] width 641 height 610
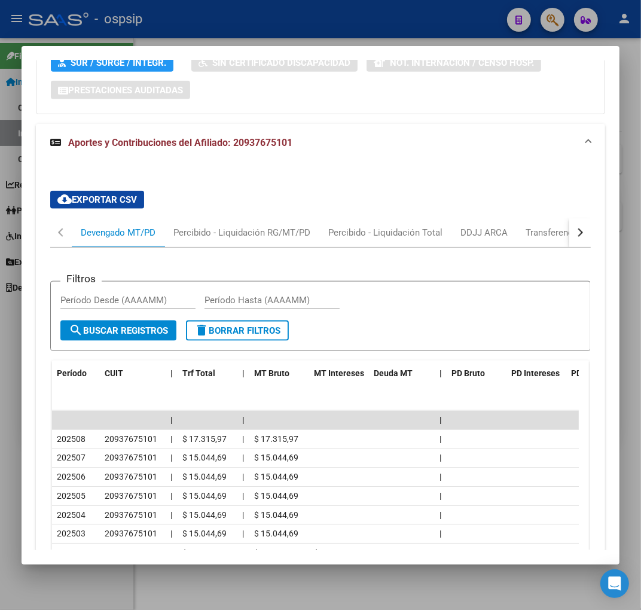
click at [319, 31] on div at bounding box center [320, 305] width 641 height 610
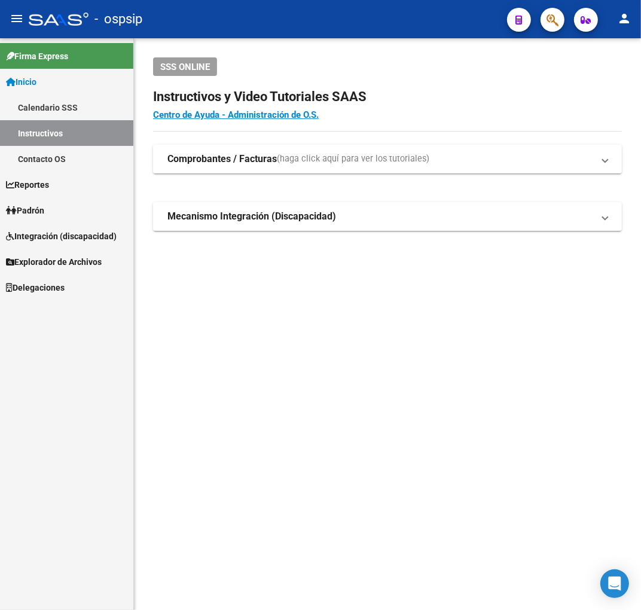
click at [315, 50] on div "SSS ONLINE Instructivos y Video Tutoriales SAAS Centro de Ayuda - Administració…" at bounding box center [387, 163] width 507 height 250
click at [559, 22] on icon "button" at bounding box center [553, 20] width 12 height 14
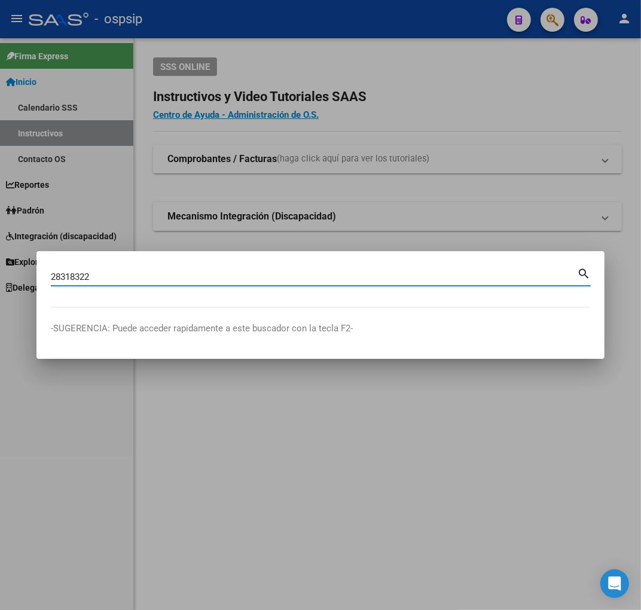
type input "28318322"
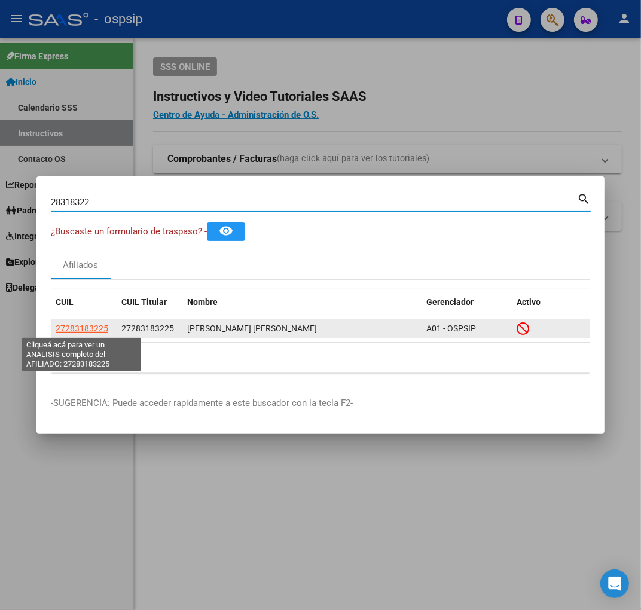
click at [93, 324] on span "27283183225" at bounding box center [82, 329] width 53 height 10
type textarea "27283183225"
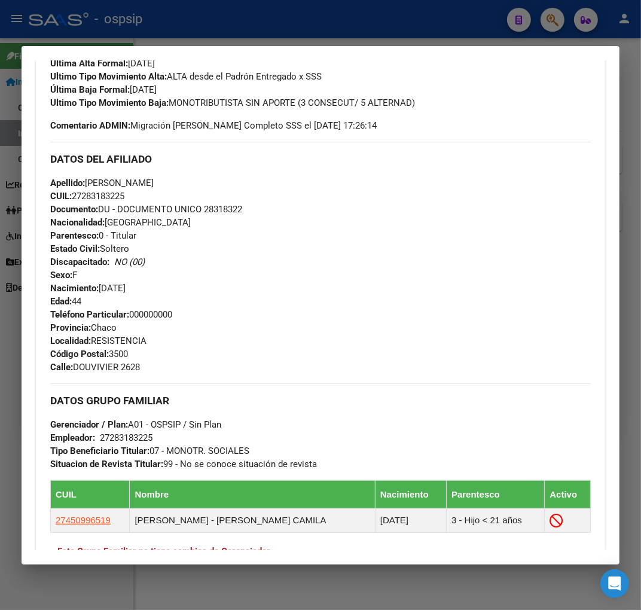
scroll to position [594, 0]
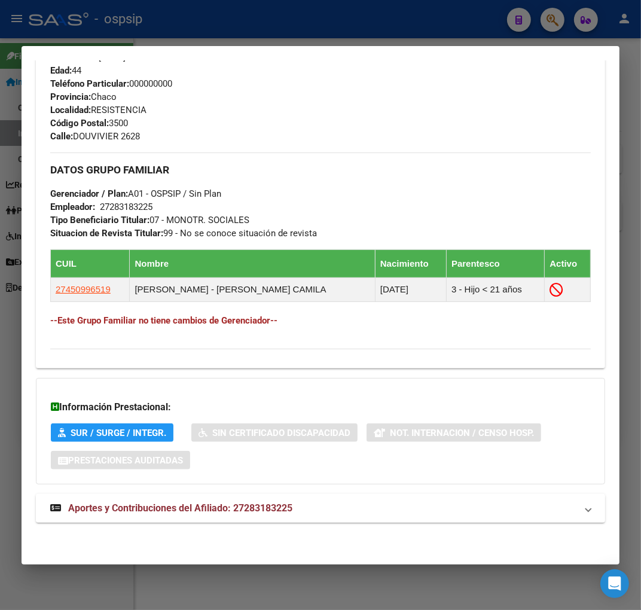
click at [415, 512] on mat-panel-title "Aportes y Contribuciones del Afiliado: 27283183225" at bounding box center [313, 508] width 527 height 14
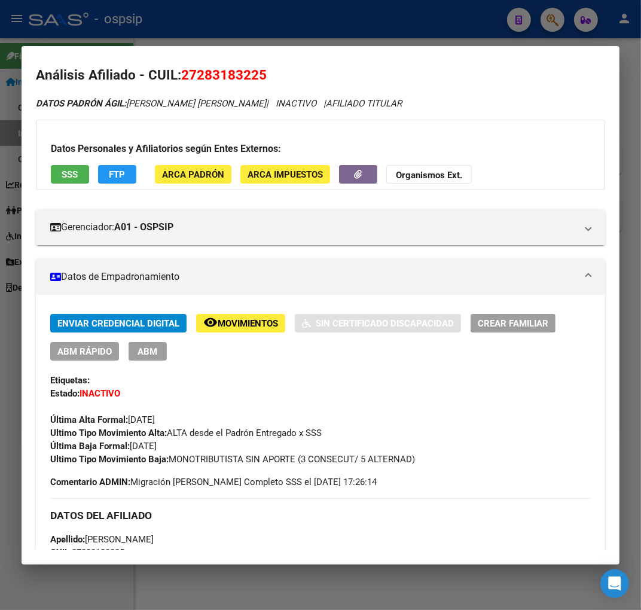
scroll to position [0, 0]
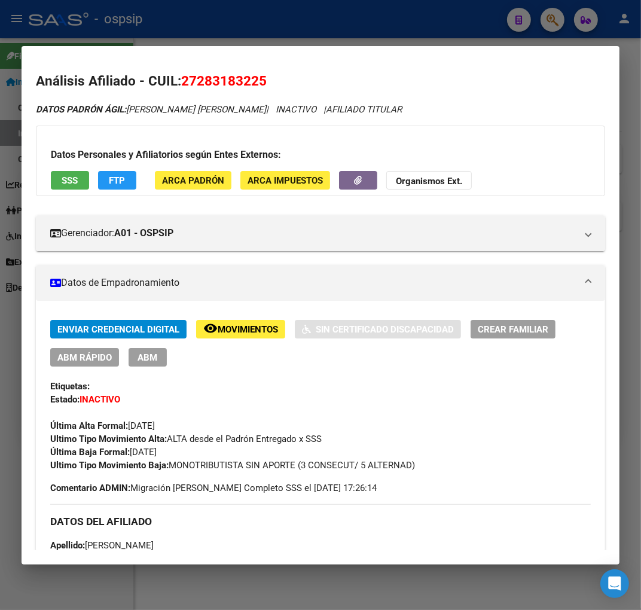
click at [118, 184] on span "FTP" at bounding box center [118, 180] width 16 height 11
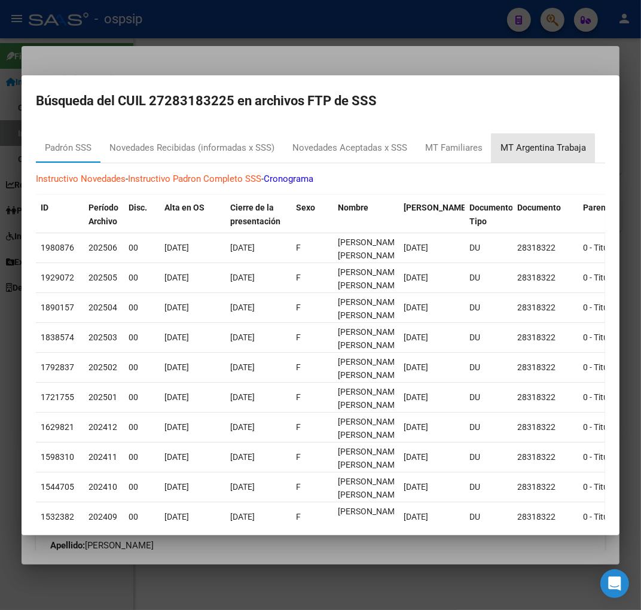
click at [524, 148] on div "MT Argentina Trabaja" at bounding box center [544, 148] width 86 height 14
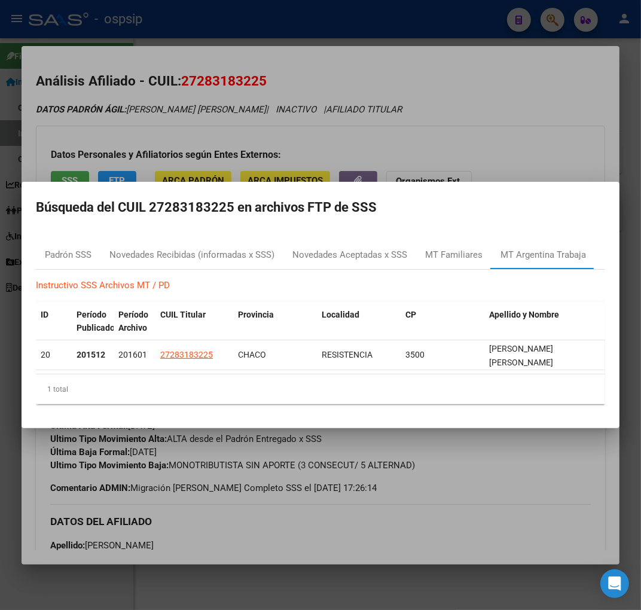
click at [494, 463] on div at bounding box center [320, 305] width 641 height 610
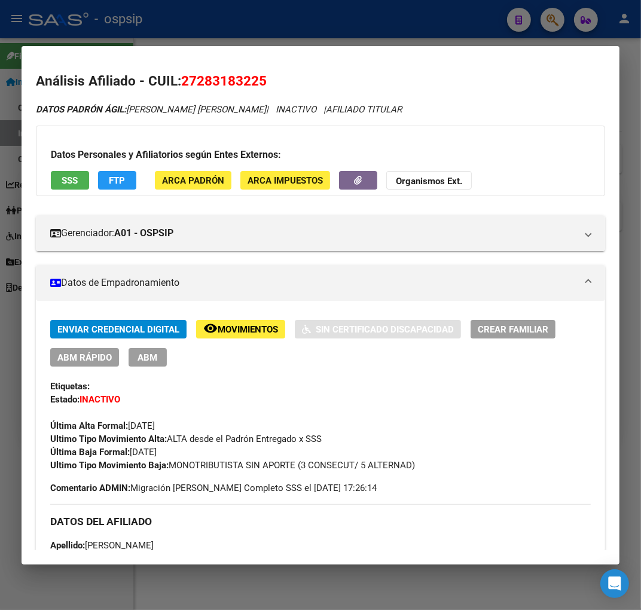
click at [71, 184] on span "SSS" at bounding box center [70, 180] width 16 height 11
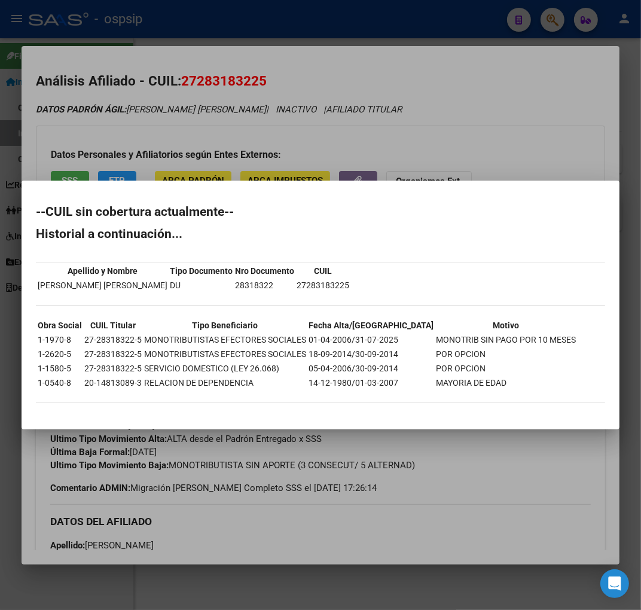
drag, startPoint x: 403, startPoint y: 337, endPoint x: 539, endPoint y: 335, distance: 136.4
click at [539, 335] on div "--CUIL sin cobertura actualmente-- Historial a continuación... Apellido y Nombr…" at bounding box center [321, 310] width 570 height 209
drag, startPoint x: 521, startPoint y: 479, endPoint x: 534, endPoint y: 477, distance: 13.4
click at [522, 479] on div at bounding box center [320, 305] width 641 height 610
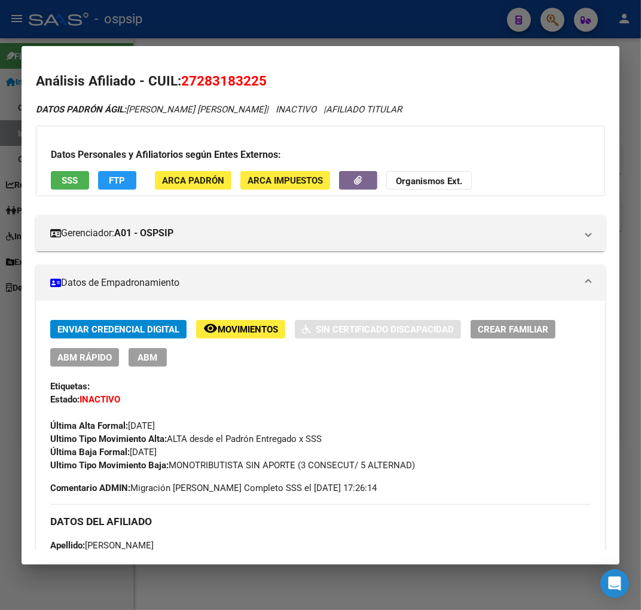
click at [235, 20] on div at bounding box center [320, 305] width 641 height 610
drag, startPoint x: 238, startPoint y: 22, endPoint x: 252, endPoint y: 50, distance: 31.6
click at [250, 48] on div at bounding box center [320, 305] width 641 height 610
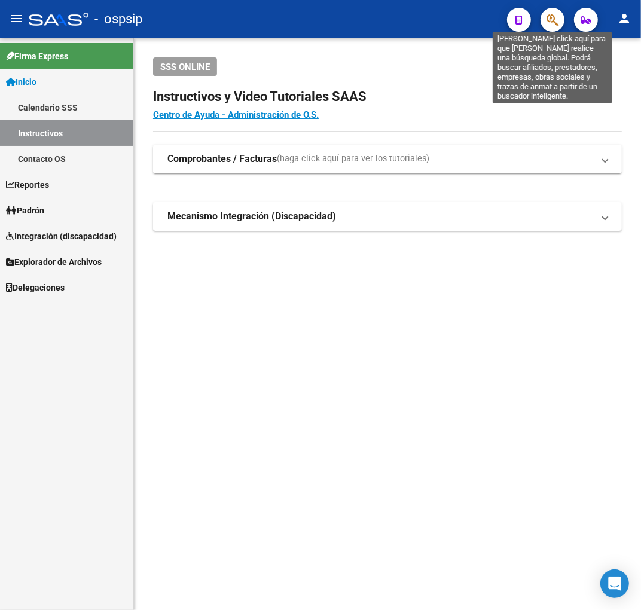
click at [553, 21] on icon "button" at bounding box center [553, 20] width 12 height 14
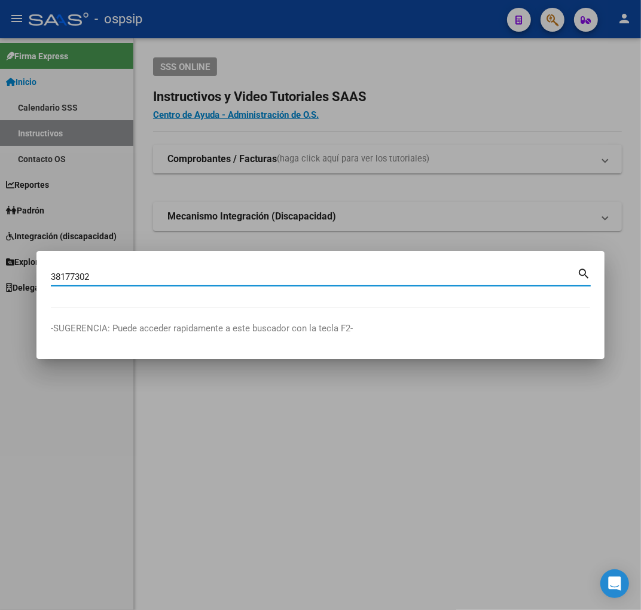
type input "38177302"
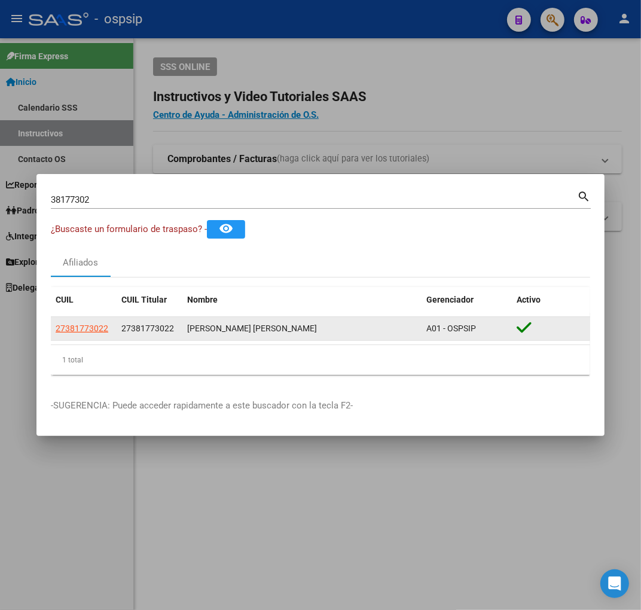
drag, startPoint x: 91, startPoint y: 337, endPoint x: 93, endPoint y: 330, distance: 7.6
click at [91, 335] on datatable-body-cell "27381773022" at bounding box center [84, 328] width 66 height 23
click at [94, 330] on span "27381773022" at bounding box center [82, 329] width 53 height 10
copy span "022"
type textarea "27381773022"
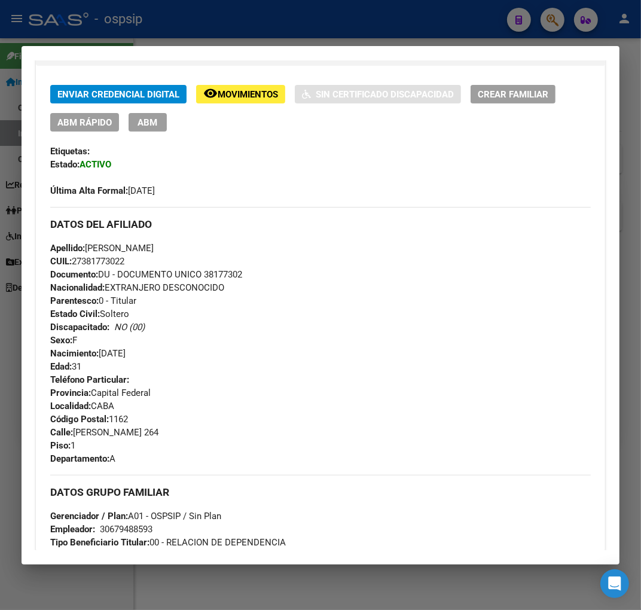
scroll to position [266, 0]
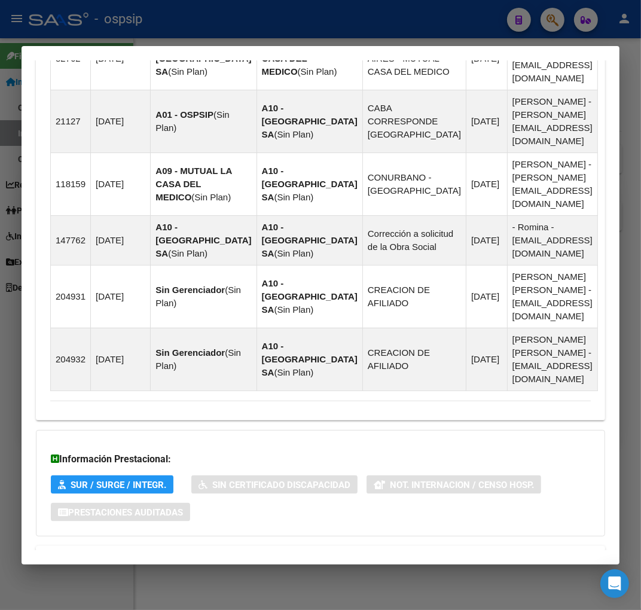
drag, startPoint x: 383, startPoint y: 519, endPoint x: 418, endPoint y: 517, distance: 34.8
click at [384, 546] on mat-expansion-panel-header "Aportes y Contribuciones del Afiliado: 27381773022" at bounding box center [321, 560] width 570 height 29
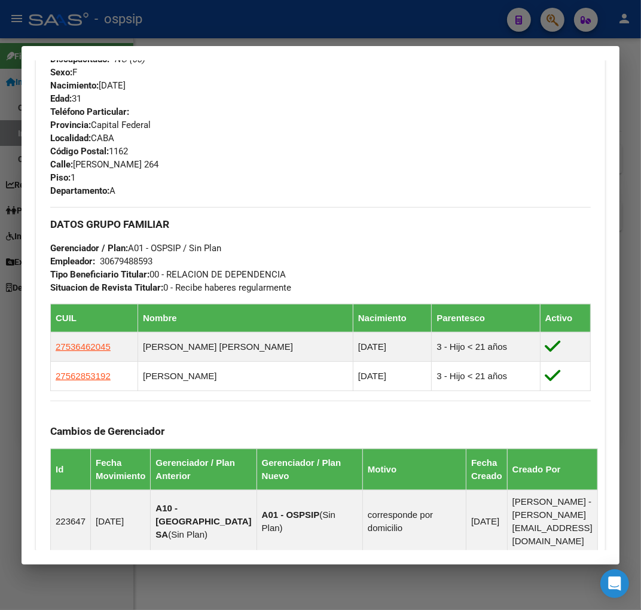
scroll to position [290, 0]
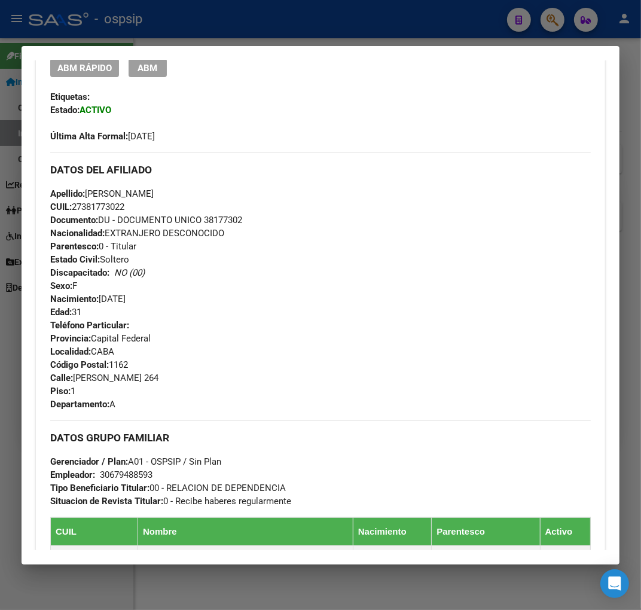
click at [345, 254] on div "Apellido: [PERSON_NAME] CUIL: 27381773022 Documento: DU - DOCUMENTO UNICO 38177…" at bounding box center [320, 253] width 541 height 132
click at [306, 32] on div at bounding box center [320, 305] width 641 height 610
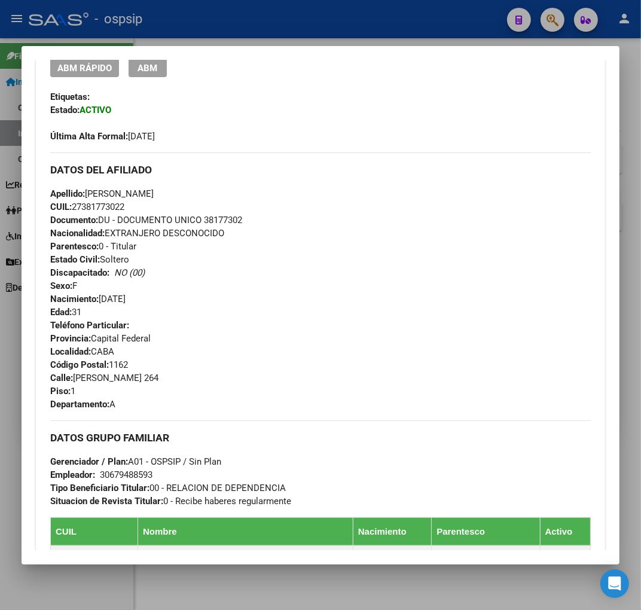
click at [314, 43] on div at bounding box center [320, 305] width 641 height 610
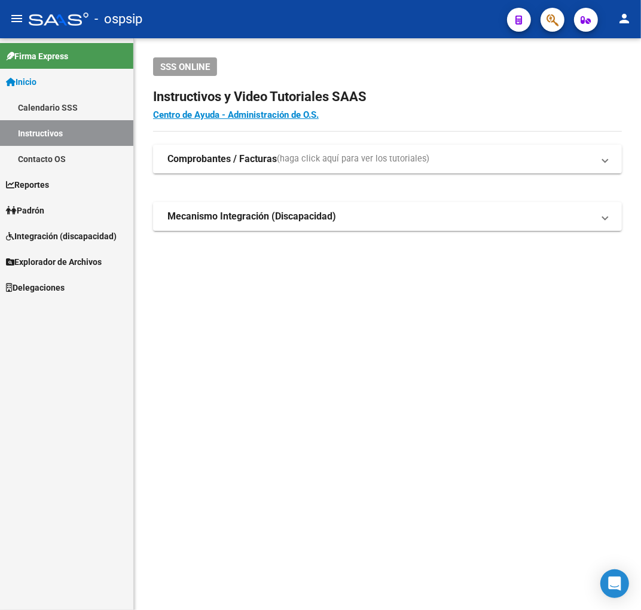
click at [559, 19] on button "button" at bounding box center [553, 20] width 24 height 24
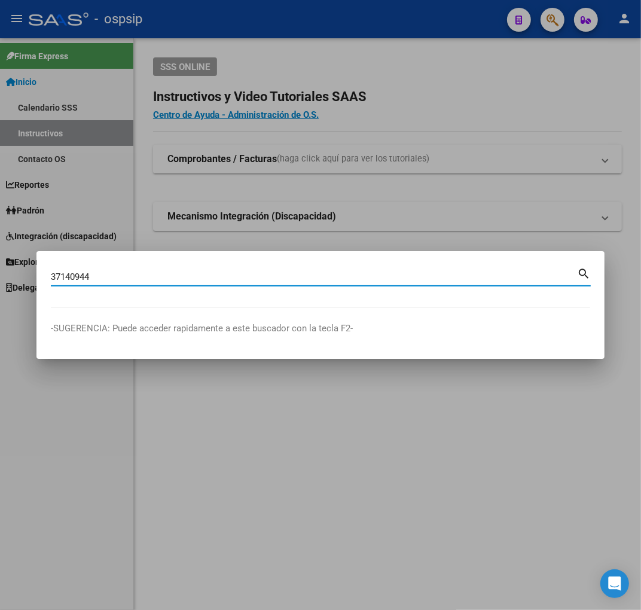
type input "37140944"
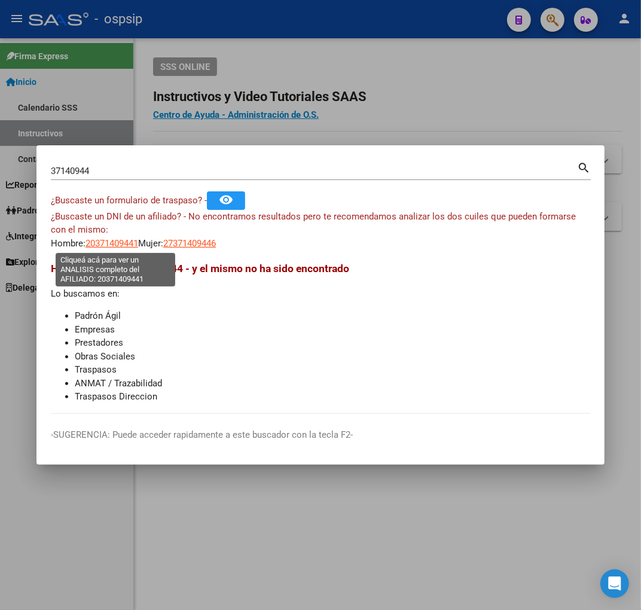
click at [124, 243] on span "20371409441" at bounding box center [112, 243] width 53 height 11
type textarea "20371409441"
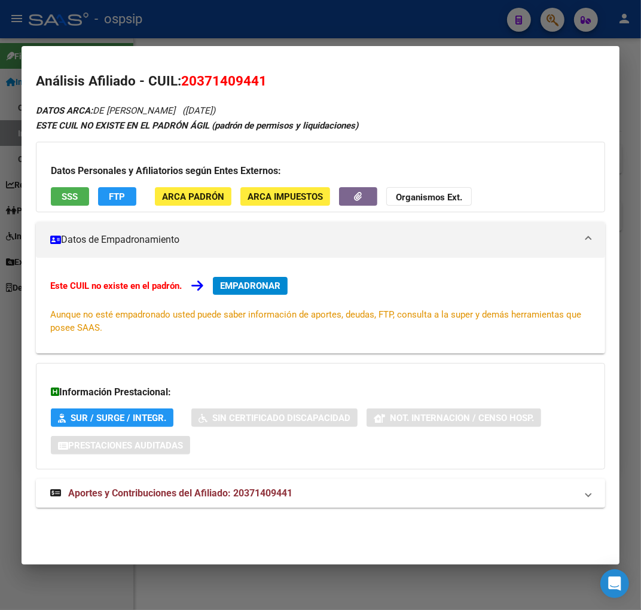
click at [294, 494] on mat-panel-title "Aportes y Contribuciones del Afiliado: 20371409441" at bounding box center [313, 494] width 527 height 14
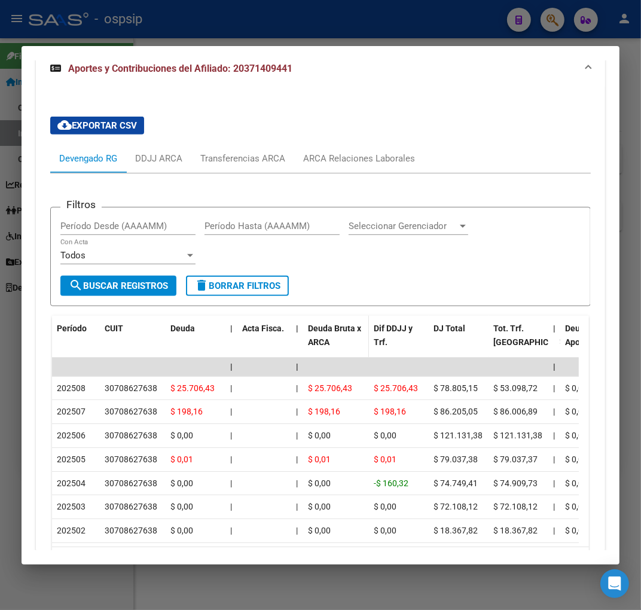
scroll to position [525, 0]
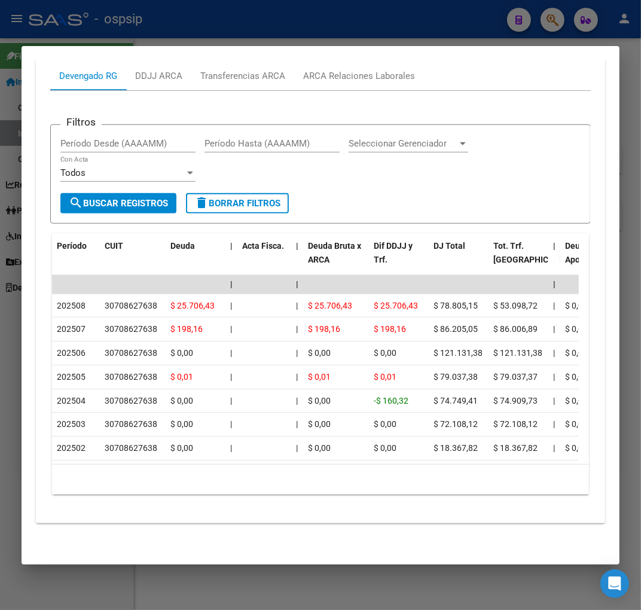
click at [207, 20] on div at bounding box center [320, 305] width 641 height 610
click at [212, 26] on div at bounding box center [320, 305] width 641 height 610
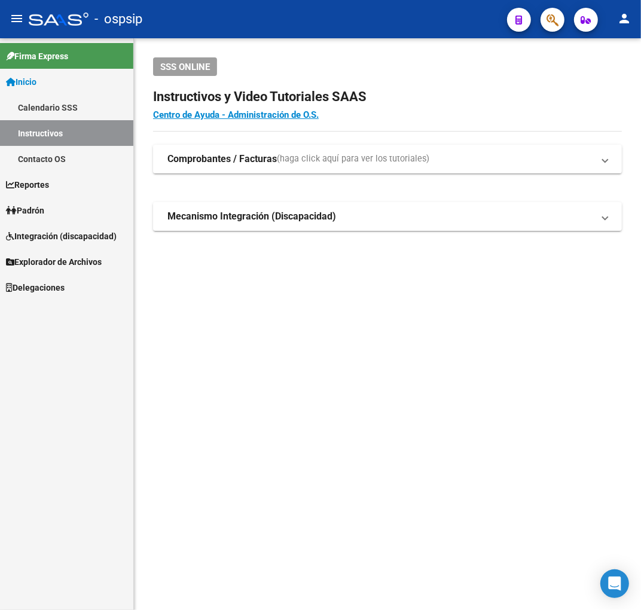
click at [564, 20] on button "button" at bounding box center [553, 20] width 24 height 24
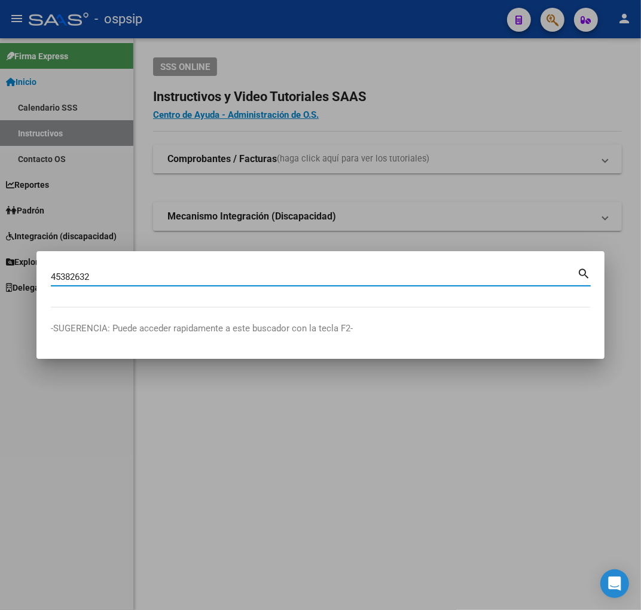
type input "45382632"
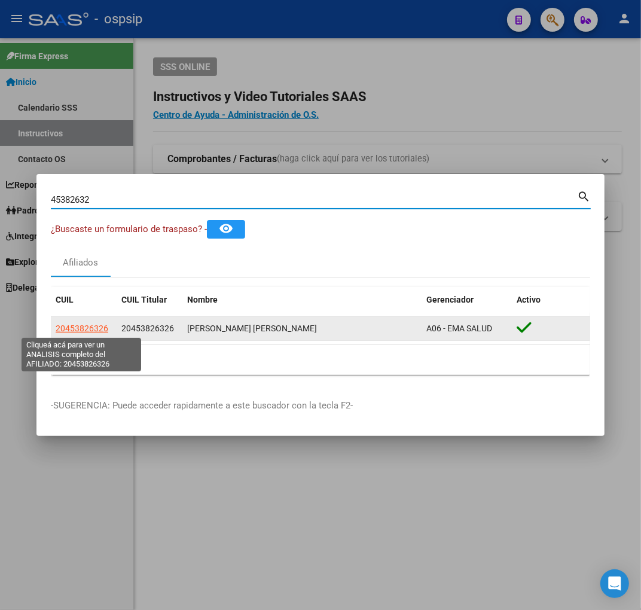
click at [76, 324] on span "20453826326" at bounding box center [82, 329] width 53 height 10
type textarea "20453826326"
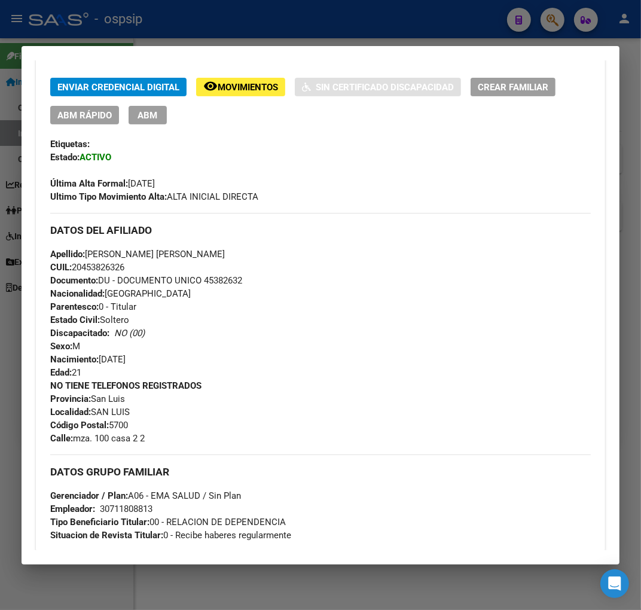
scroll to position [66, 0]
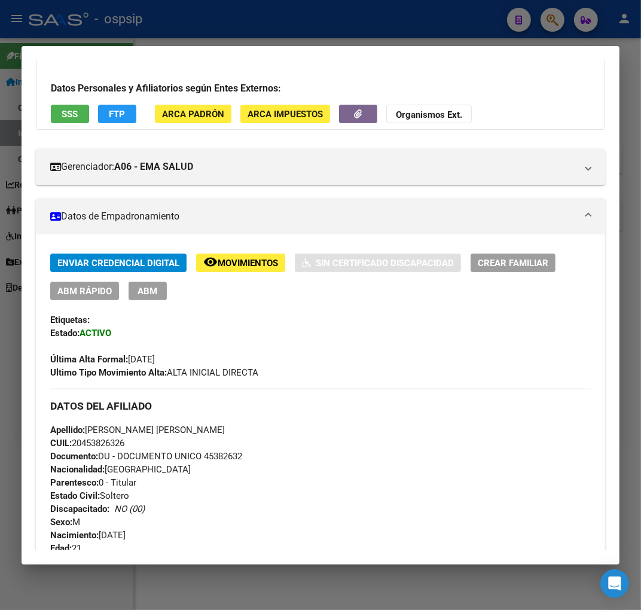
click at [311, 29] on div at bounding box center [320, 305] width 641 height 610
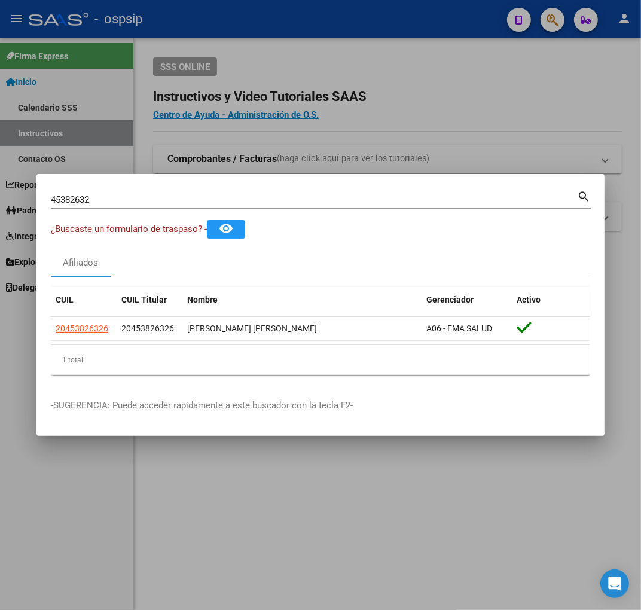
drag, startPoint x: 311, startPoint y: 29, endPoint x: 334, endPoint y: 68, distance: 45.1
click at [314, 41] on div at bounding box center [320, 305] width 641 height 610
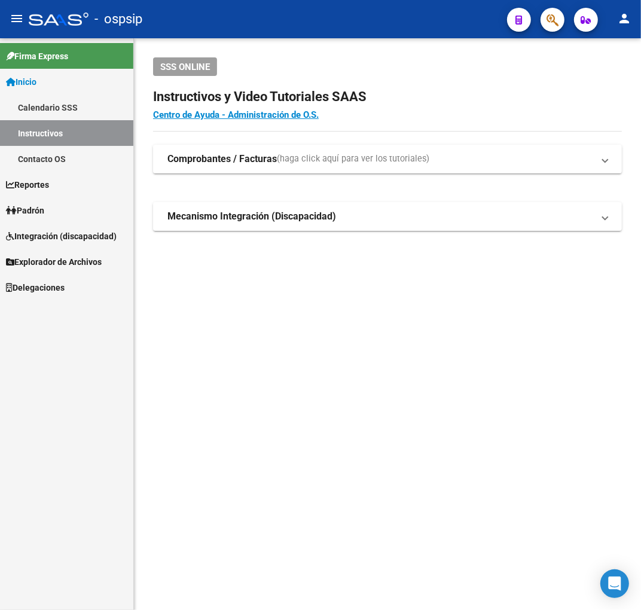
click at [555, 22] on icon "button" at bounding box center [553, 20] width 12 height 14
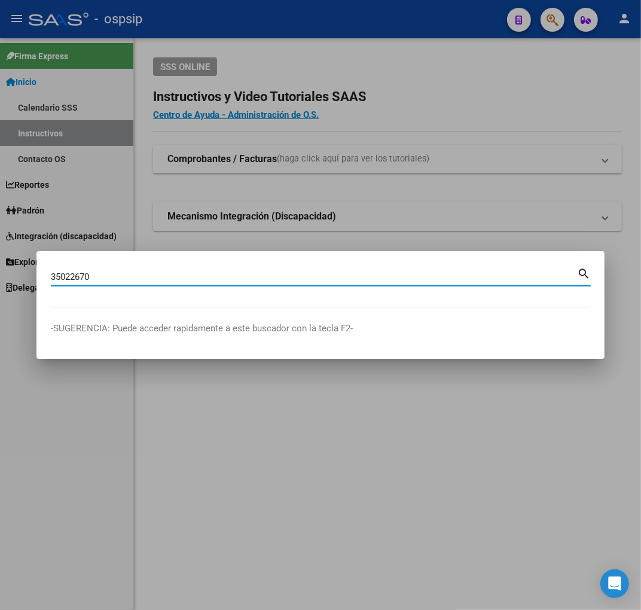
type input "35022670"
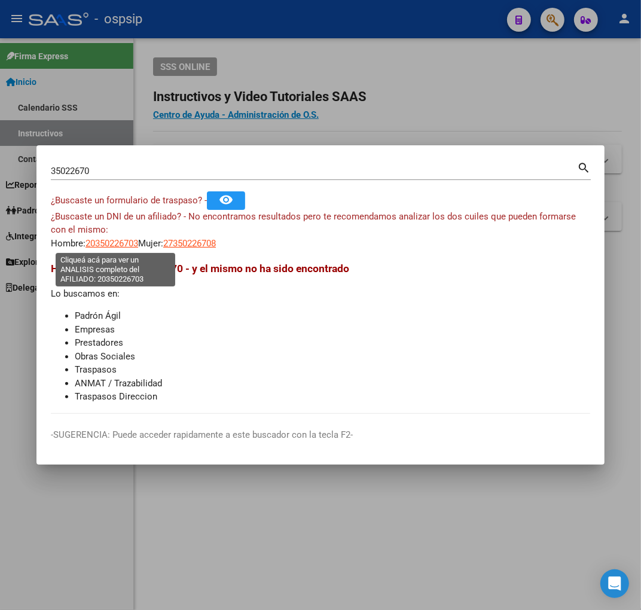
click at [121, 246] on span "20350226703" at bounding box center [112, 243] width 53 height 11
type textarea "20350226703"
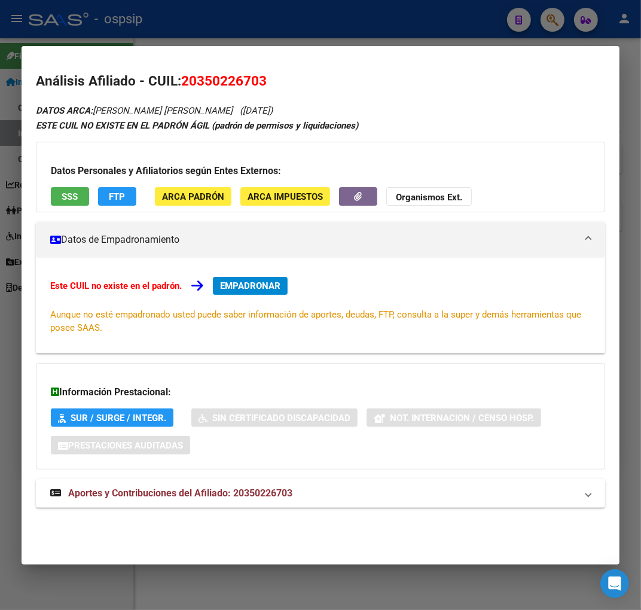
click at [272, 294] on button "EMPADRONAR" at bounding box center [250, 286] width 75 height 18
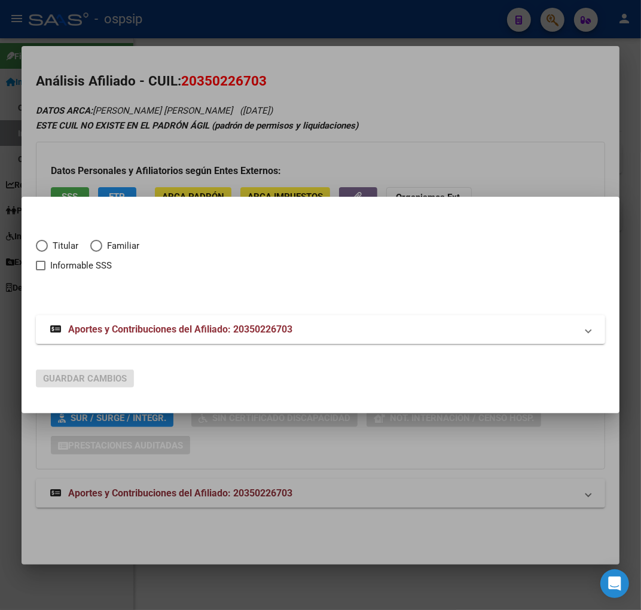
click at [44, 248] on span "Elija una opción" at bounding box center [42, 246] width 12 height 12
click at [44, 248] on input "Titular" at bounding box center [42, 246] width 12 height 12
radio input "true"
checkbox input "true"
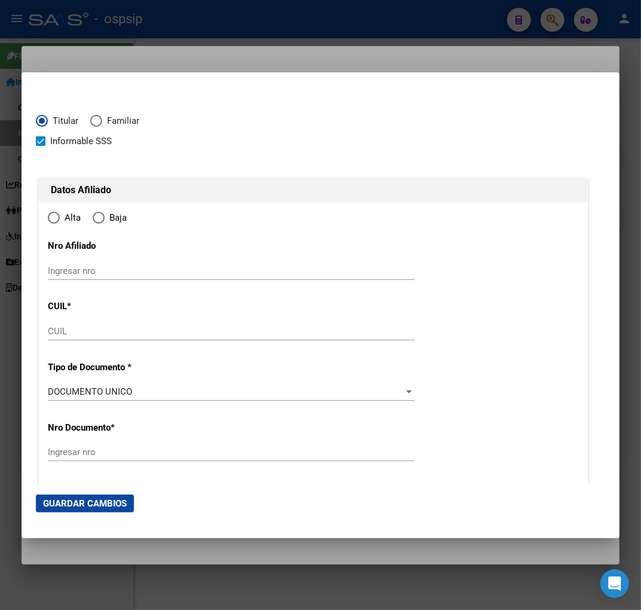
type input "20-35022670-3"
type input "35022670"
type input "HERRERA"
type input "[PERSON_NAME]"
type input "[DATE]"
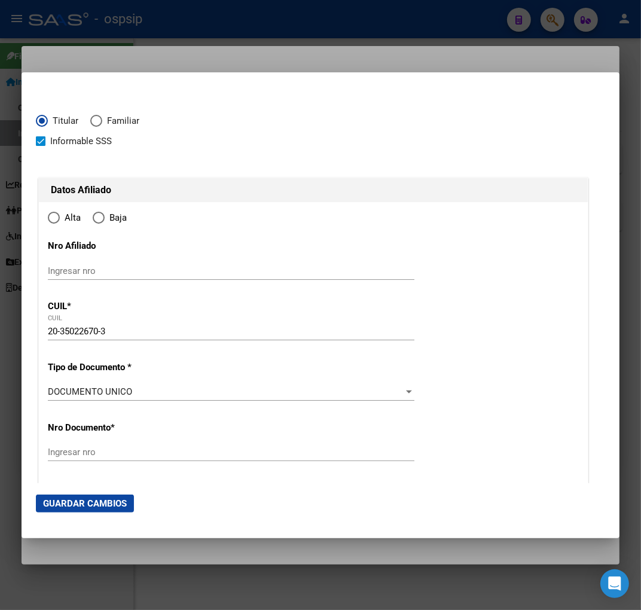
type input "PERICO"
type input "4608"
type input "SANTA CATALINA"
type input "38"
type input "PERICO"
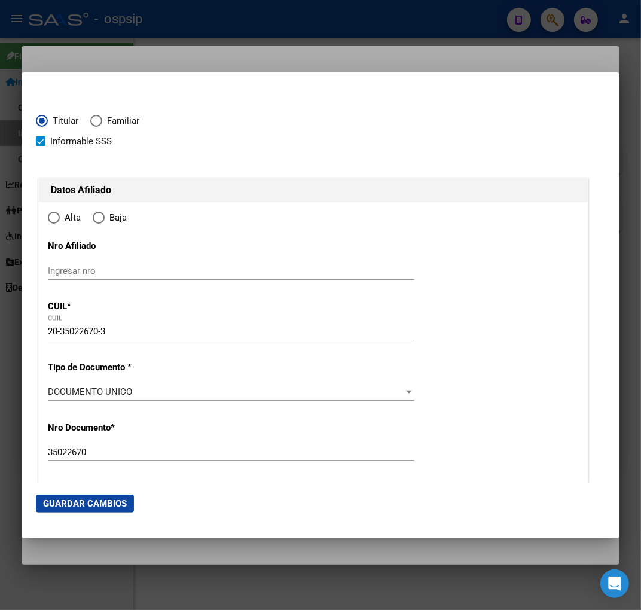
radio input "true"
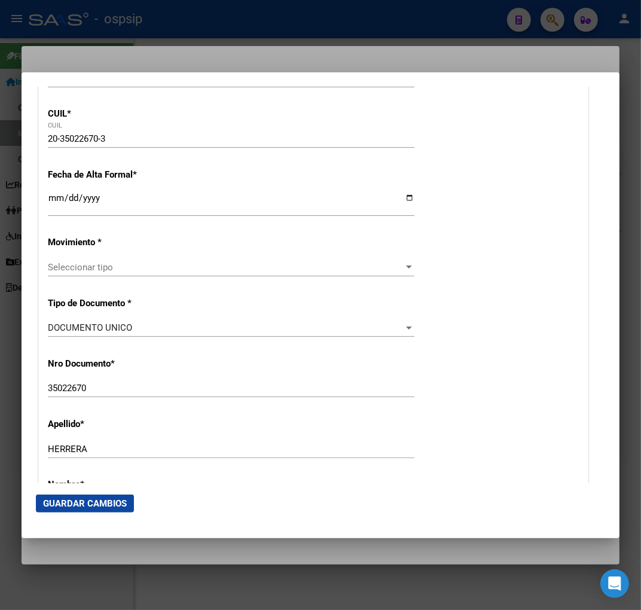
scroll to position [199, 0]
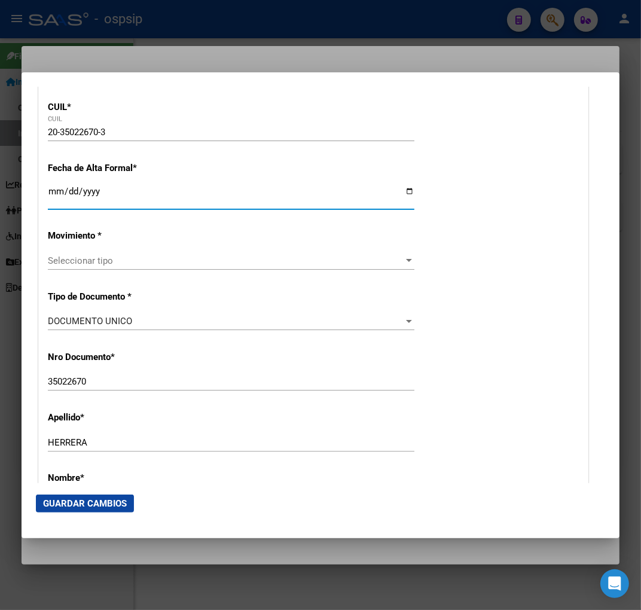
drag, startPoint x: 48, startPoint y: 194, endPoint x: 59, endPoint y: 195, distance: 10.2
click at [57, 194] on input "Ingresar fecha" at bounding box center [231, 196] width 367 height 19
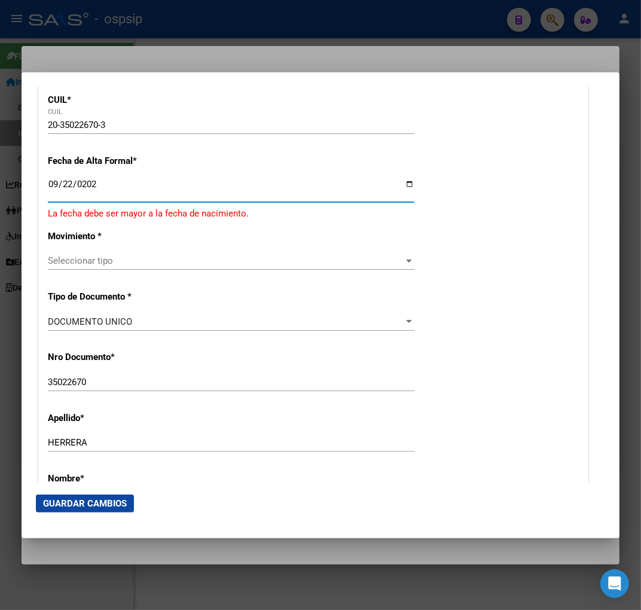
type input "[DATE]"
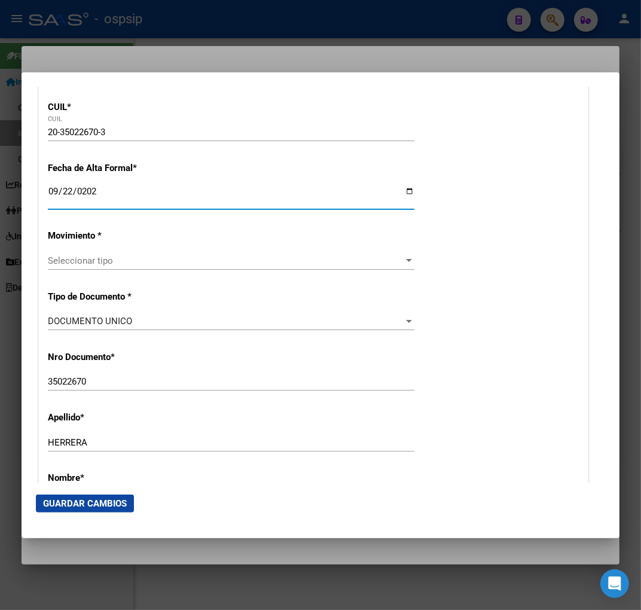
click at [152, 259] on span "Seleccionar tipo" at bounding box center [226, 261] width 356 height 11
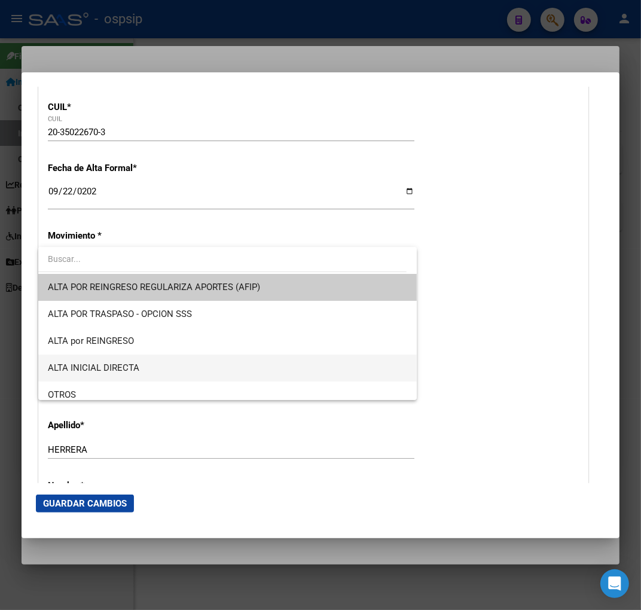
click at [193, 366] on span "ALTA INICIAL DIRECTA" at bounding box center [228, 368] width 360 height 27
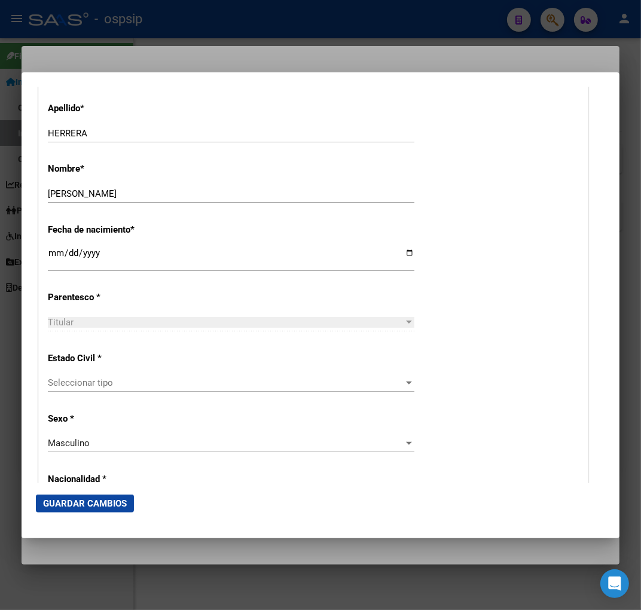
scroll to position [531, 0]
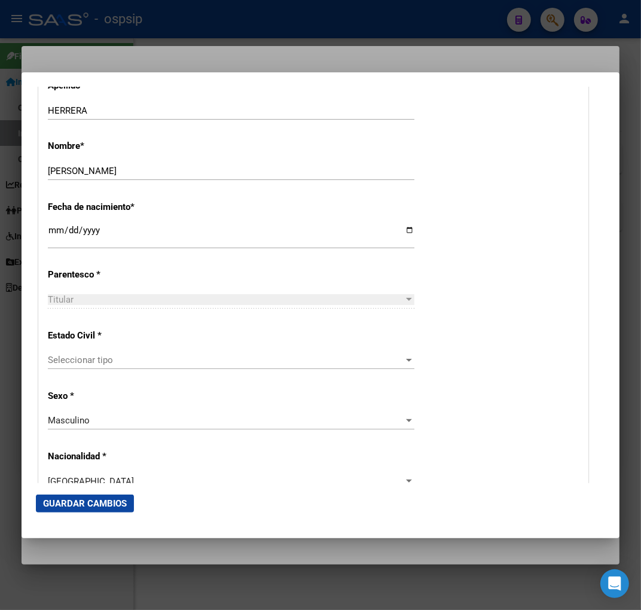
drag, startPoint x: 233, startPoint y: 372, endPoint x: 239, endPoint y: 367, distance: 7.7
click at [238, 368] on div "Seleccionar tipo Seleccionar tipo" at bounding box center [231, 365] width 367 height 29
click at [181, 358] on span "Seleccionar tipo" at bounding box center [226, 360] width 356 height 11
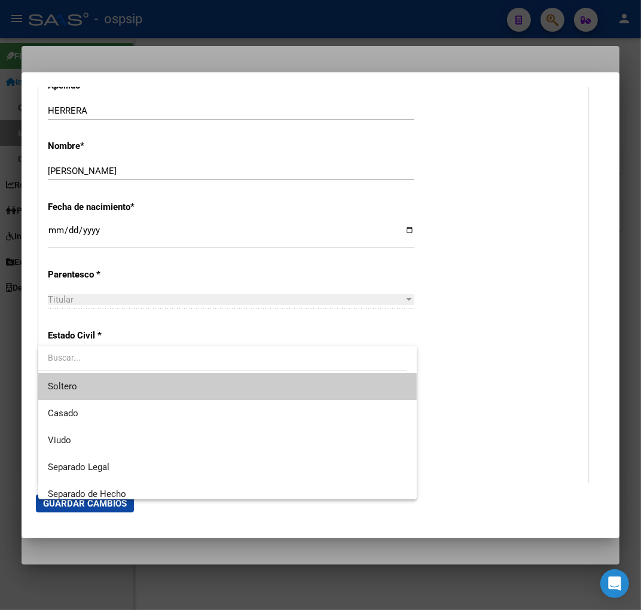
click at [175, 387] on span "Soltero" at bounding box center [228, 386] width 360 height 27
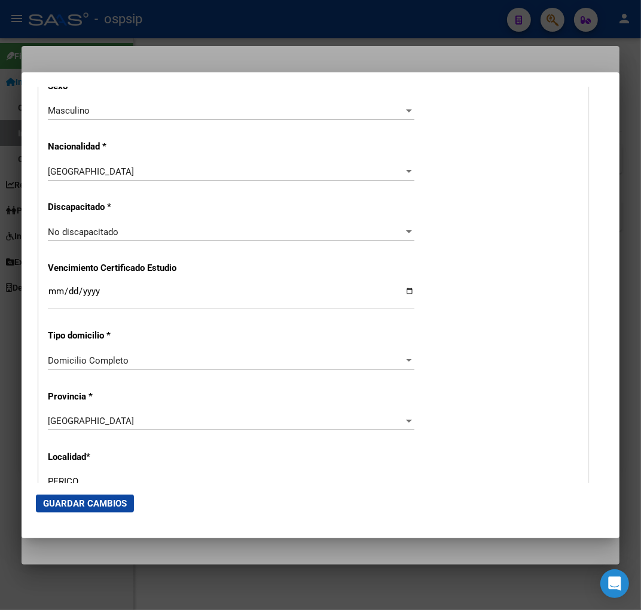
scroll to position [931, 0]
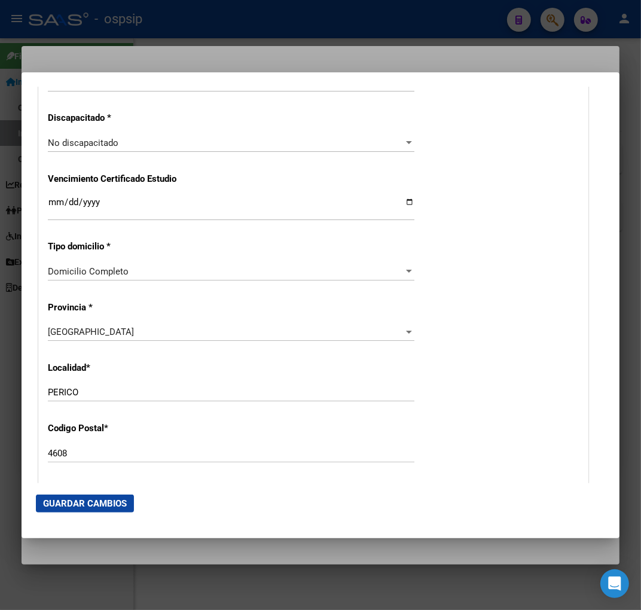
click at [174, 329] on div "[GEOGRAPHIC_DATA]" at bounding box center [226, 332] width 356 height 11
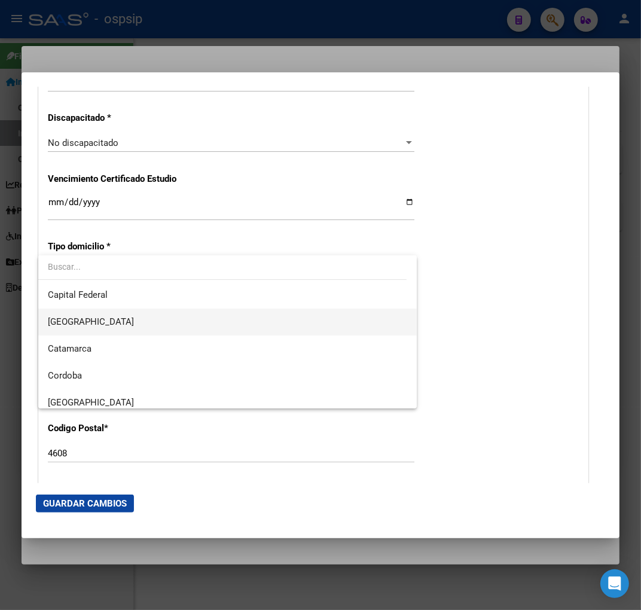
scroll to position [0, 0]
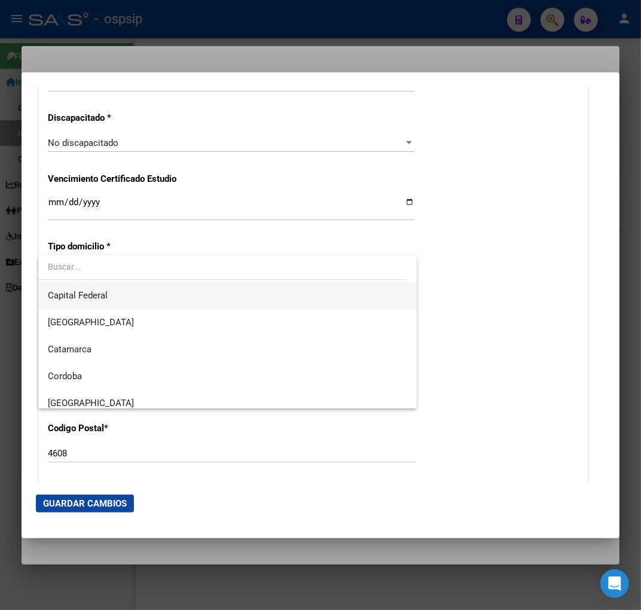
click at [174, 297] on span "Capital Federal" at bounding box center [228, 295] width 360 height 27
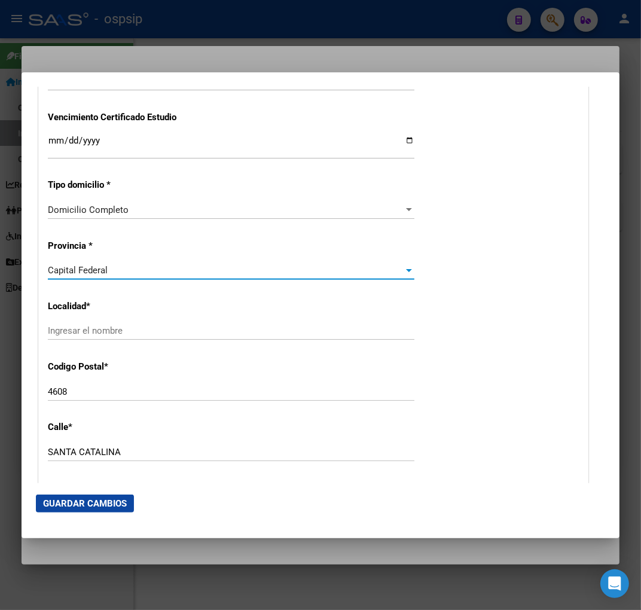
scroll to position [1063, 0]
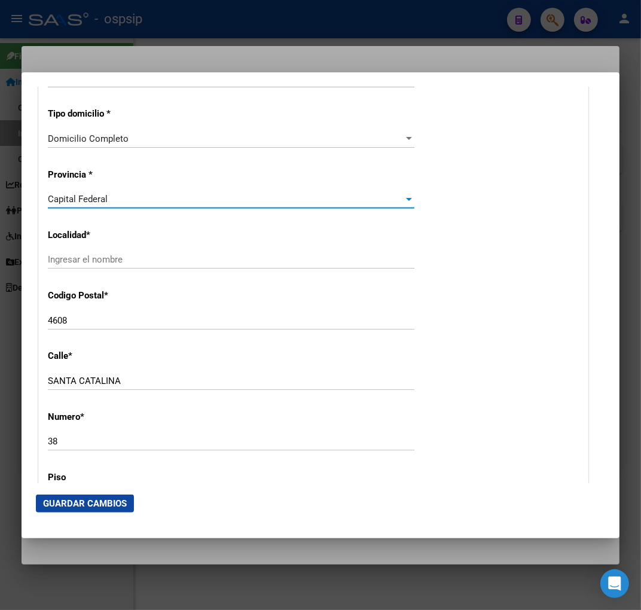
click at [146, 263] on input "Ingresar el nombre" at bounding box center [231, 259] width 367 height 11
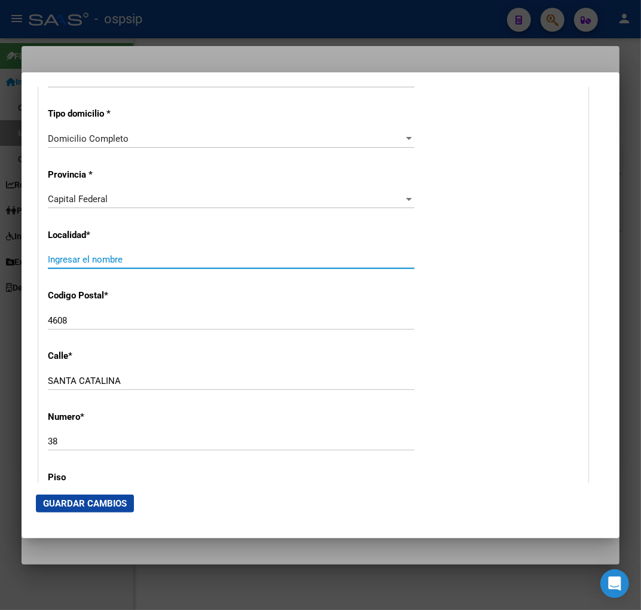
click at [144, 264] on input "Ingresar el nombre" at bounding box center [231, 259] width 367 height 11
click at [148, 257] on input "Ingresar el nombre" at bounding box center [231, 259] width 367 height 11
type input "capital federal"
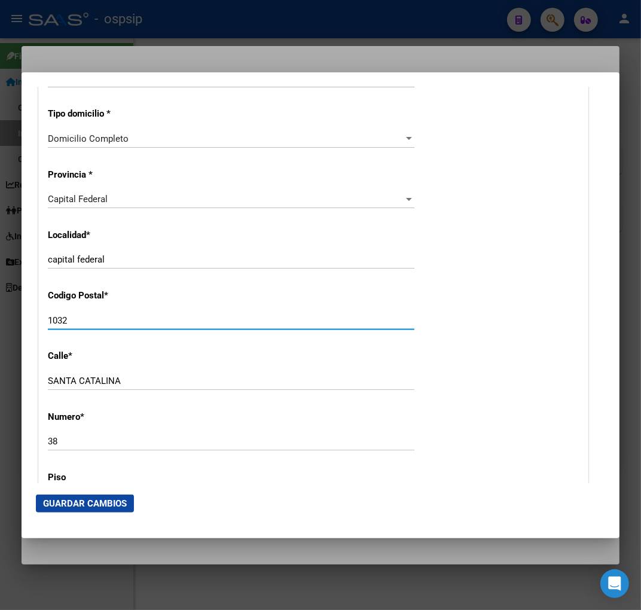
type input "1032"
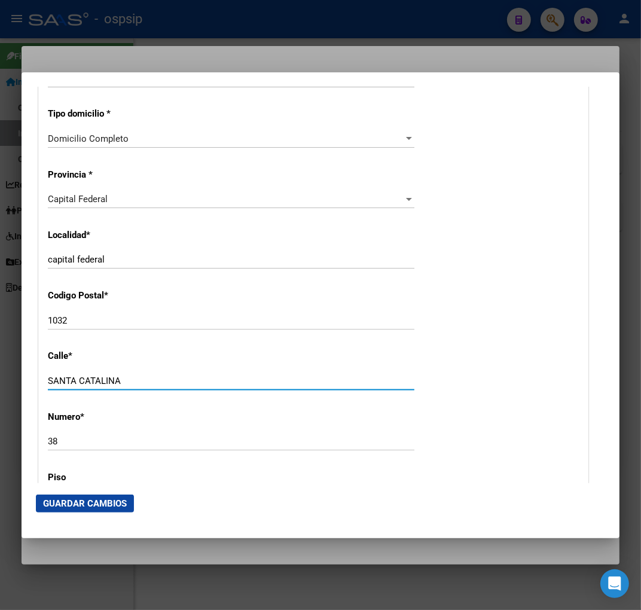
drag, startPoint x: 121, startPoint y: 387, endPoint x: 196, endPoint y: 467, distance: 109.2
click at [0, 410] on html "menu - ospsip person Firma Express Inicio Calendario SSS Instructivos Contacto …" at bounding box center [320, 305] width 641 height 610
type input "general [PERSON_NAME]"
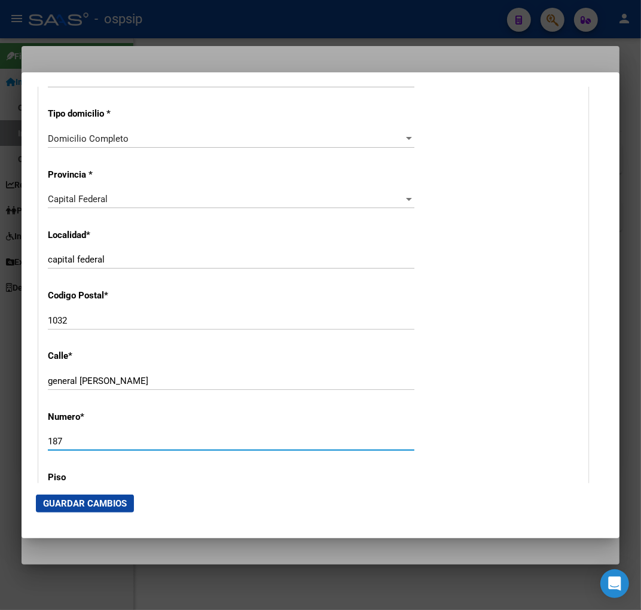
type input "187"
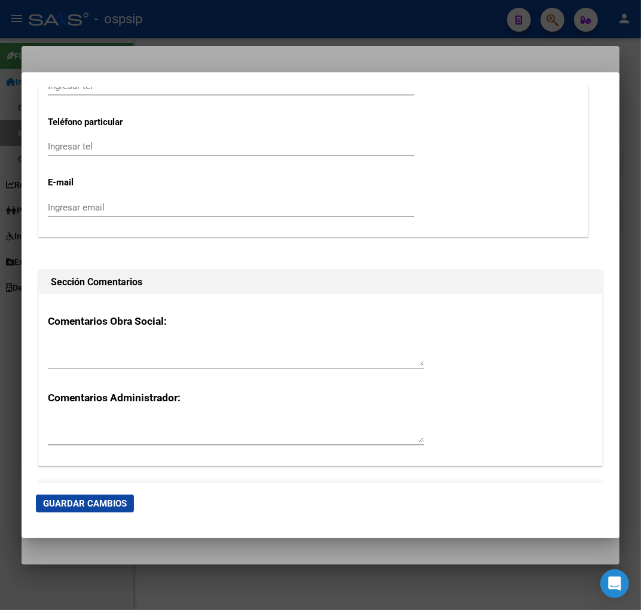
scroll to position [1812, 0]
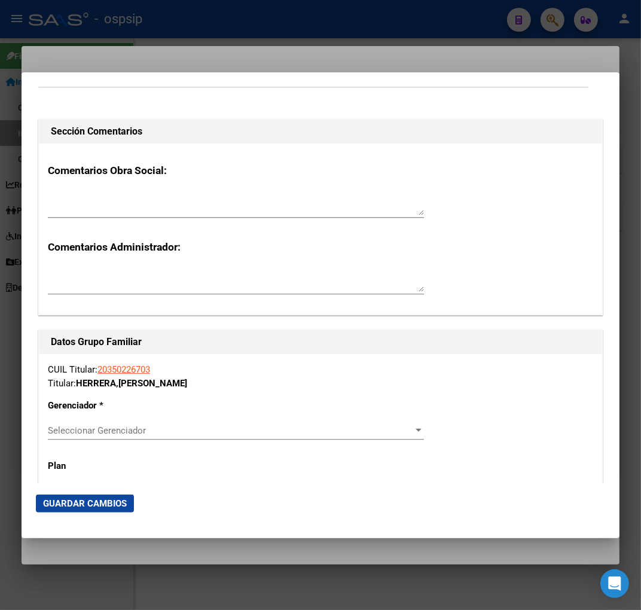
click at [218, 431] on span "Seleccionar Gerenciador" at bounding box center [231, 430] width 366 height 11
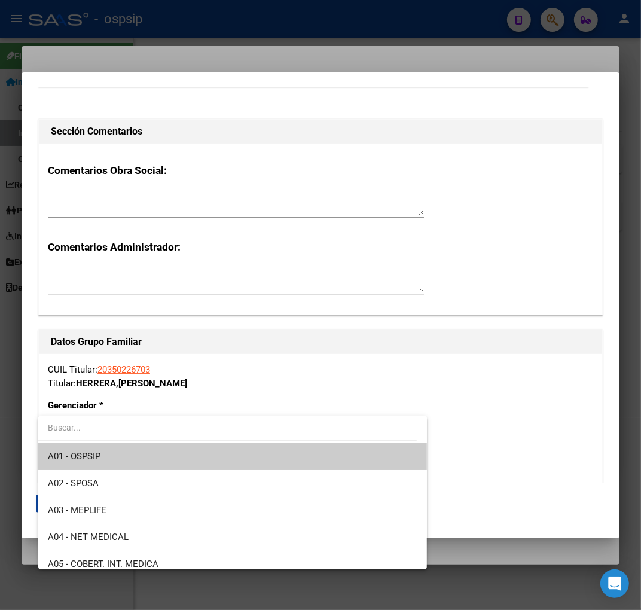
click at [204, 450] on span "A01 - OSPSIP" at bounding box center [233, 456] width 370 height 27
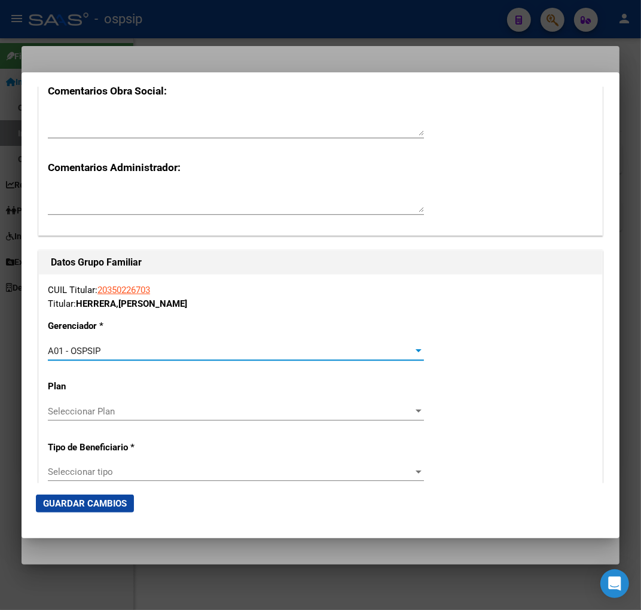
scroll to position [2145, 0]
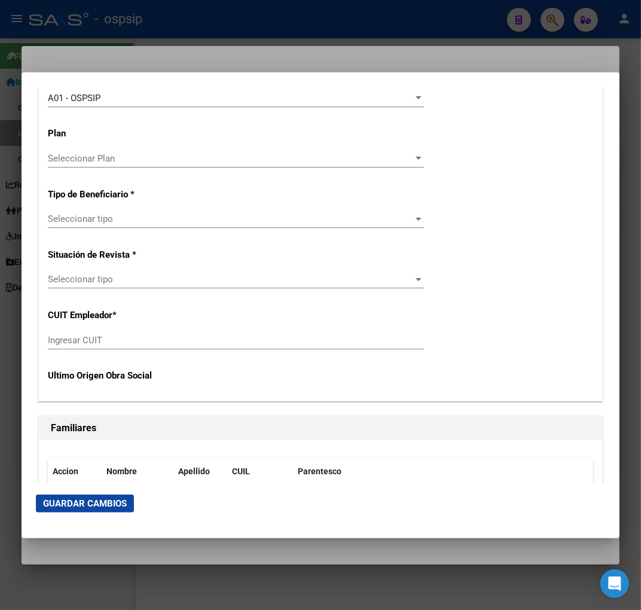
click at [200, 226] on div "Seleccionar tipo Seleccionar tipo" at bounding box center [236, 219] width 376 height 18
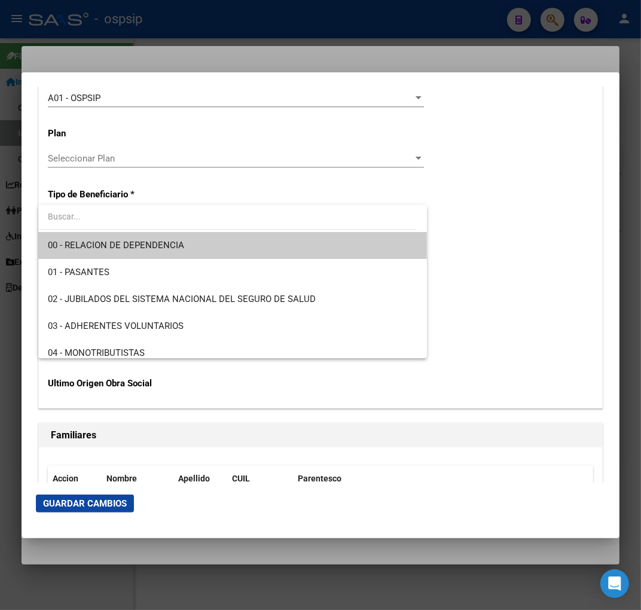
click at [200, 241] on span "00 - RELACION DE DEPENDENCIA" at bounding box center [233, 245] width 370 height 27
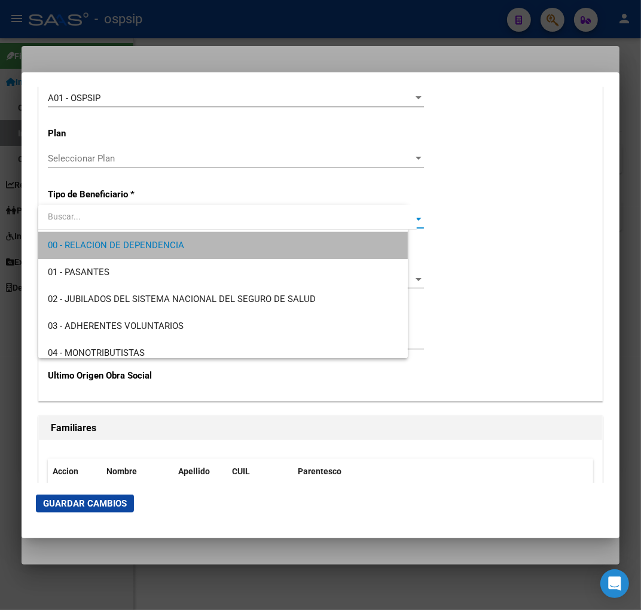
type input "30-71024502-5"
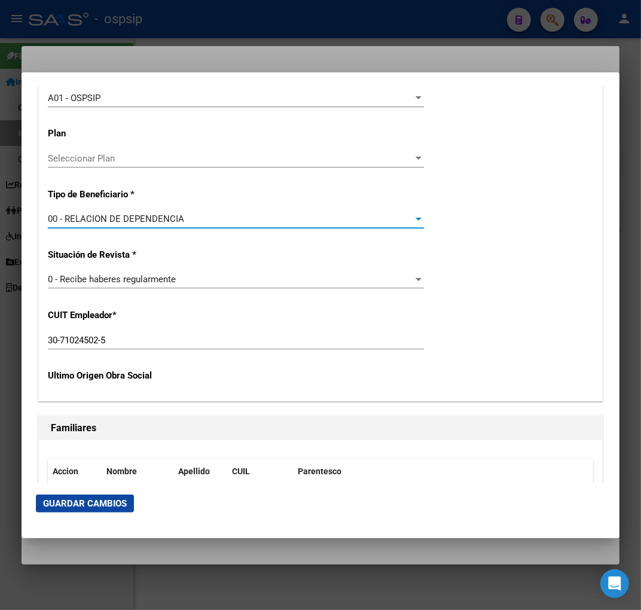
click at [77, 498] on span "Guardar Cambios" at bounding box center [85, 503] width 84 height 11
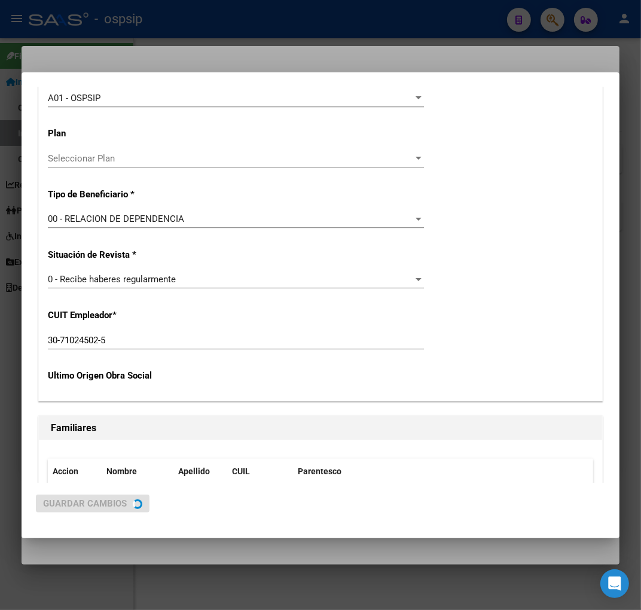
scroll to position [0, 0]
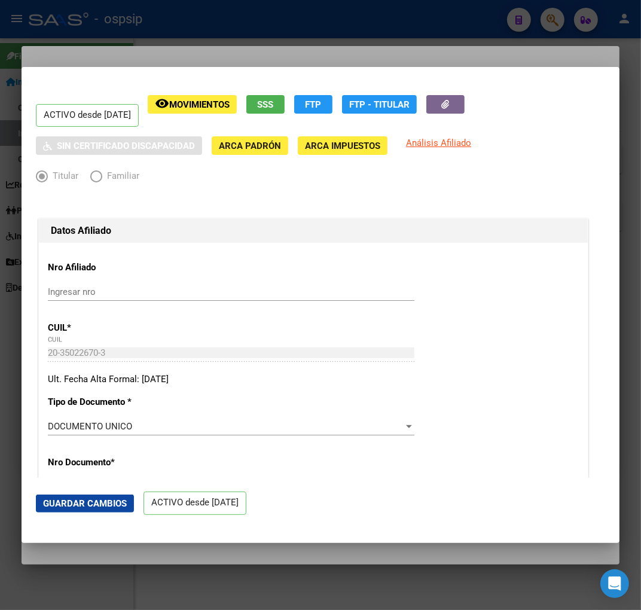
click at [272, 51] on div at bounding box center [320, 305] width 641 height 610
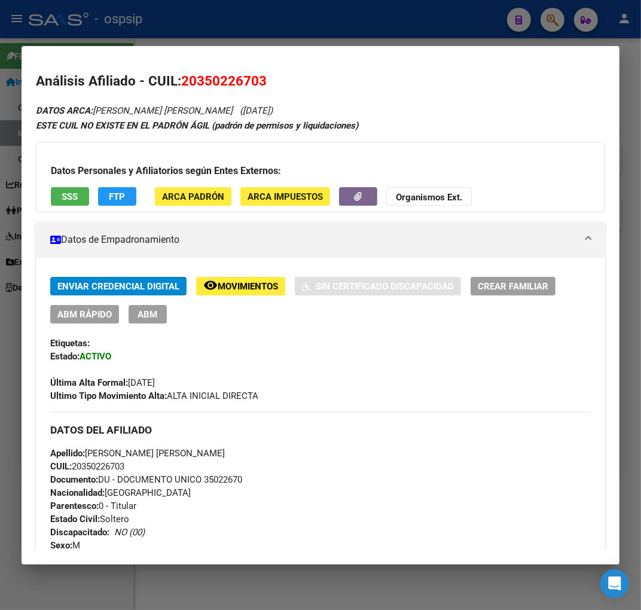
click at [370, 31] on div at bounding box center [320, 305] width 641 height 610
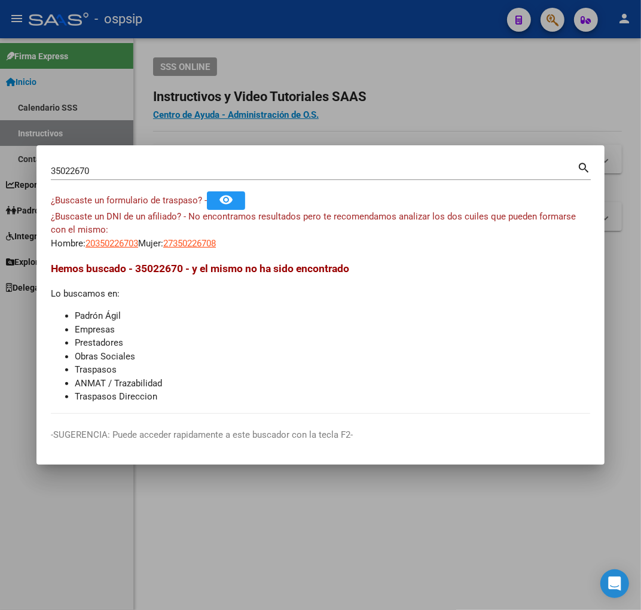
click at [373, 31] on div at bounding box center [320, 305] width 641 height 610
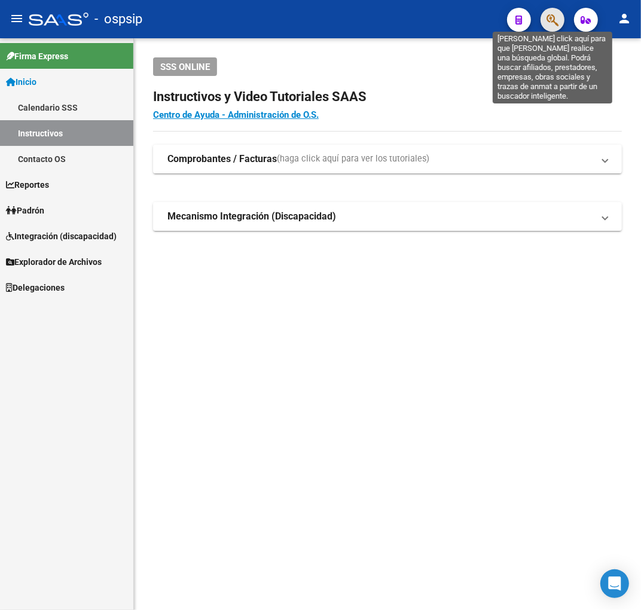
click at [555, 15] on icon "button" at bounding box center [553, 20] width 12 height 14
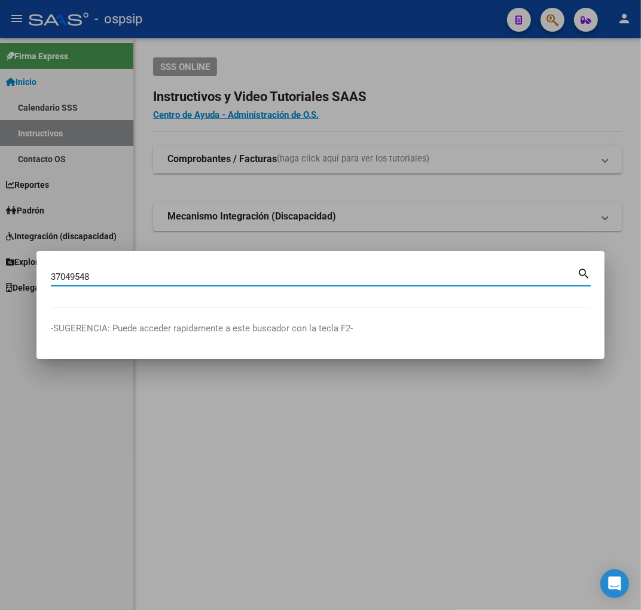
type input "37049548"
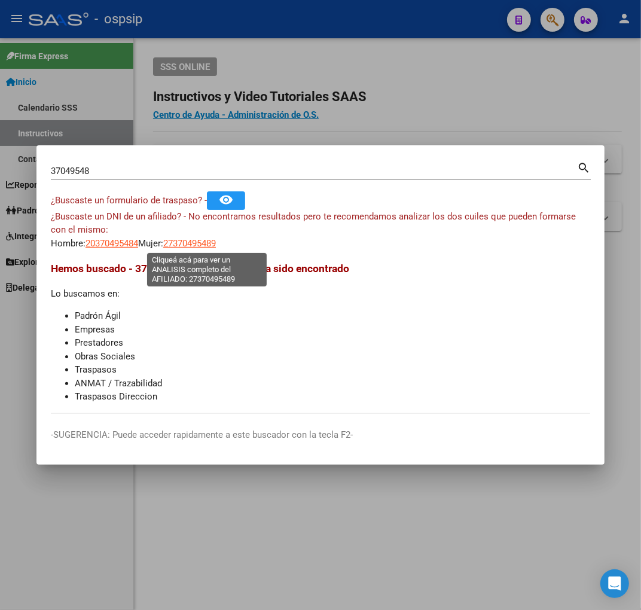
click at [209, 245] on span "27370495489" at bounding box center [189, 243] width 53 height 11
type textarea "27370495489"
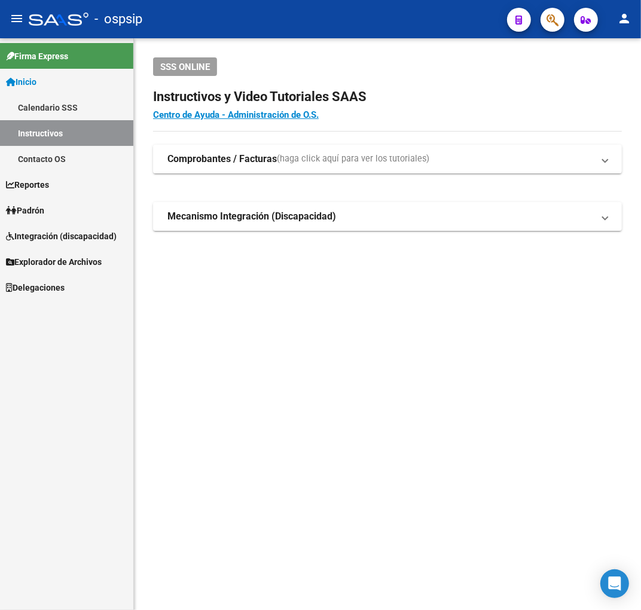
click at [547, 31] on span "button" at bounding box center [553, 20] width 12 height 25
